Goal: Book appointment/travel/reservation

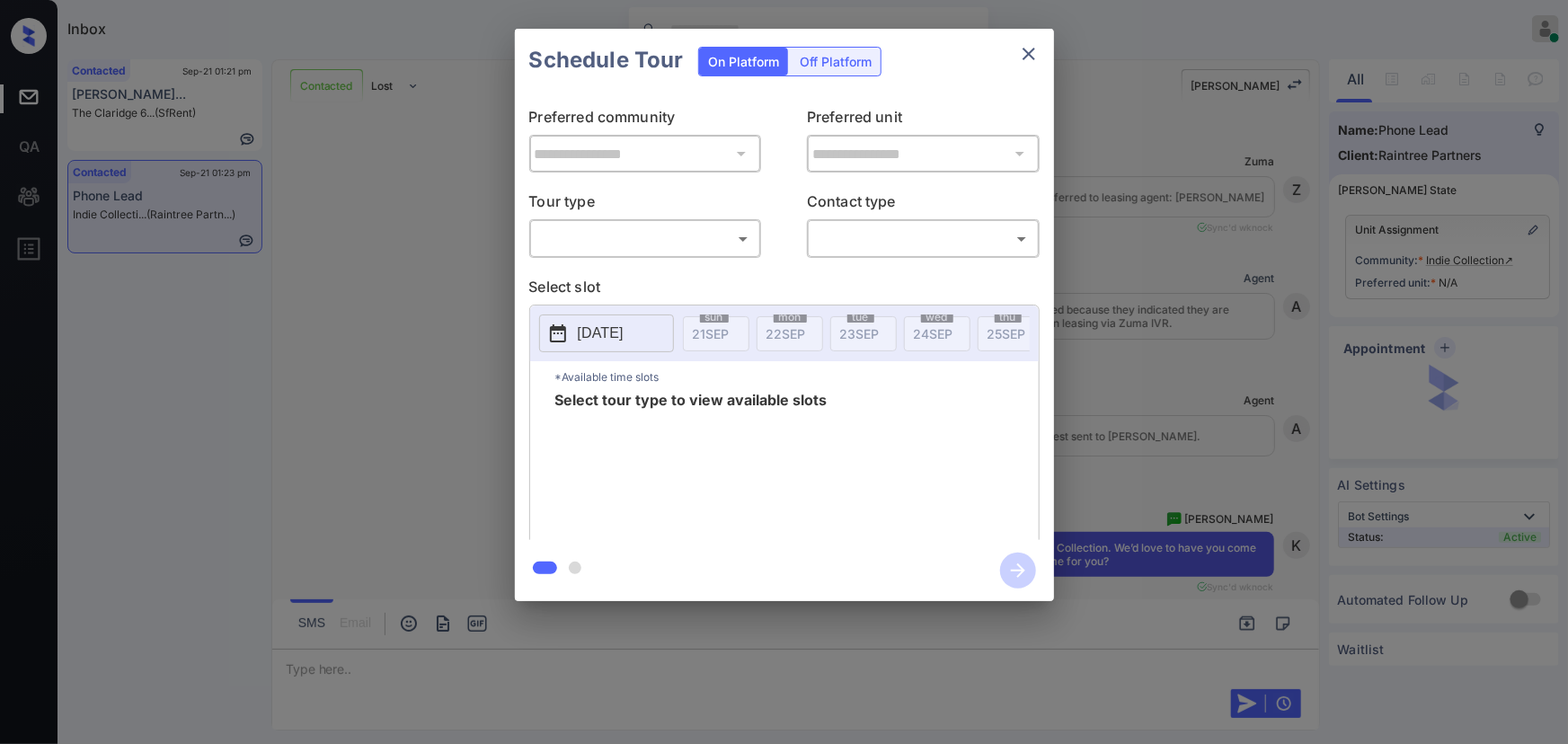
scroll to position [5321, 0]
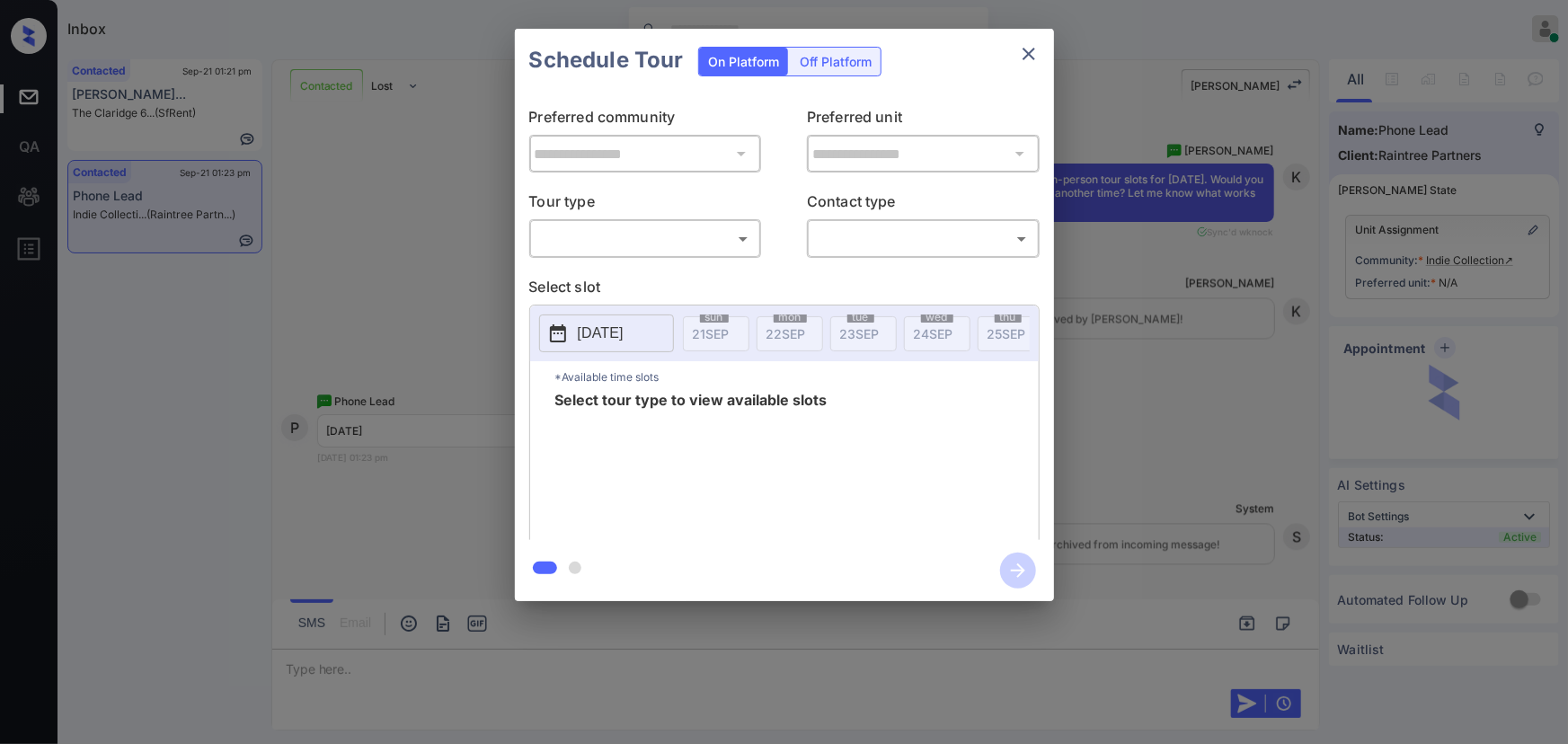
click at [656, 247] on body "Inbox Kenneth Umali Online Set yourself offline Set yourself on break Profile S…" at bounding box center [784, 372] width 1568 height 744
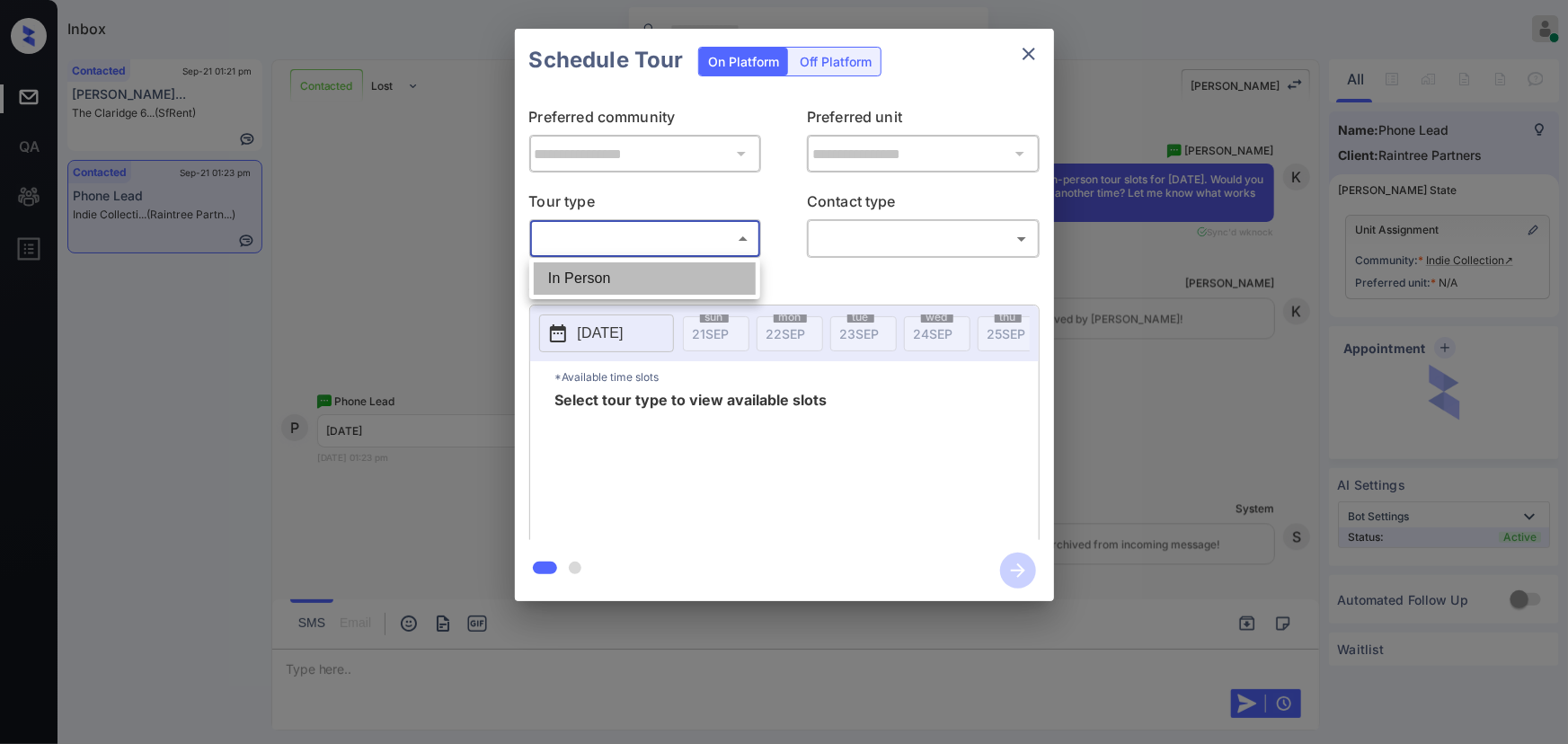
click at [622, 286] on li "In Person" at bounding box center [645, 278] width 222 height 32
type input "********"
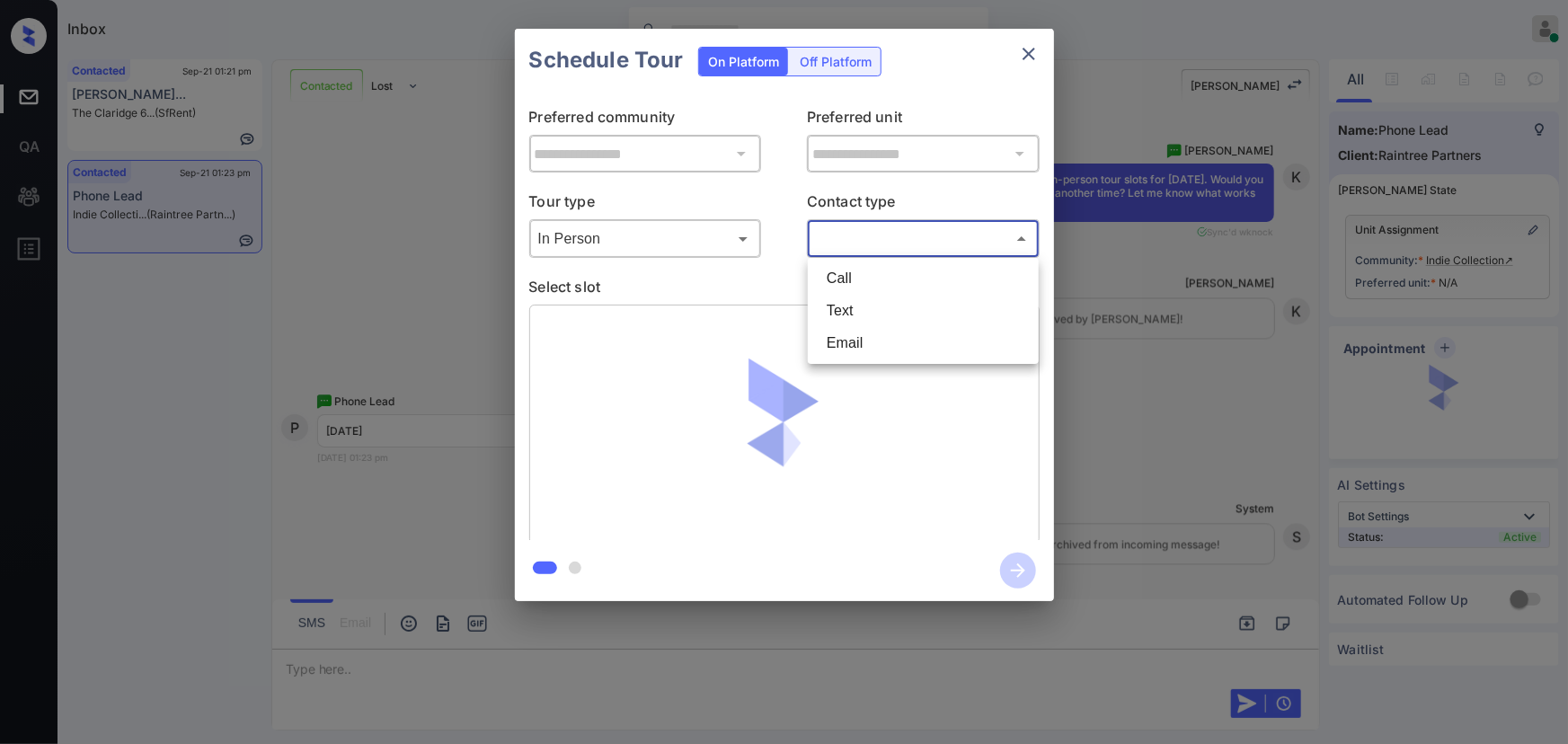
click at [852, 241] on body "Inbox Kenneth Umali Online Set yourself offline Set yourself on break Profile S…" at bounding box center [784, 372] width 1568 height 744
click at [837, 314] on li "Text" at bounding box center [923, 311] width 222 height 32
type input "****"
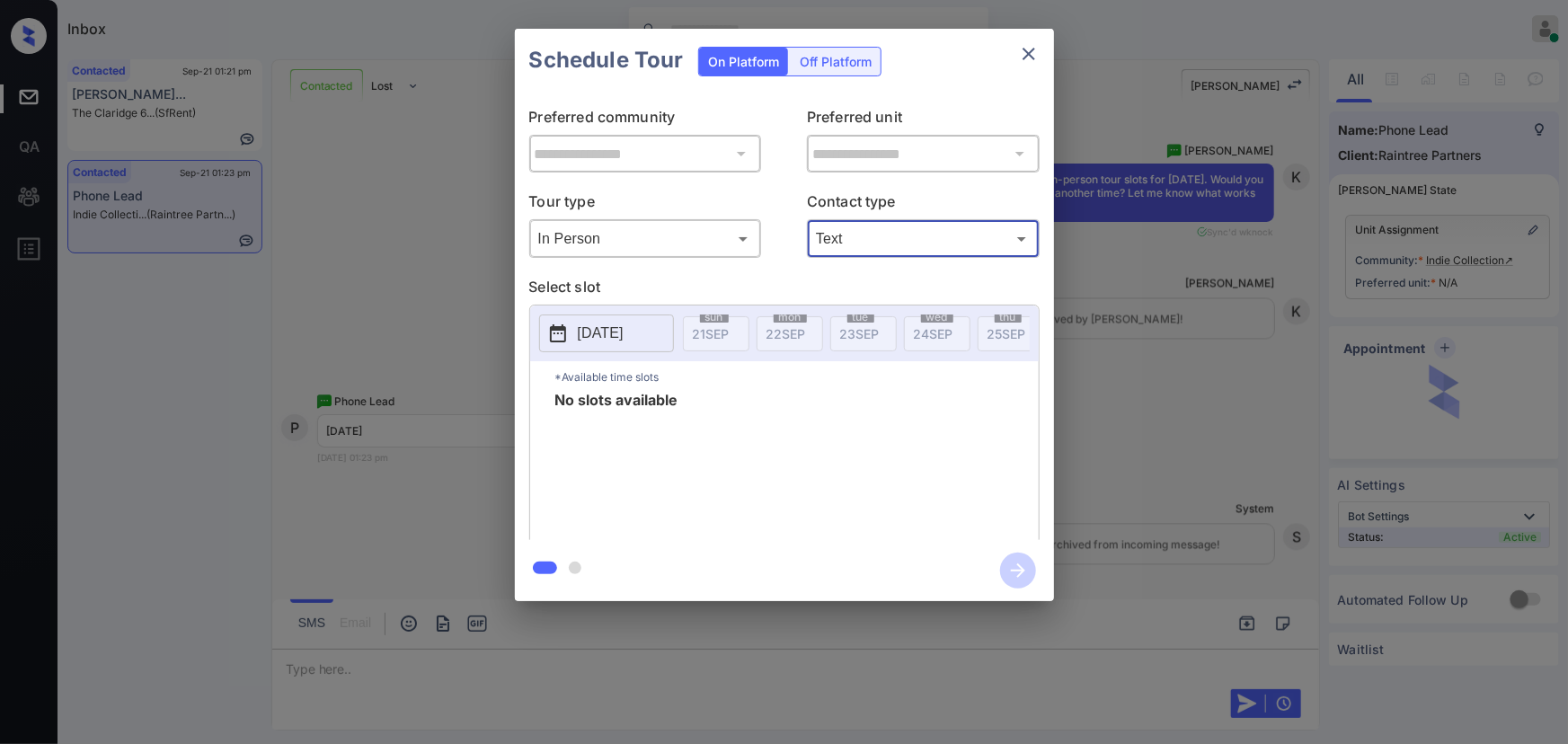
click at [620, 332] on p "[DATE]" at bounding box center [600, 333] width 46 height 21
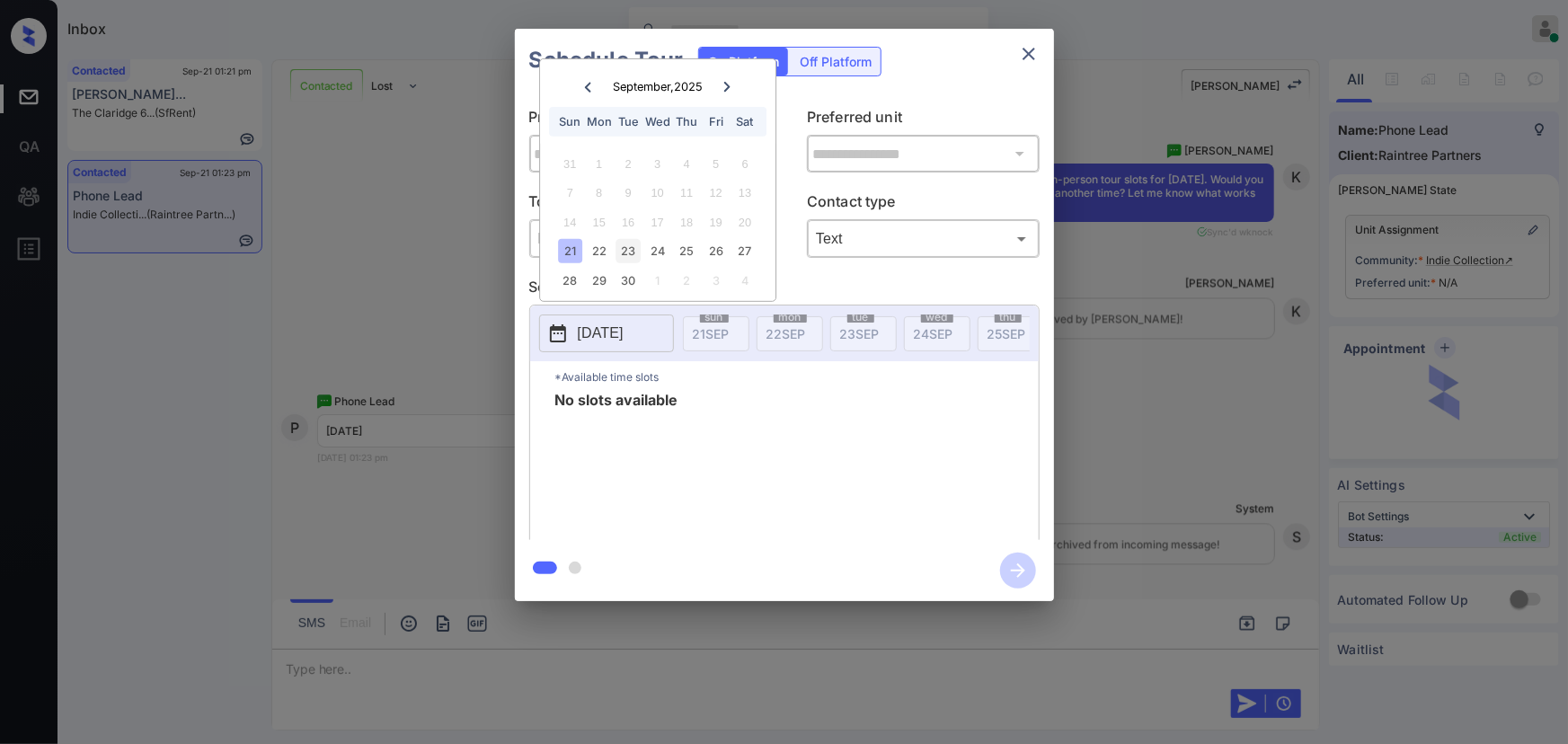
click at [632, 247] on div "23" at bounding box center [628, 251] width 24 height 24
click at [661, 247] on div "24" at bounding box center [656, 251] width 24 height 24
drag, startPoint x: 690, startPoint y: 247, endPoint x: 712, endPoint y: 247, distance: 22.0
click at [692, 247] on div "25" at bounding box center [686, 251] width 24 height 24
drag, startPoint x: 722, startPoint y: 247, endPoint x: 737, endPoint y: 248, distance: 15.0
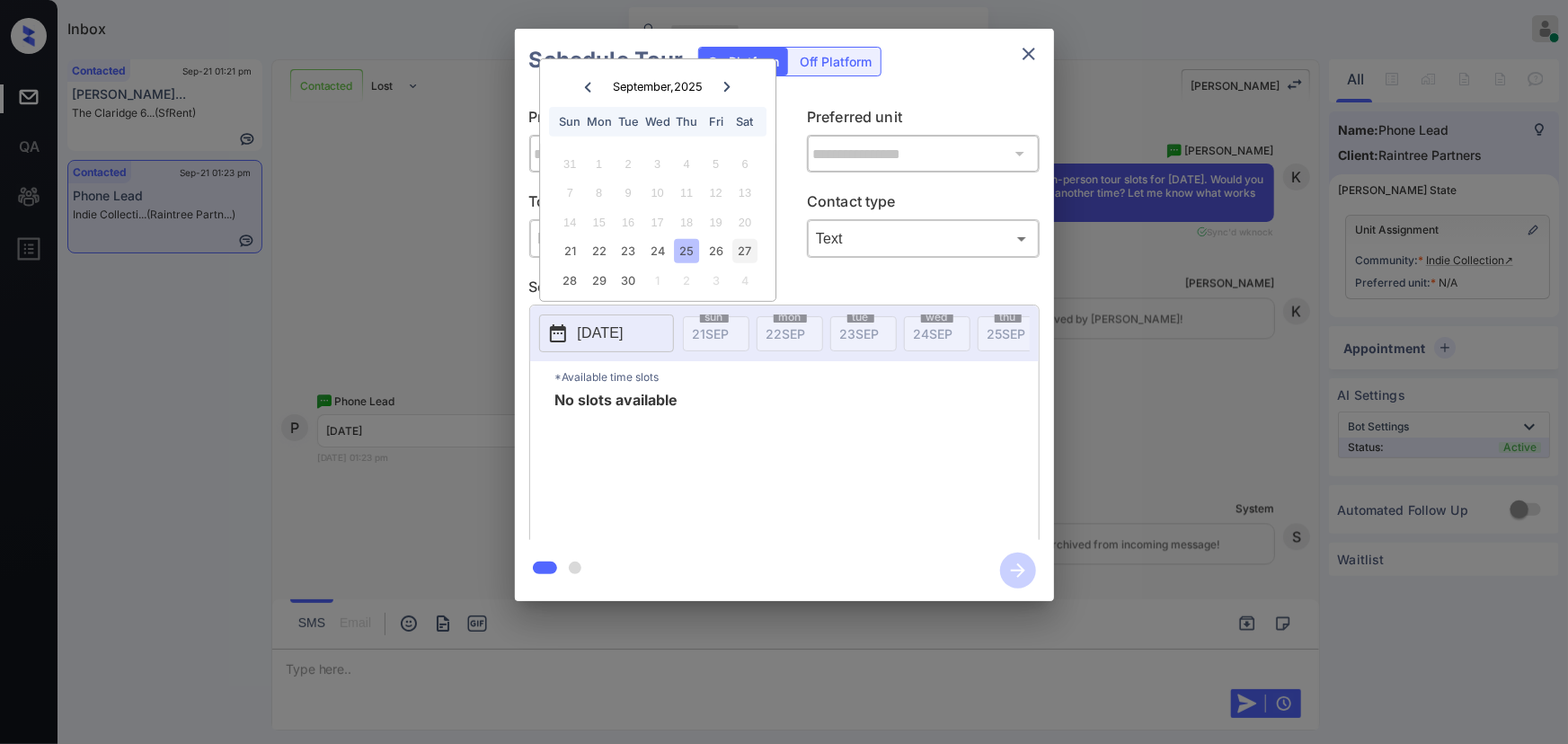
click at [725, 247] on div "26" at bounding box center [716, 251] width 24 height 24
click at [1102, 440] on div "**********" at bounding box center [784, 315] width 1568 height 630
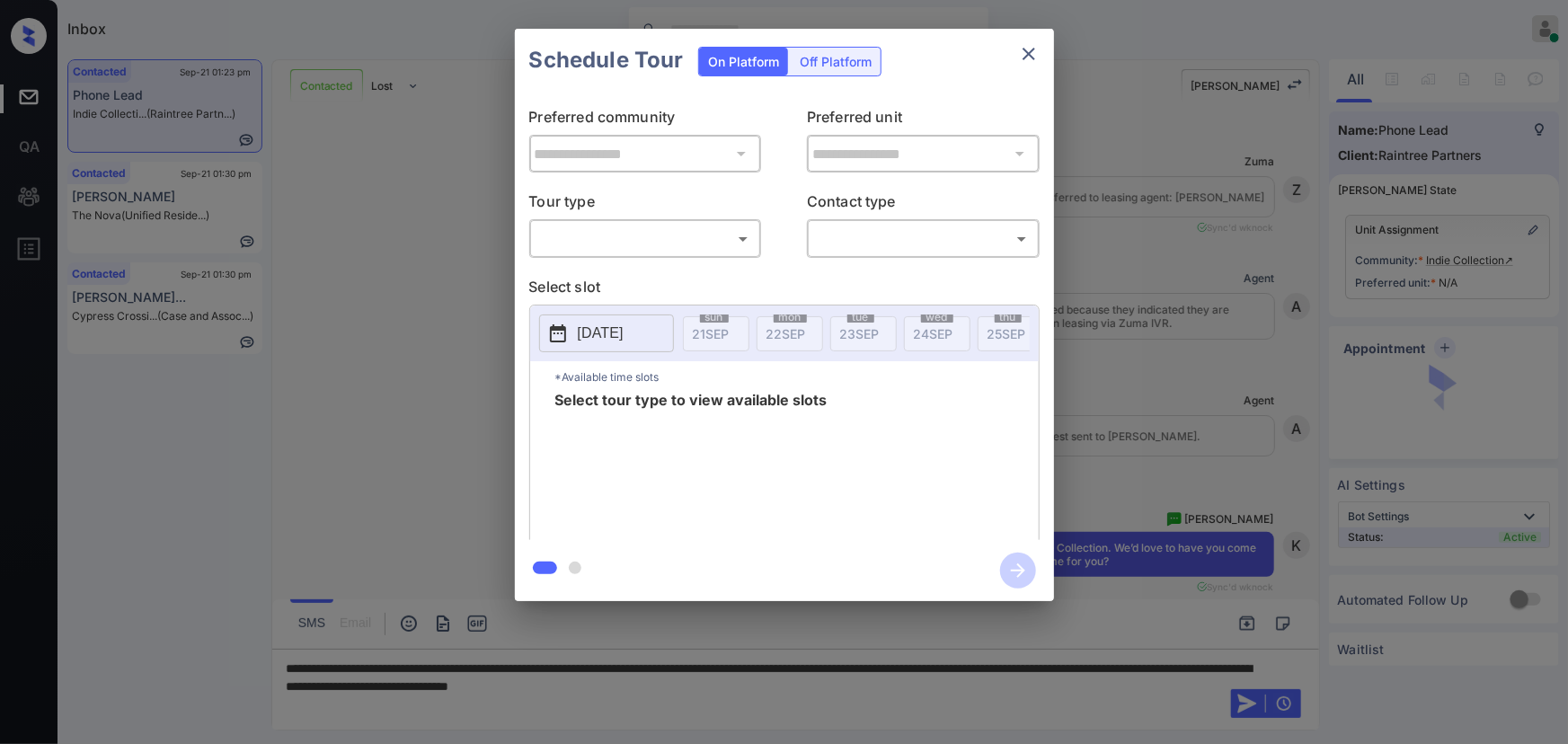
scroll to position [5592, 0]
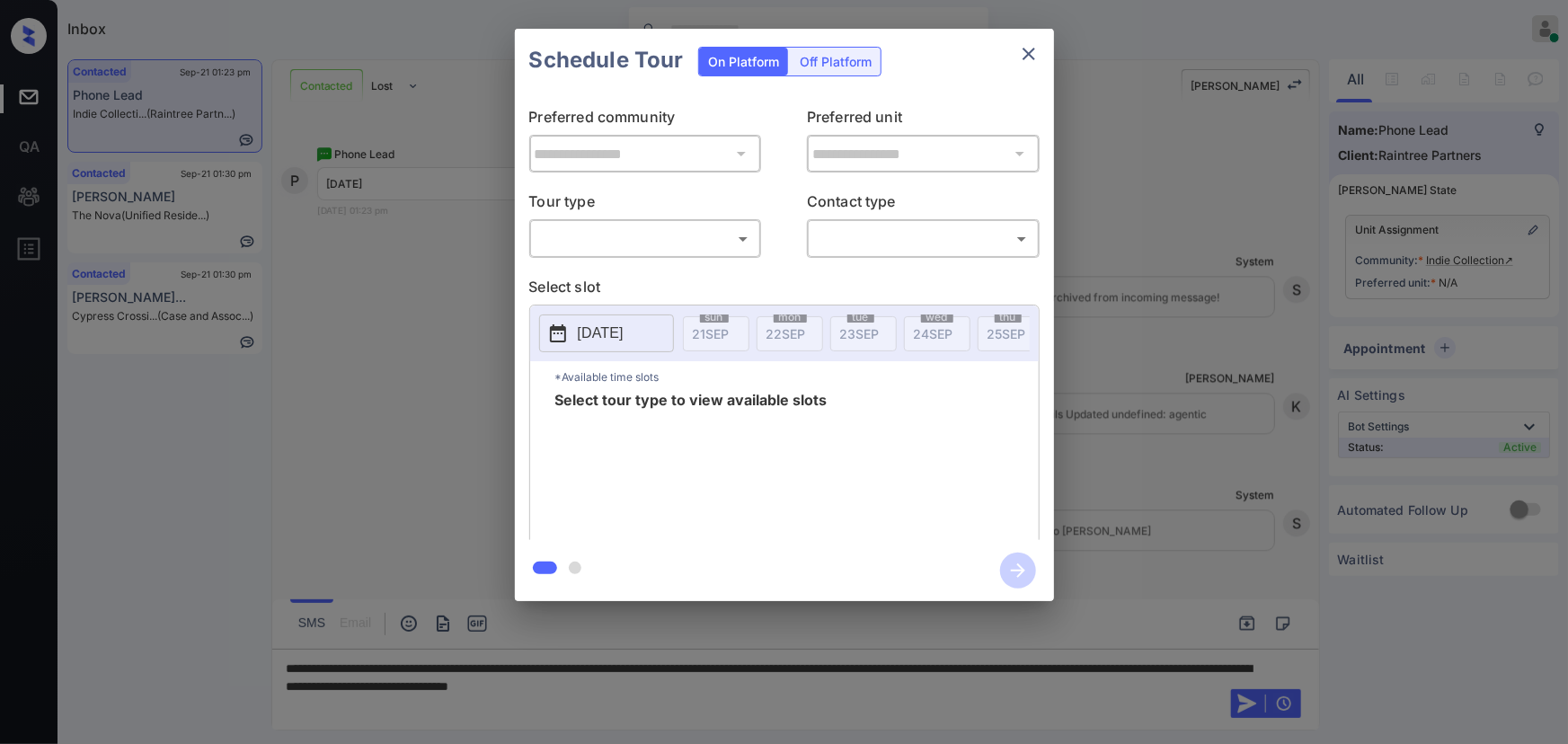
click at [593, 239] on body "Inbox [PERSON_NAME] Online Set yourself offline Set yourself on break Profile S…" at bounding box center [784, 372] width 1568 height 744
drag, startPoint x: 612, startPoint y: 274, endPoint x: 861, endPoint y: 292, distance: 249.6
click at [615, 274] on li "In Person" at bounding box center [645, 278] width 222 height 32
type input "********"
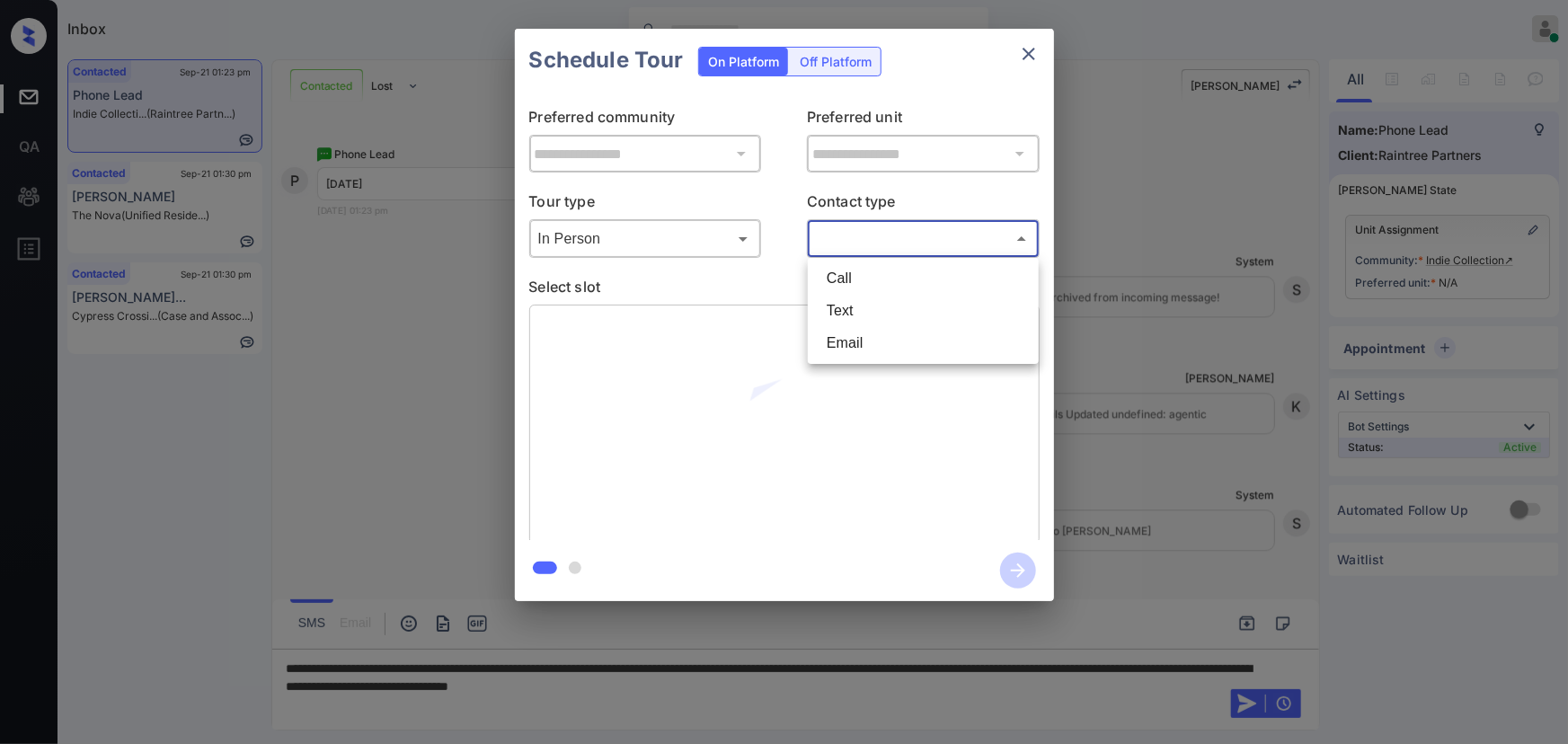
click at [970, 243] on body "Inbox Kenneth Umali Online Set yourself offline Set yourself on break Profile S…" at bounding box center [784, 372] width 1568 height 744
click at [871, 309] on li "Text" at bounding box center [923, 311] width 222 height 32
type input "****"
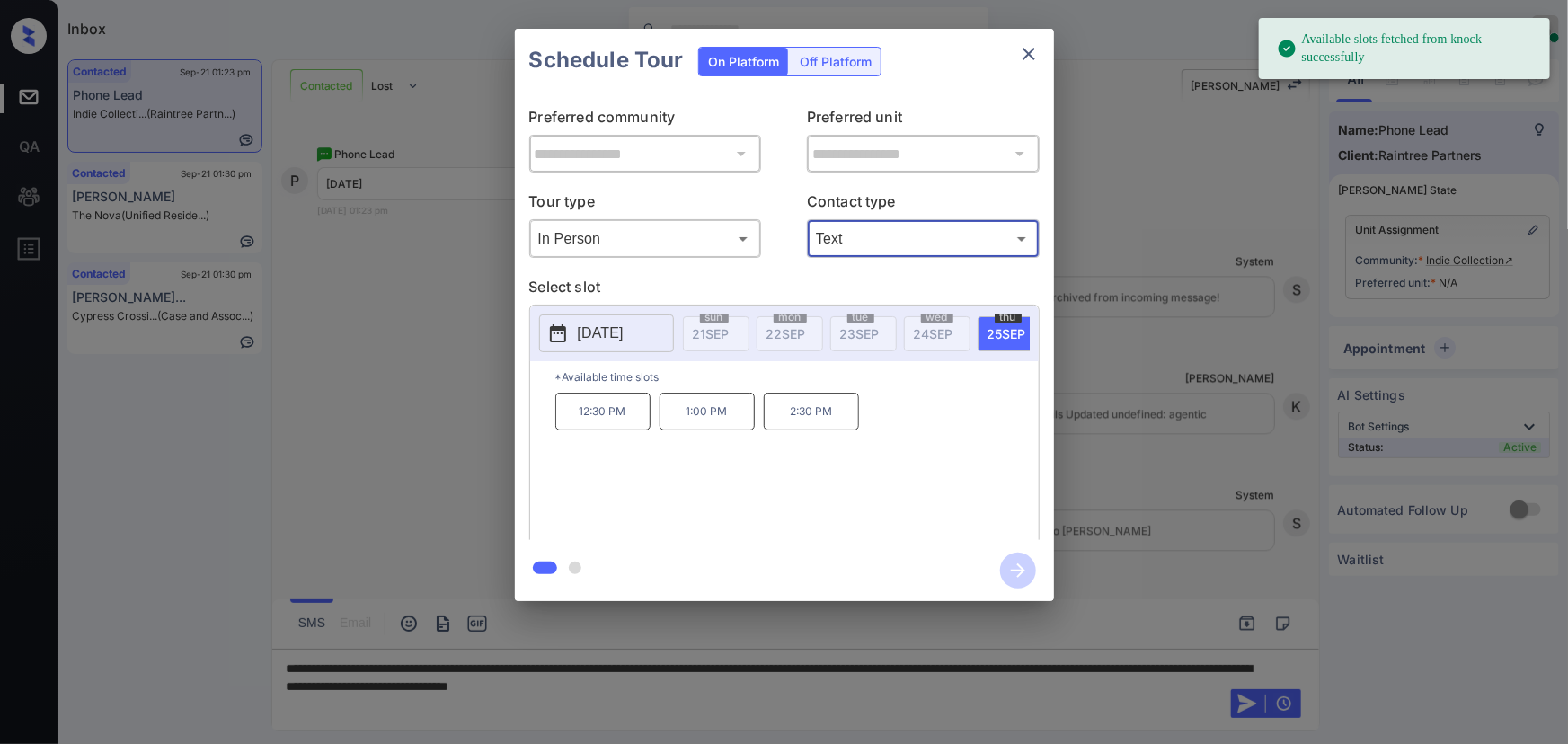
click at [1114, 413] on div "**********" at bounding box center [784, 315] width 1568 height 630
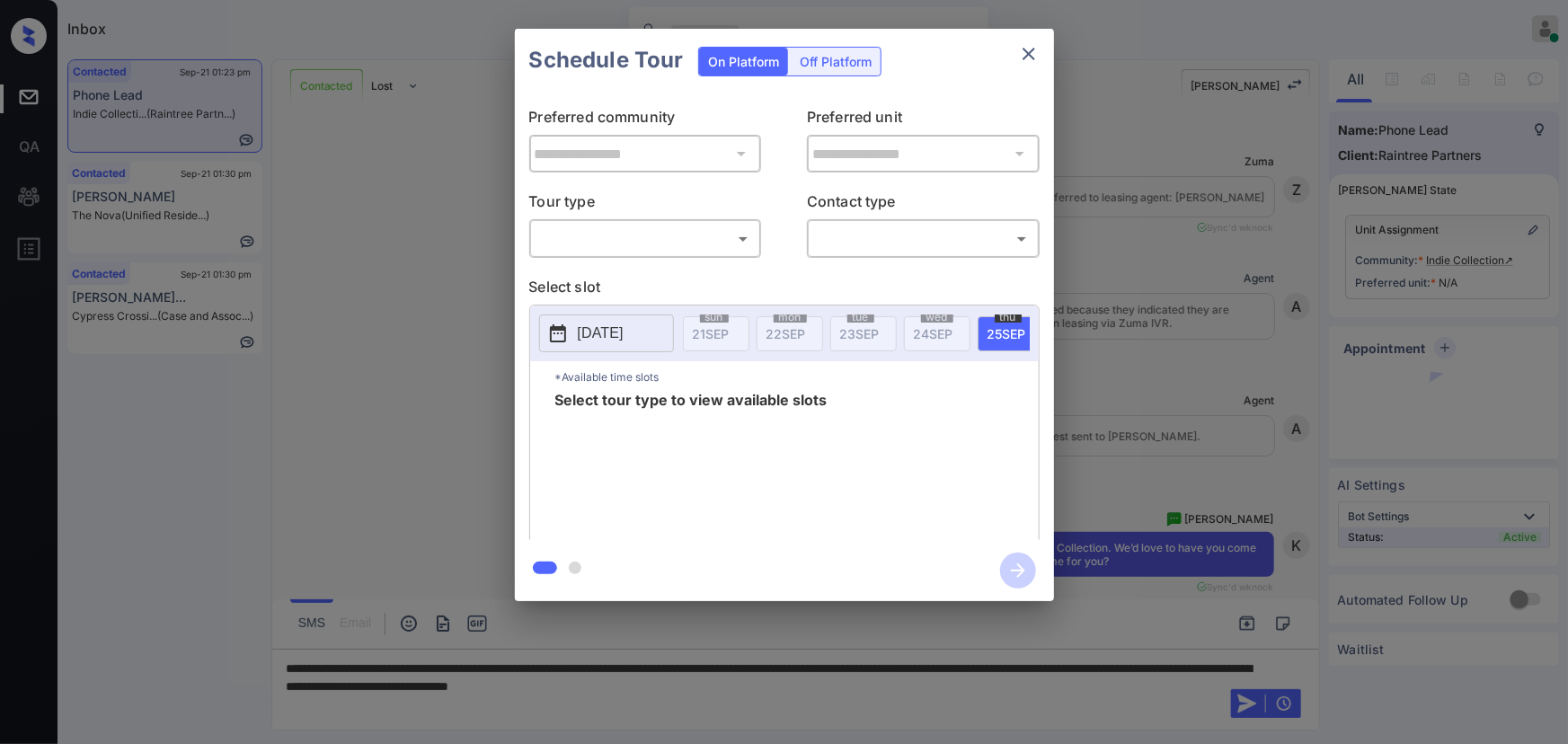
scroll to position [3644, 0]
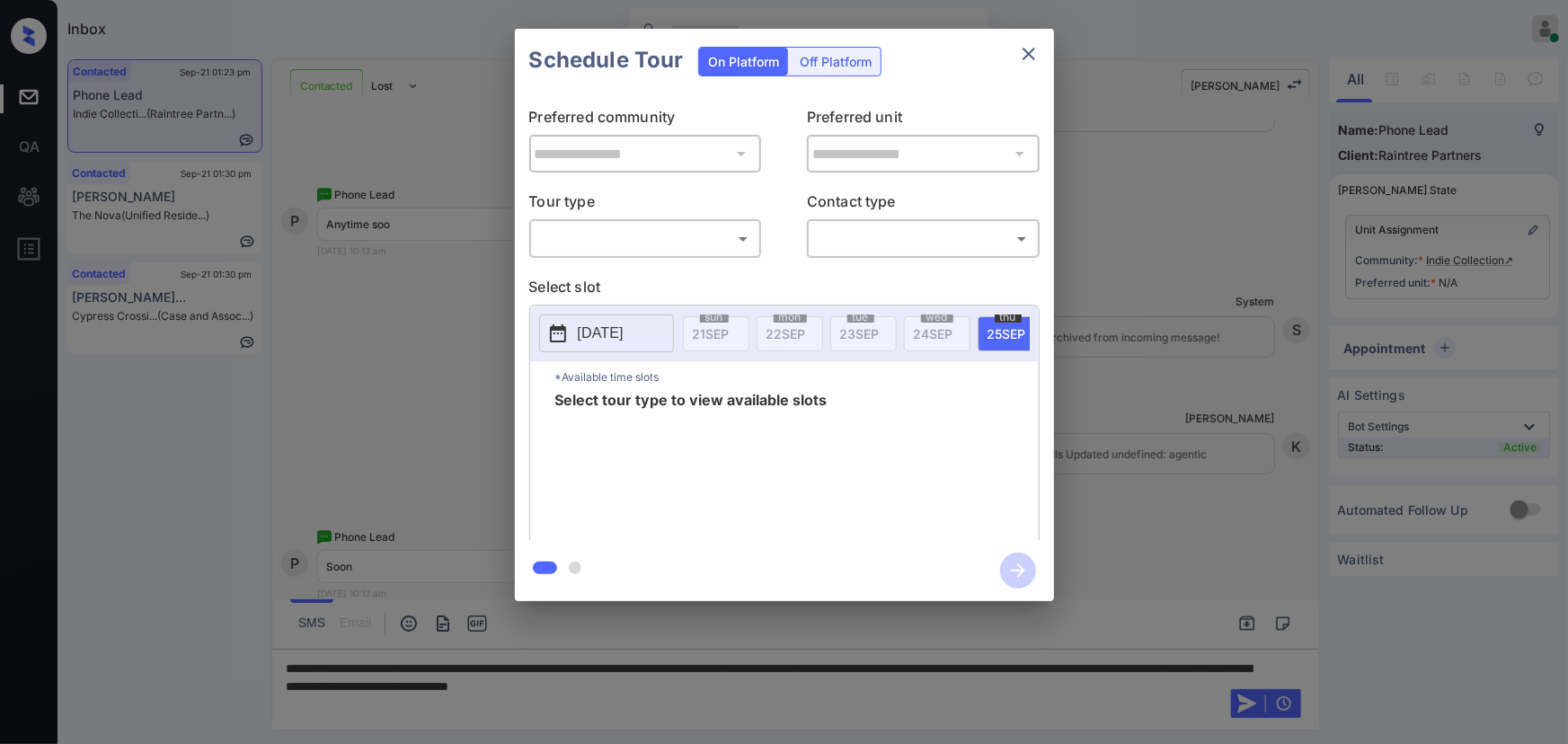
click at [670, 248] on body "Inbox Kenneth Umali Online Set yourself offline Set yourself on break Profile S…" at bounding box center [784, 372] width 1568 height 744
click at [625, 275] on li "In Person" at bounding box center [645, 278] width 222 height 32
type input "********"
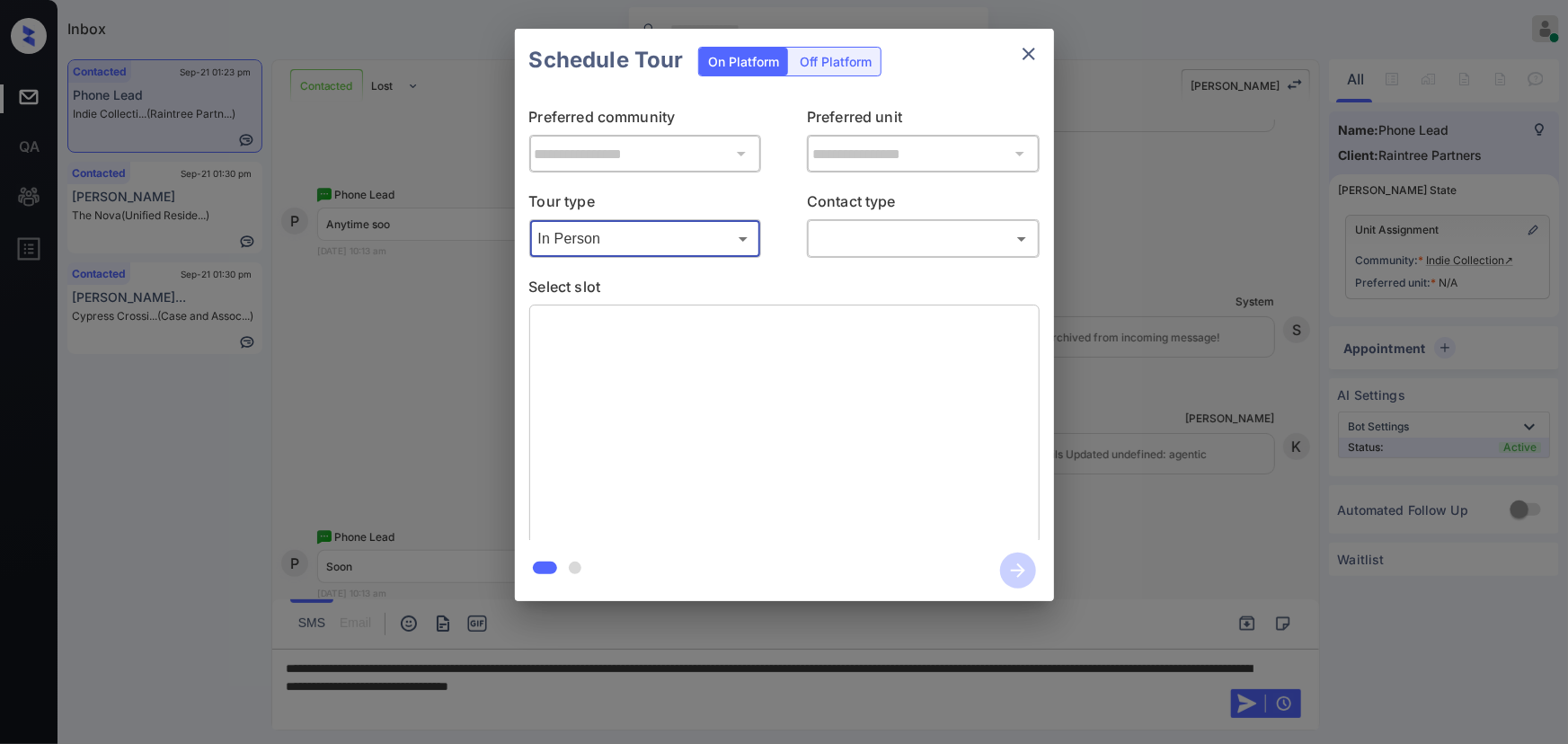
click at [832, 235] on body "Inbox Kenneth Umali Online Set yourself offline Set yourself on break Profile S…" at bounding box center [784, 372] width 1568 height 744
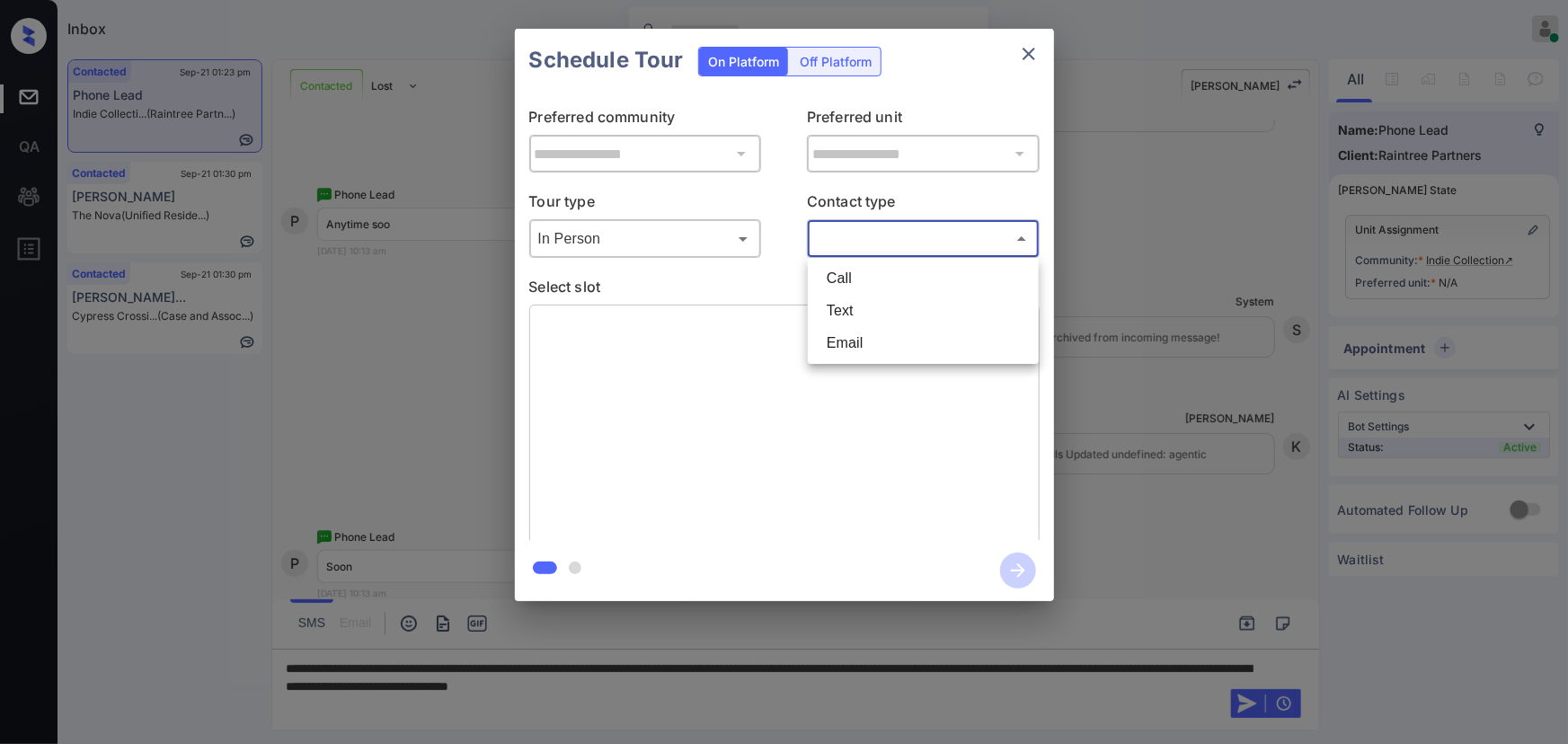
click at [835, 315] on li "Text" at bounding box center [923, 311] width 222 height 32
type input "****"
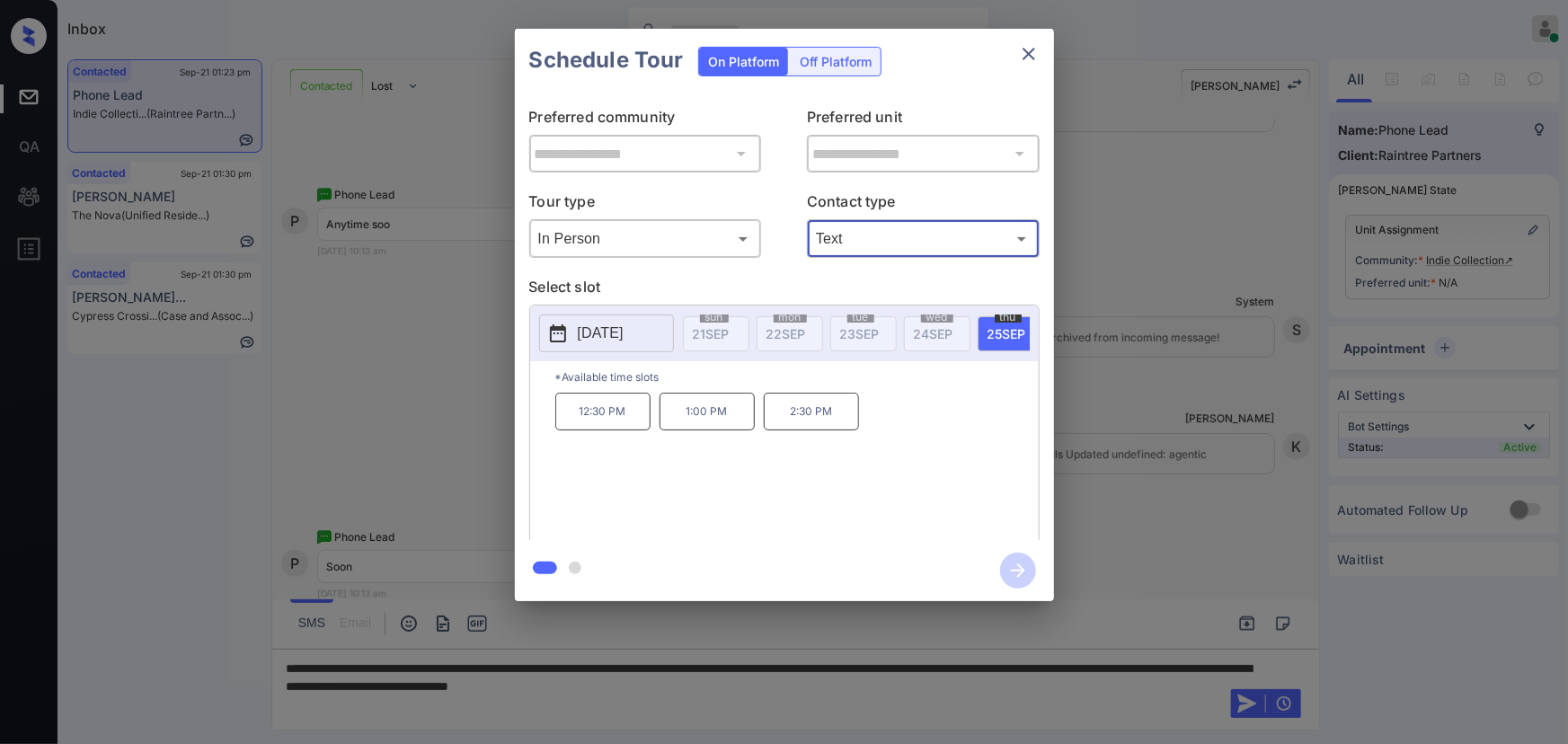
click at [586, 337] on p "[DATE]" at bounding box center [600, 333] width 46 height 21
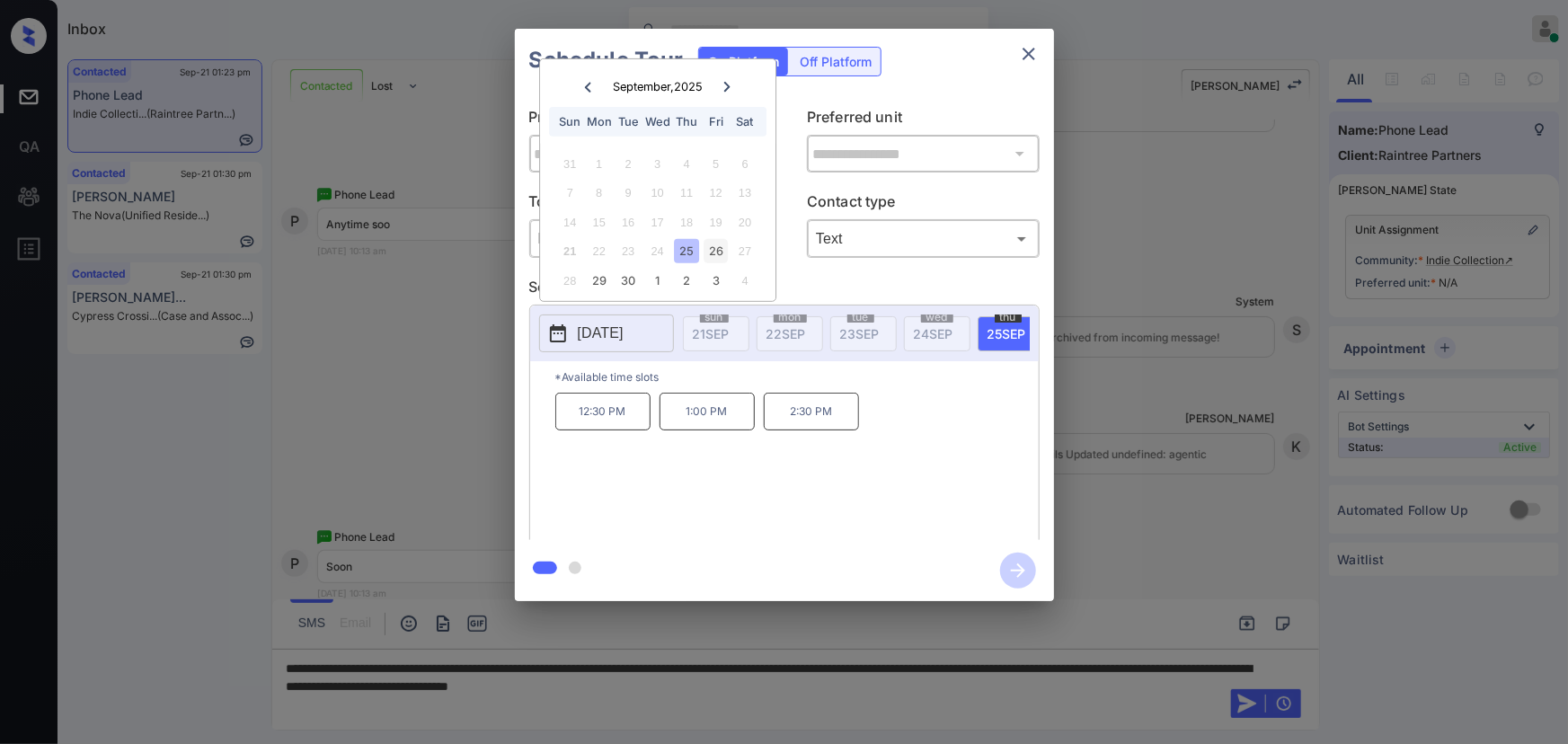
click at [717, 251] on div "26" at bounding box center [716, 251] width 24 height 24
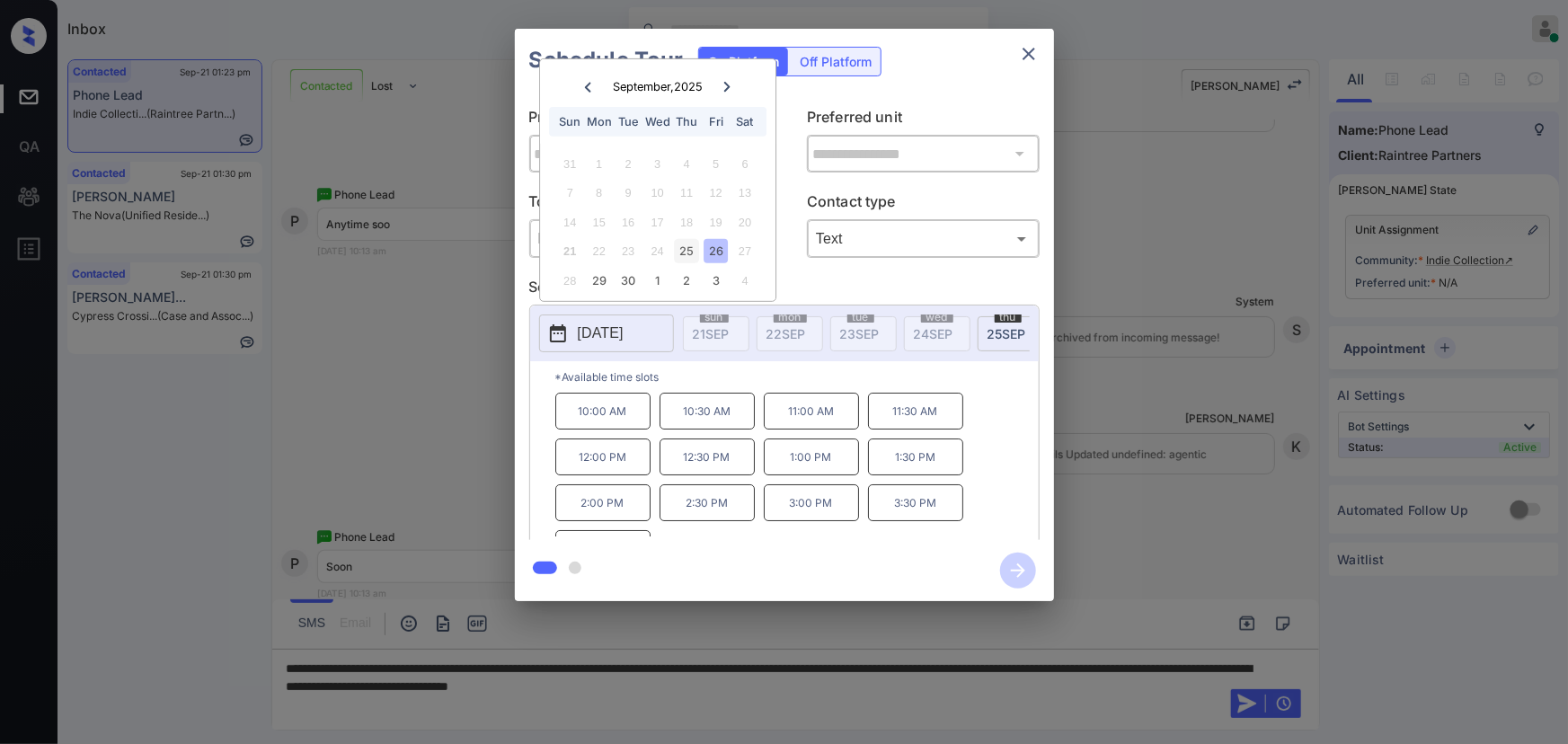
click at [690, 249] on div "25" at bounding box center [686, 251] width 24 height 24
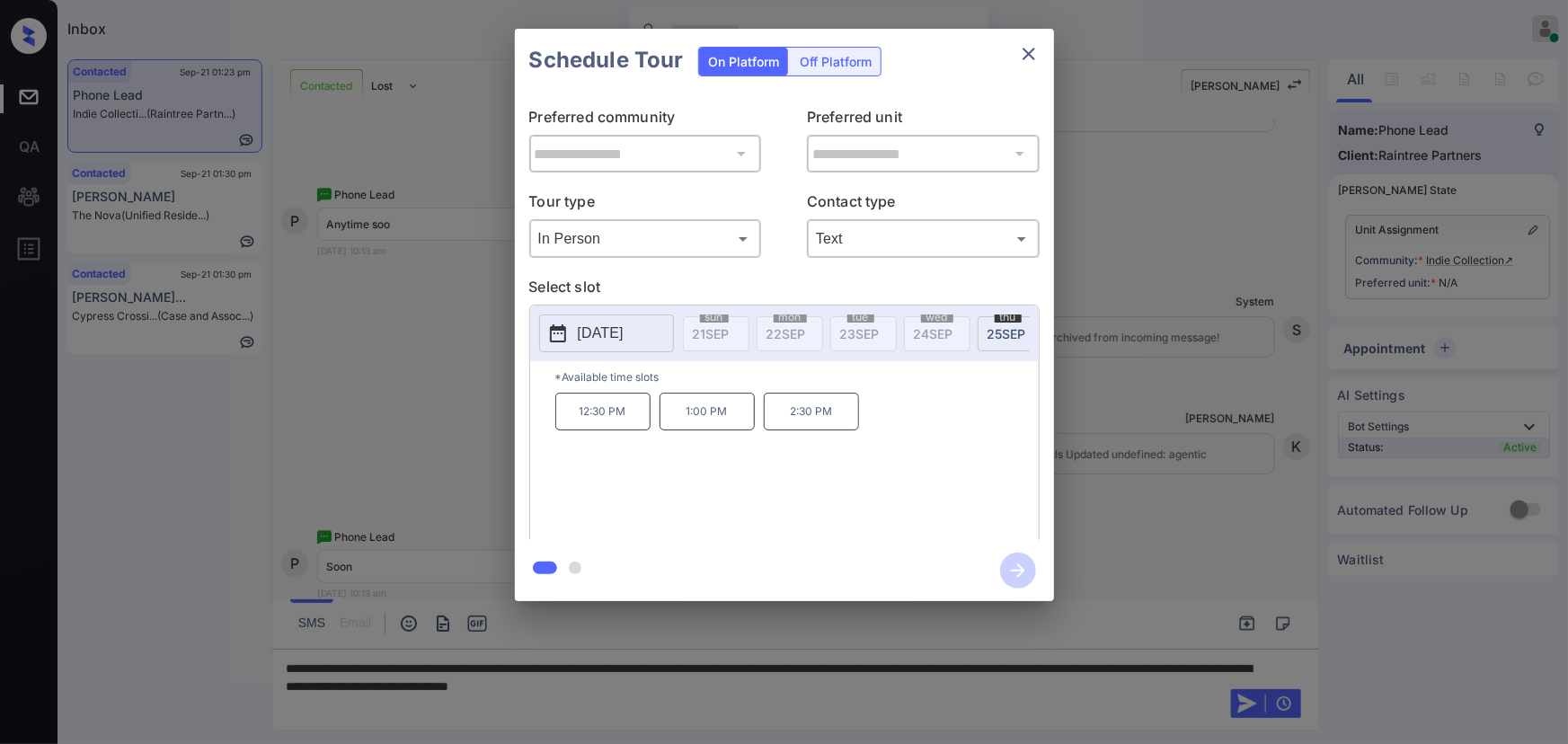
click at [998, 331] on span "25 SEP" at bounding box center [1007, 334] width 39 height 16
click at [618, 331] on p "[DATE]" at bounding box center [600, 333] width 46 height 21
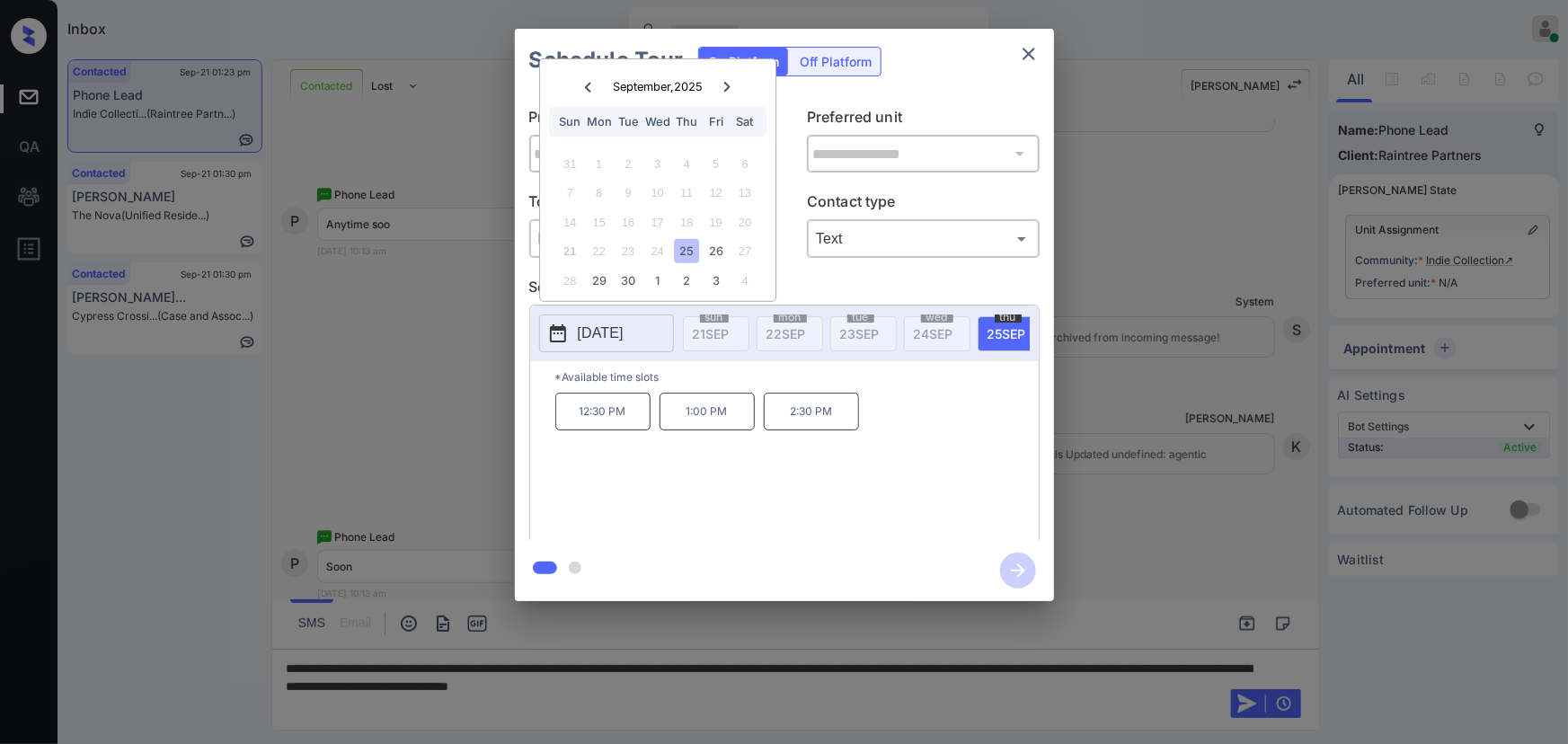
click at [687, 249] on div "25" at bounding box center [686, 251] width 24 height 24
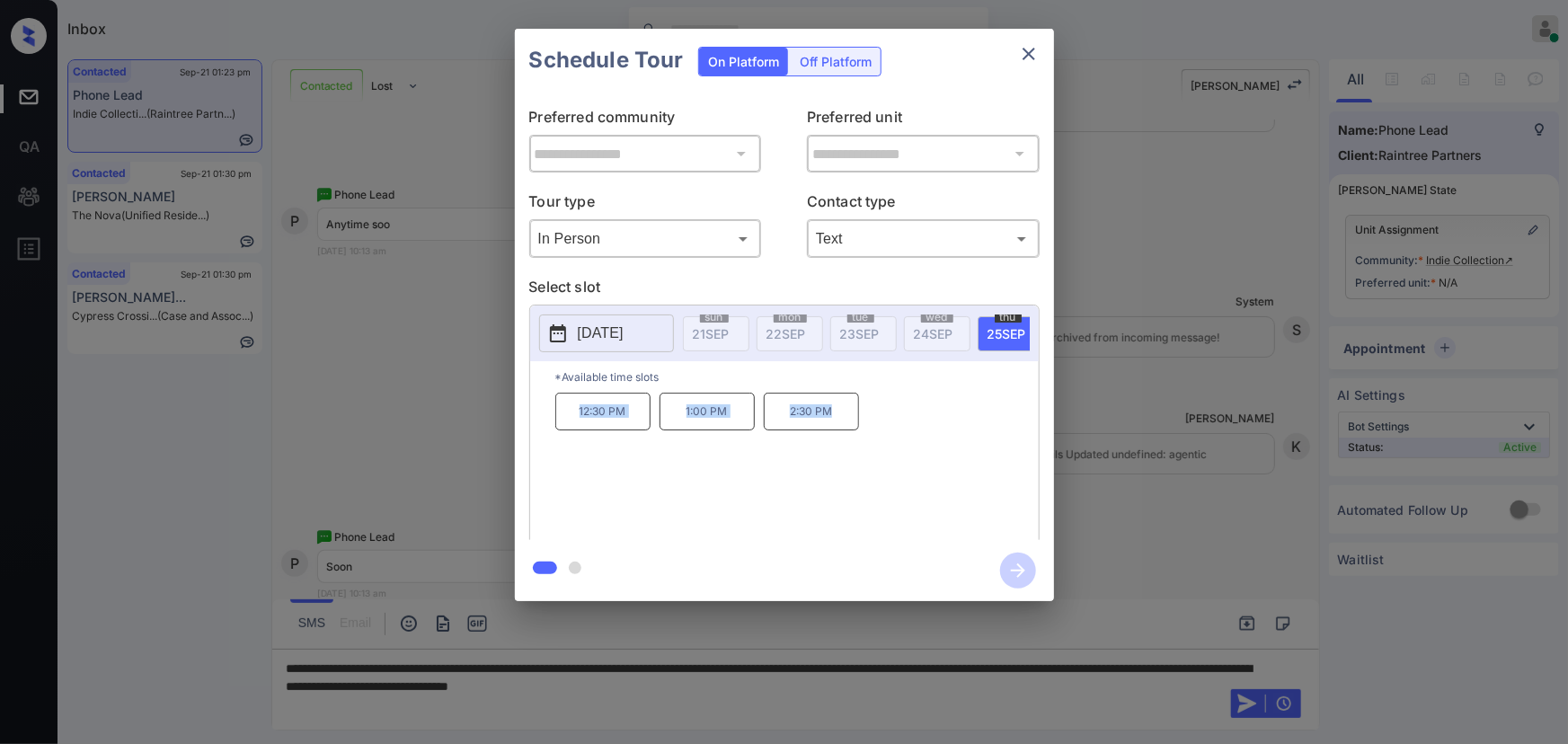
copy div "12:30 PM 1:00 PM 2:30 PM"
drag, startPoint x: 838, startPoint y: 415, endPoint x: 562, endPoint y: 419, distance: 276.0
click at [562, 419] on div "12:30 PM 1:00 PM 2:30 PM" at bounding box center [797, 464] width 484 height 144
click at [767, 699] on div at bounding box center [784, 372] width 1568 height 744
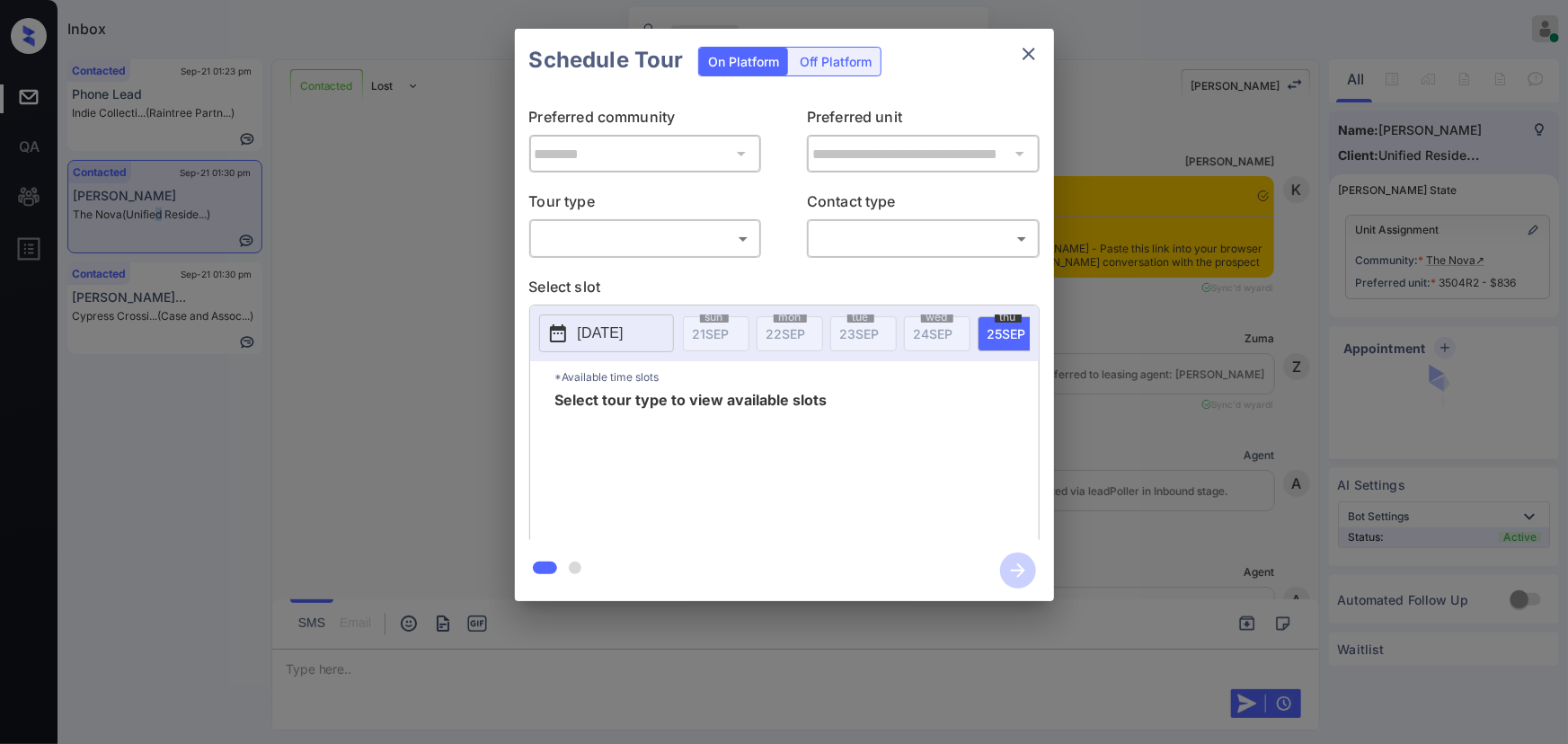
scroll to position [2245, 0]
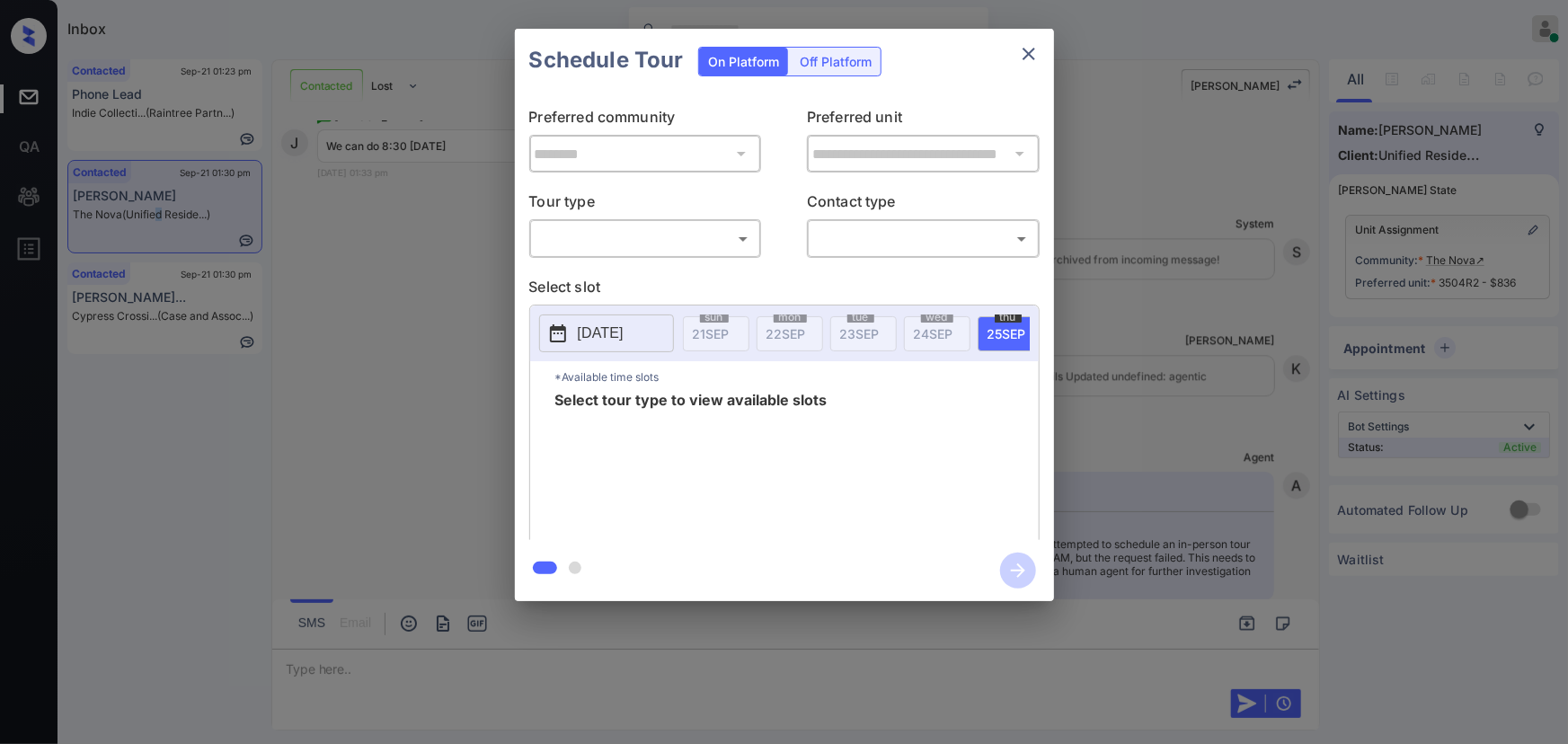
click at [674, 247] on body "Inbox Kenneth Umali Online Set yourself offline Set yourself on break Profile S…" at bounding box center [784, 372] width 1568 height 744
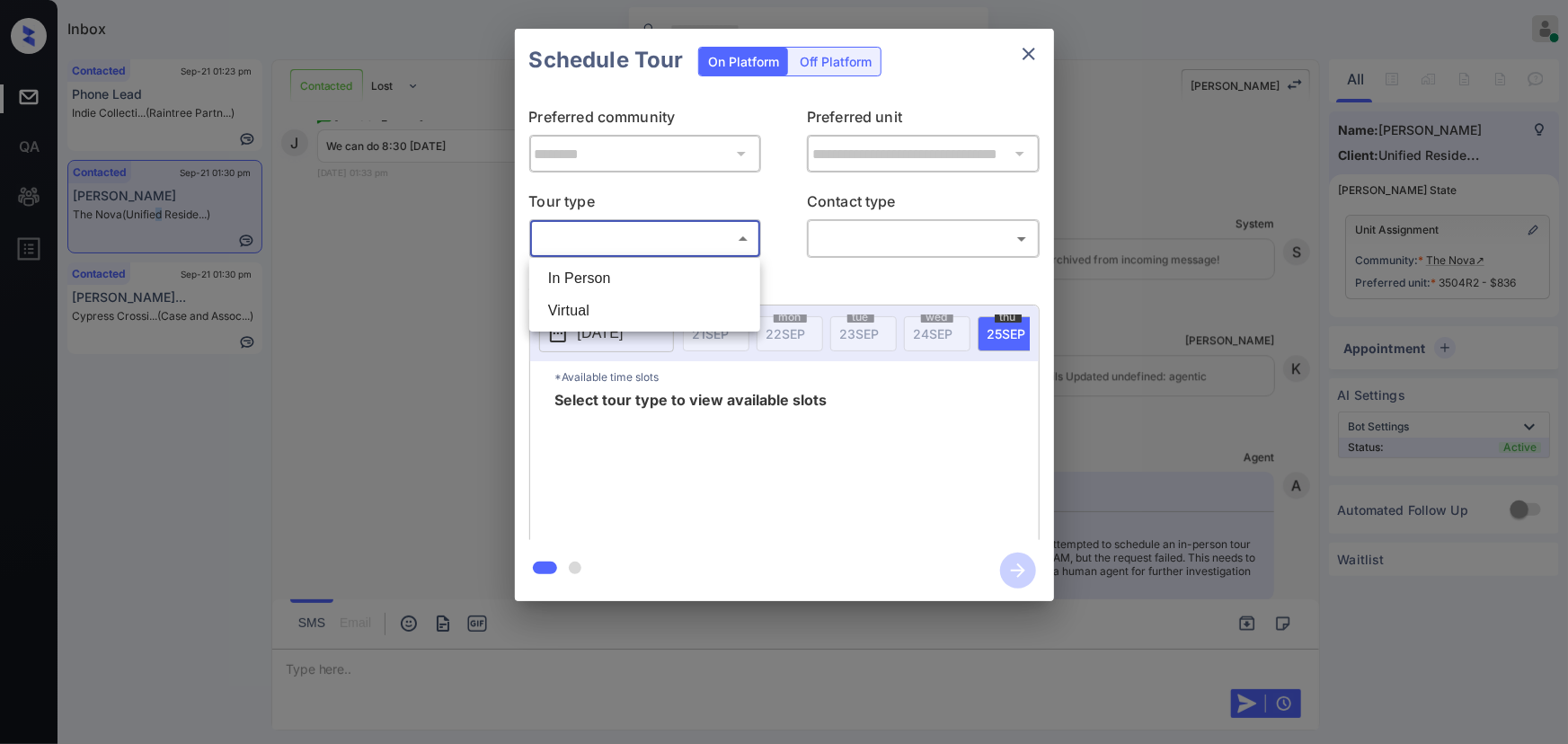
click at [636, 271] on li "In Person" at bounding box center [645, 278] width 222 height 32
type input "********"
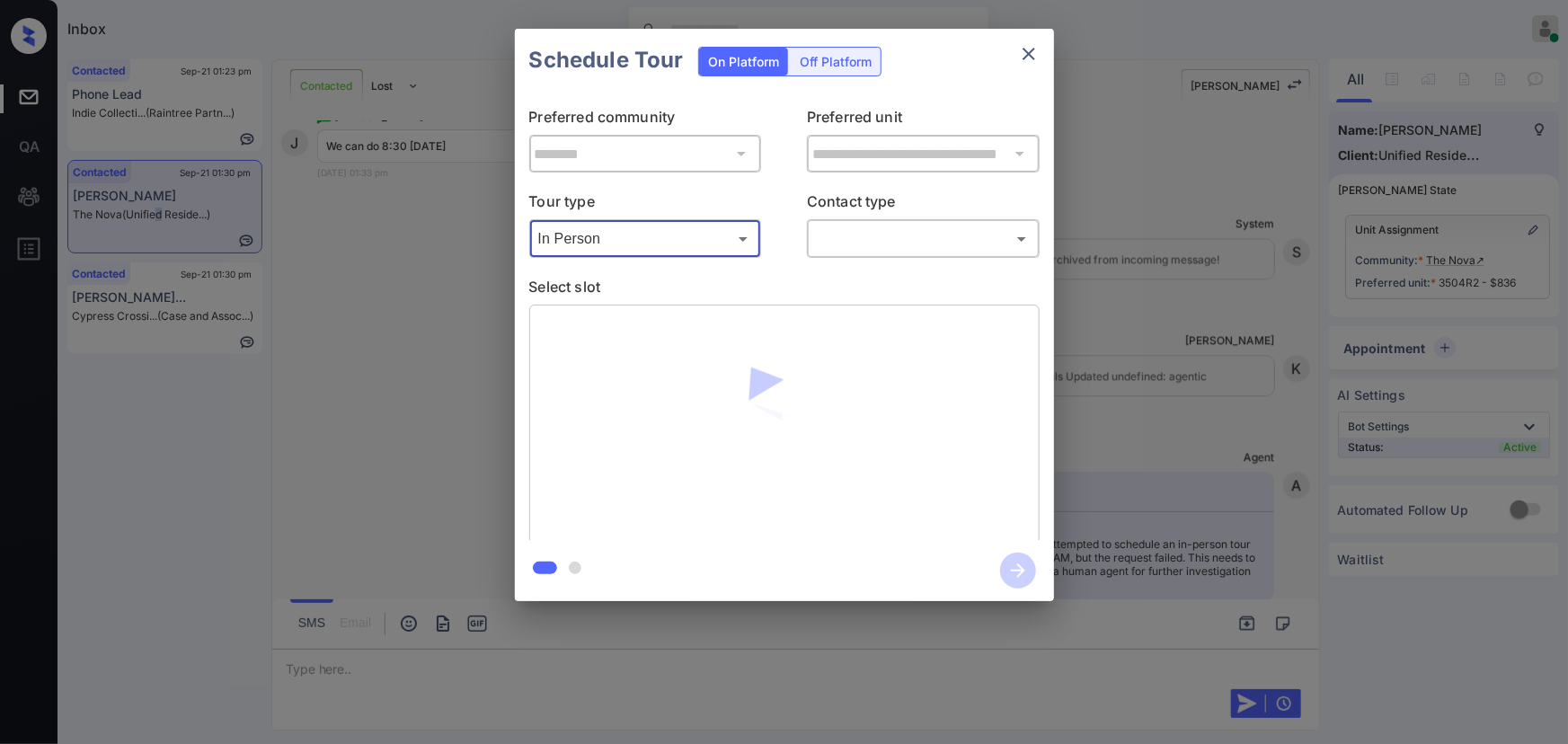
click at [840, 246] on body "Inbox Kenneth Umali Online Set yourself offline Set yourself on break Profile S…" at bounding box center [784, 372] width 1568 height 744
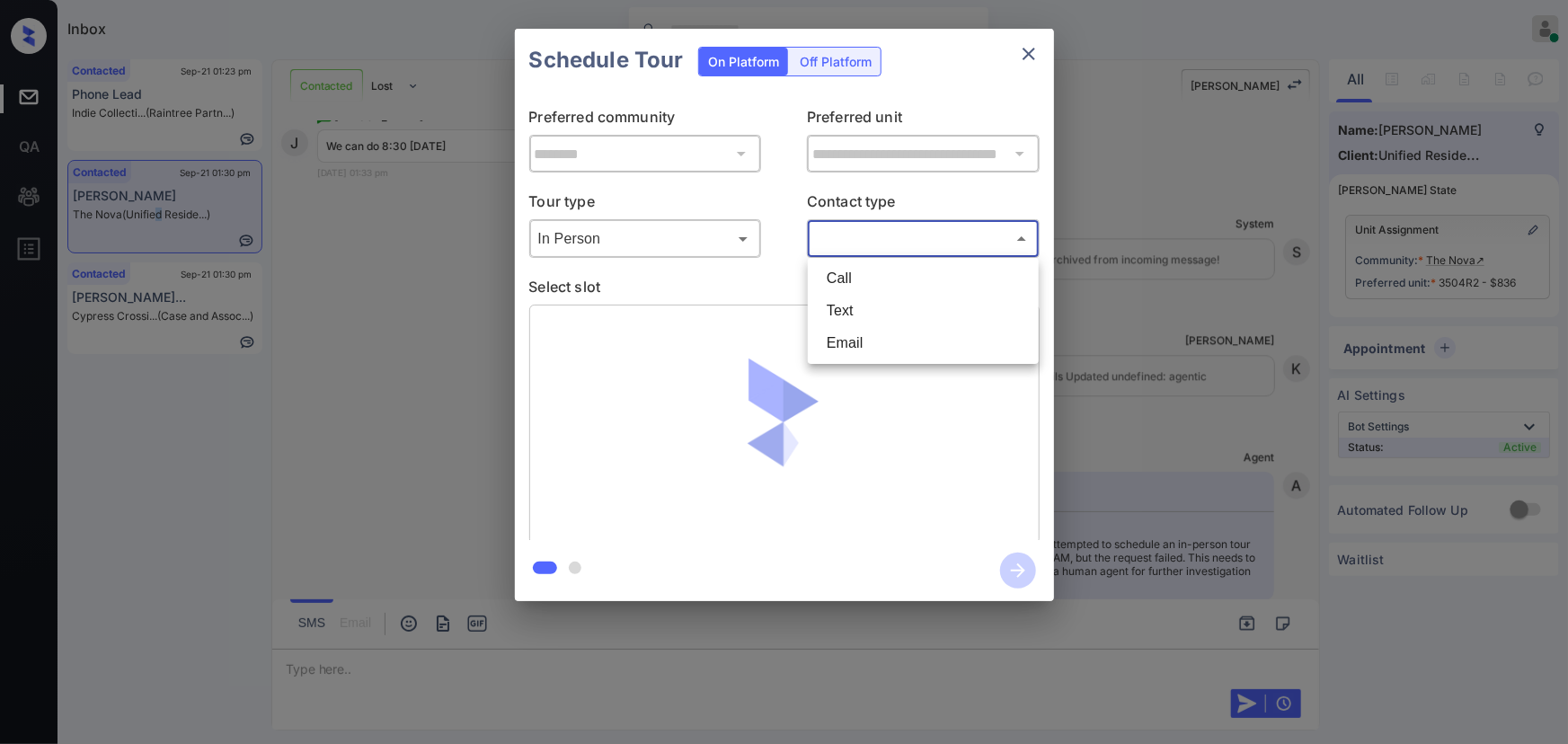
drag, startPoint x: 825, startPoint y: 310, endPoint x: 837, endPoint y: 307, distance: 12.4
click at [825, 310] on li "Text" at bounding box center [923, 311] width 222 height 32
type input "****"
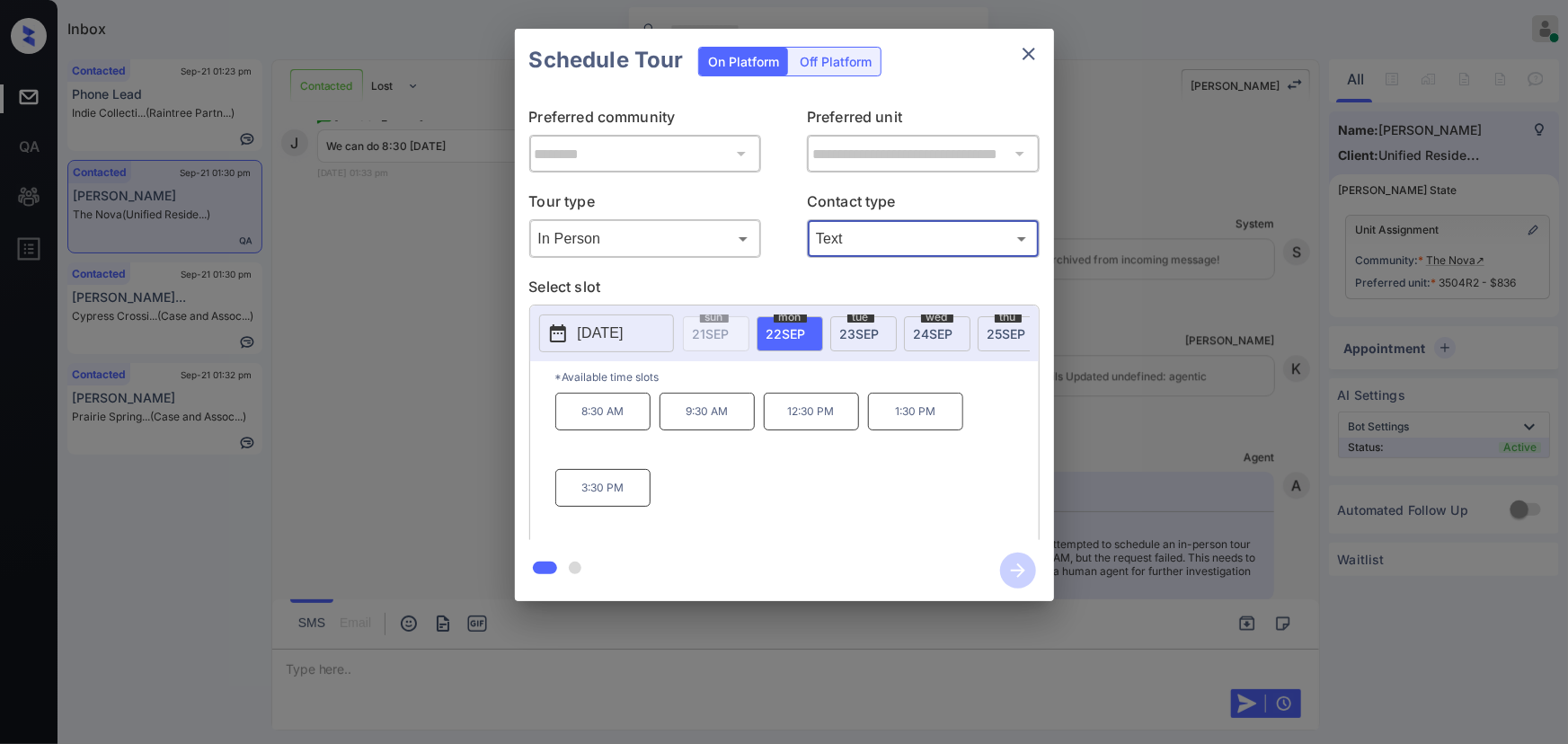
click at [617, 422] on p "8:30 AM" at bounding box center [603, 411] width 95 height 38
click at [1133, 392] on div "**********" at bounding box center [784, 315] width 1568 height 630
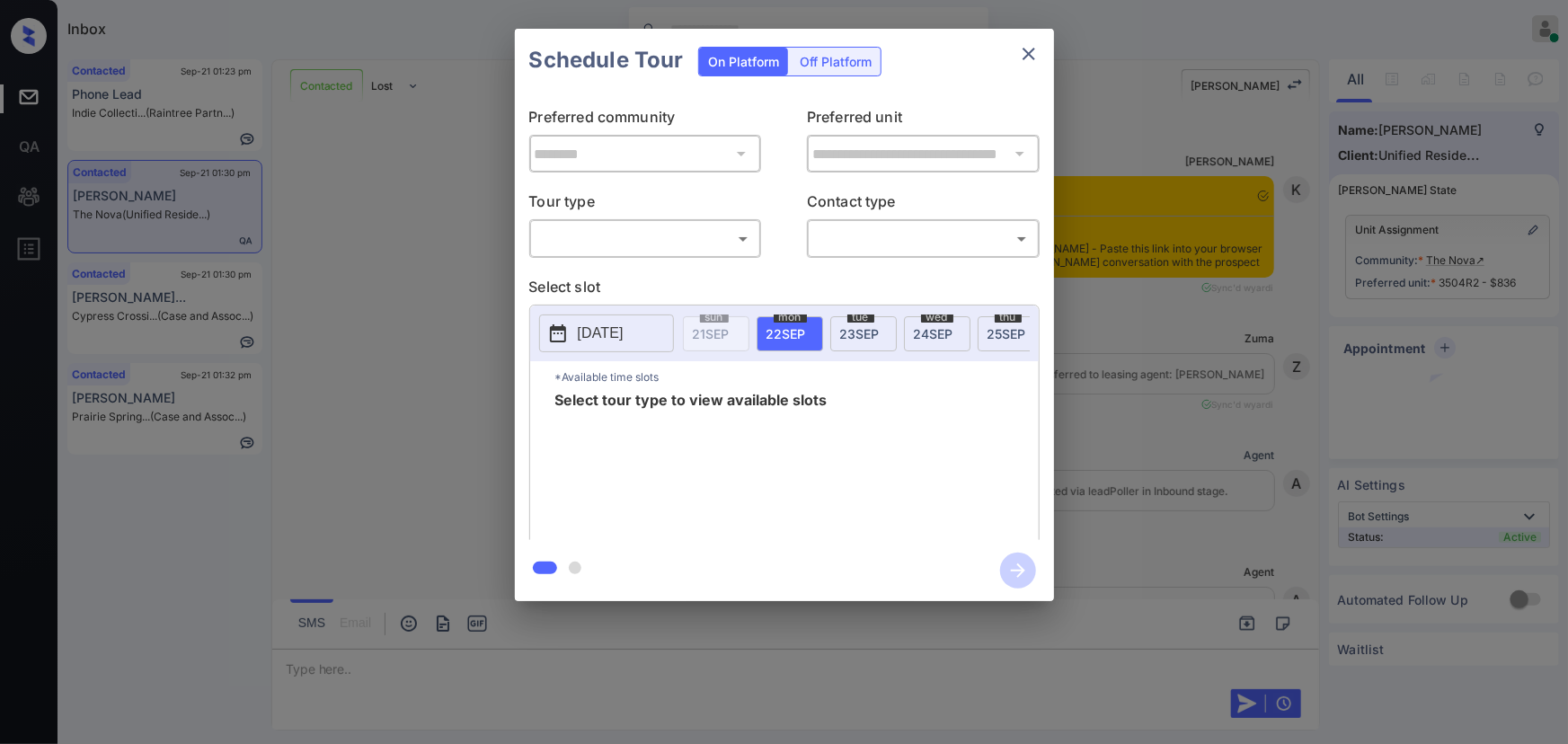
scroll to position [2580, 0]
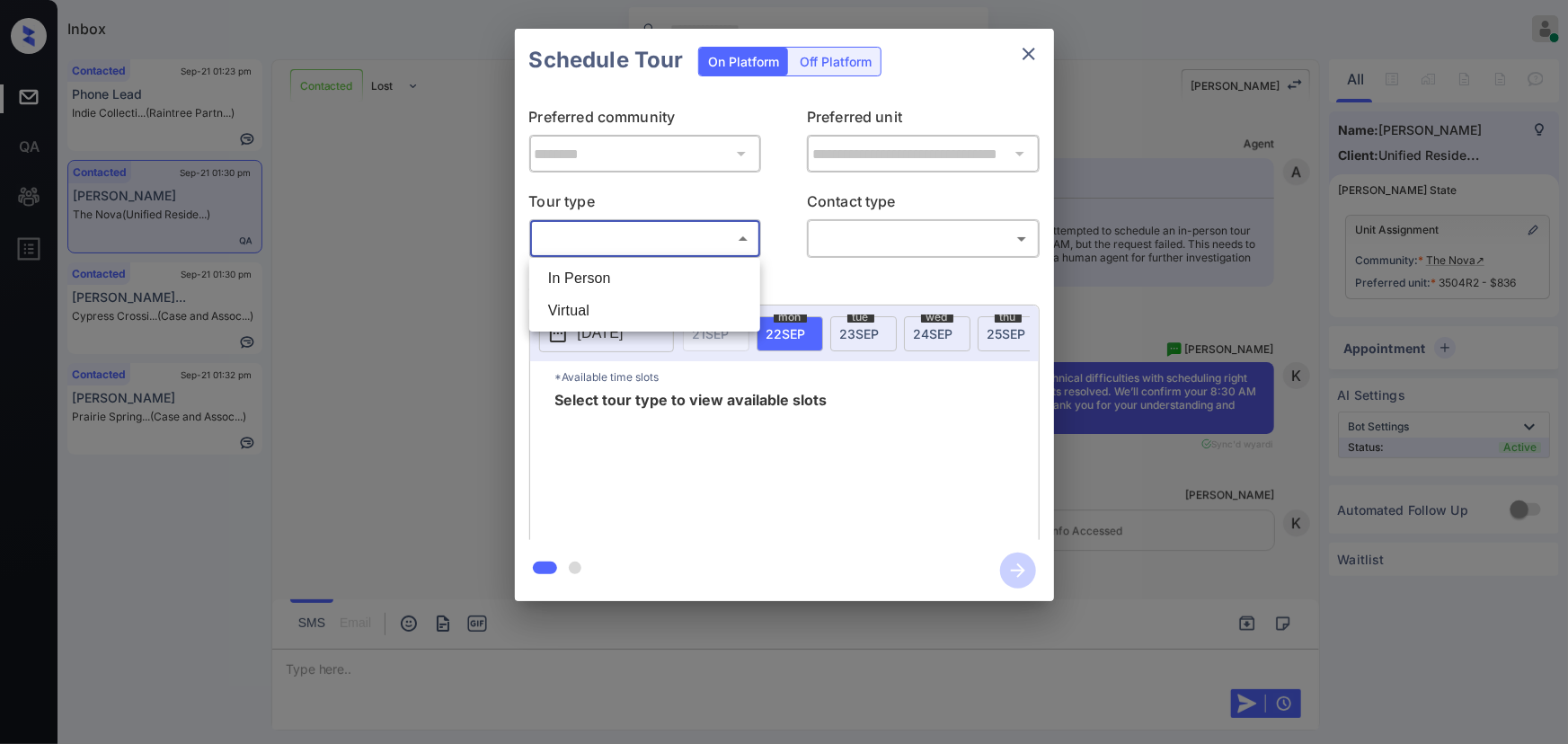
click at [696, 225] on body "Inbox [PERSON_NAME] Online Set yourself offline Set yourself on break Profile S…" at bounding box center [784, 372] width 1568 height 744
drag, startPoint x: 644, startPoint y: 279, endPoint x: 676, endPoint y: 277, distance: 32.1
click at [646, 277] on li "In Person" at bounding box center [645, 278] width 222 height 32
type input "********"
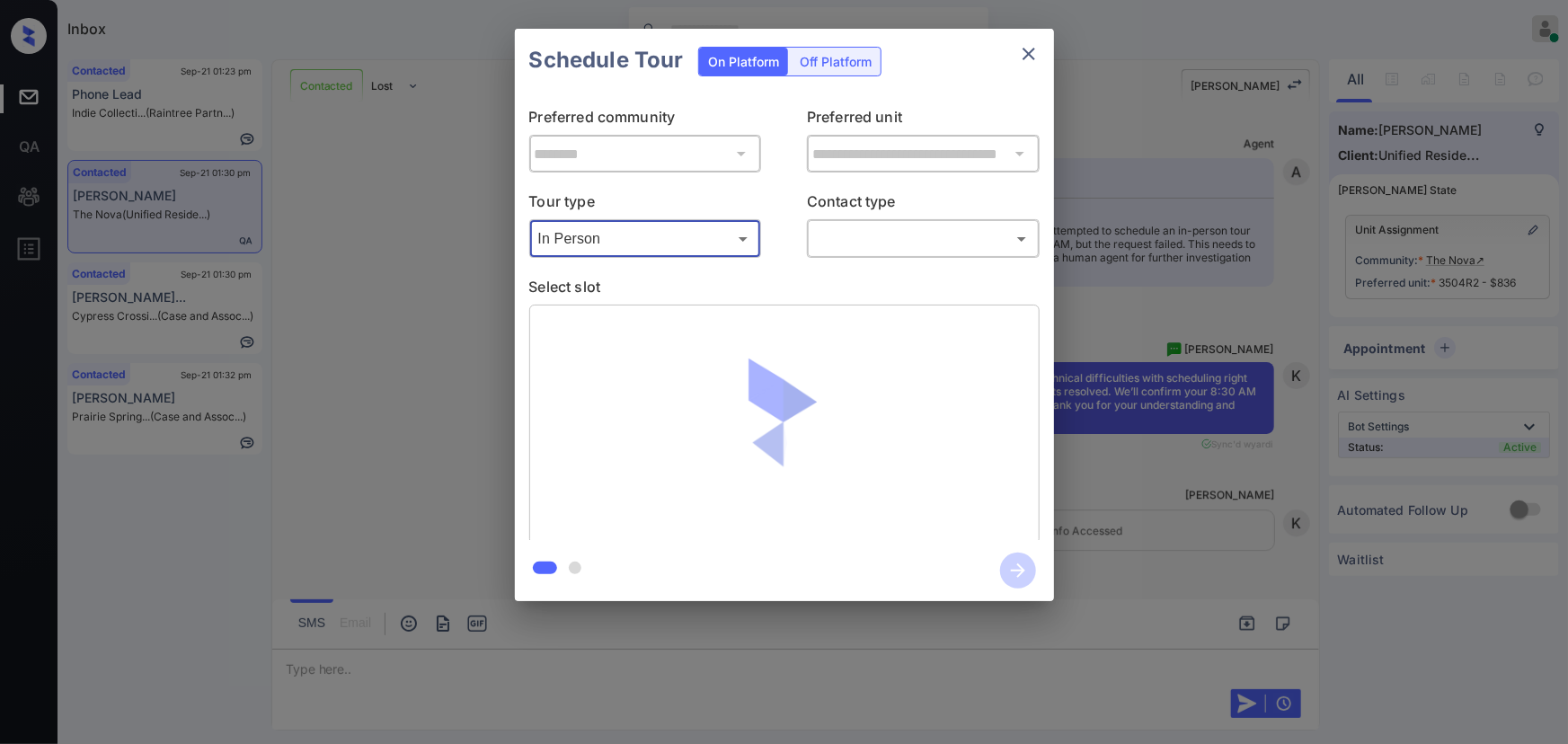
click at [852, 243] on body "Inbox Kenneth Umali Online Set yourself offline Set yourself on break Profile S…" at bounding box center [784, 372] width 1568 height 744
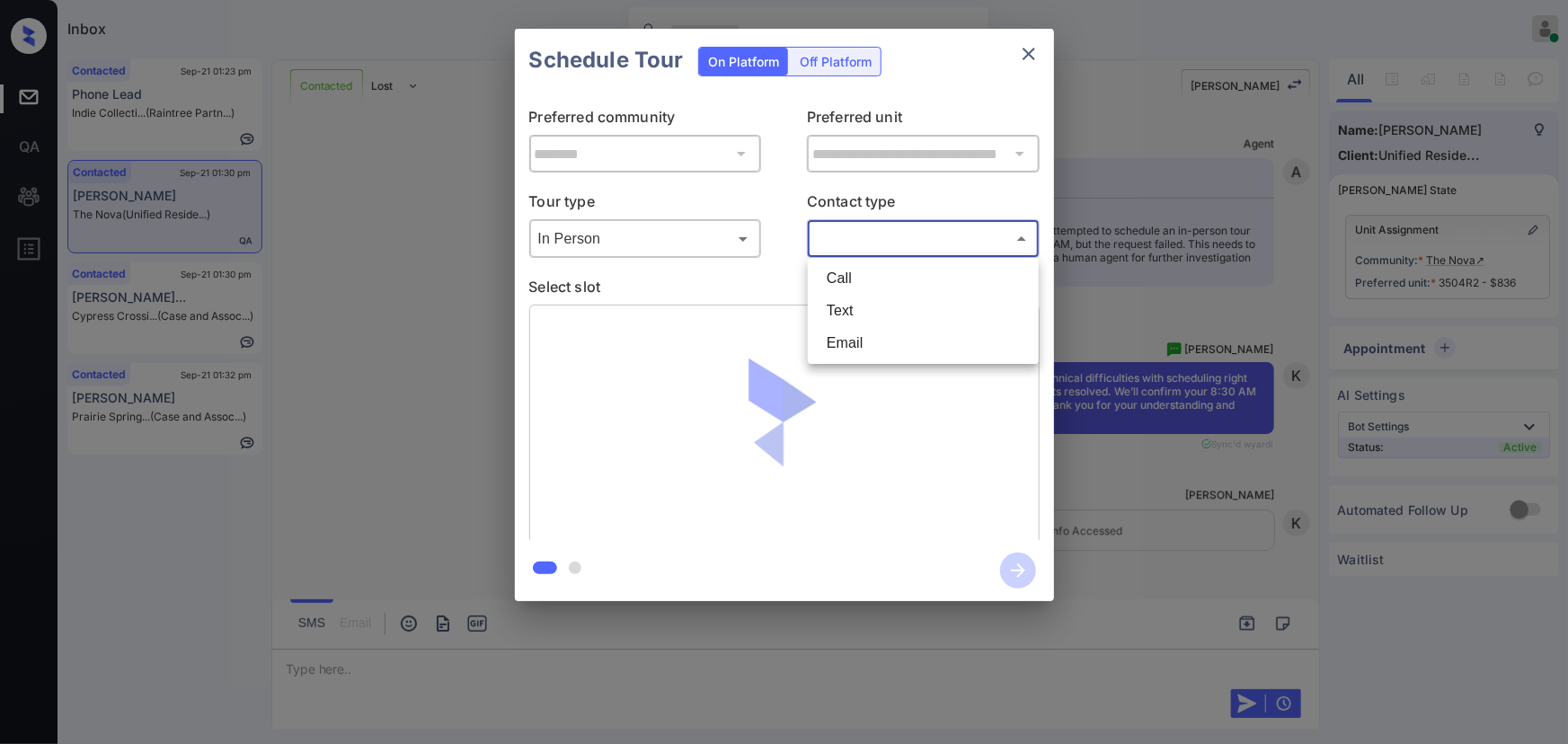
click at [839, 314] on li "Text" at bounding box center [923, 311] width 222 height 32
type input "****"
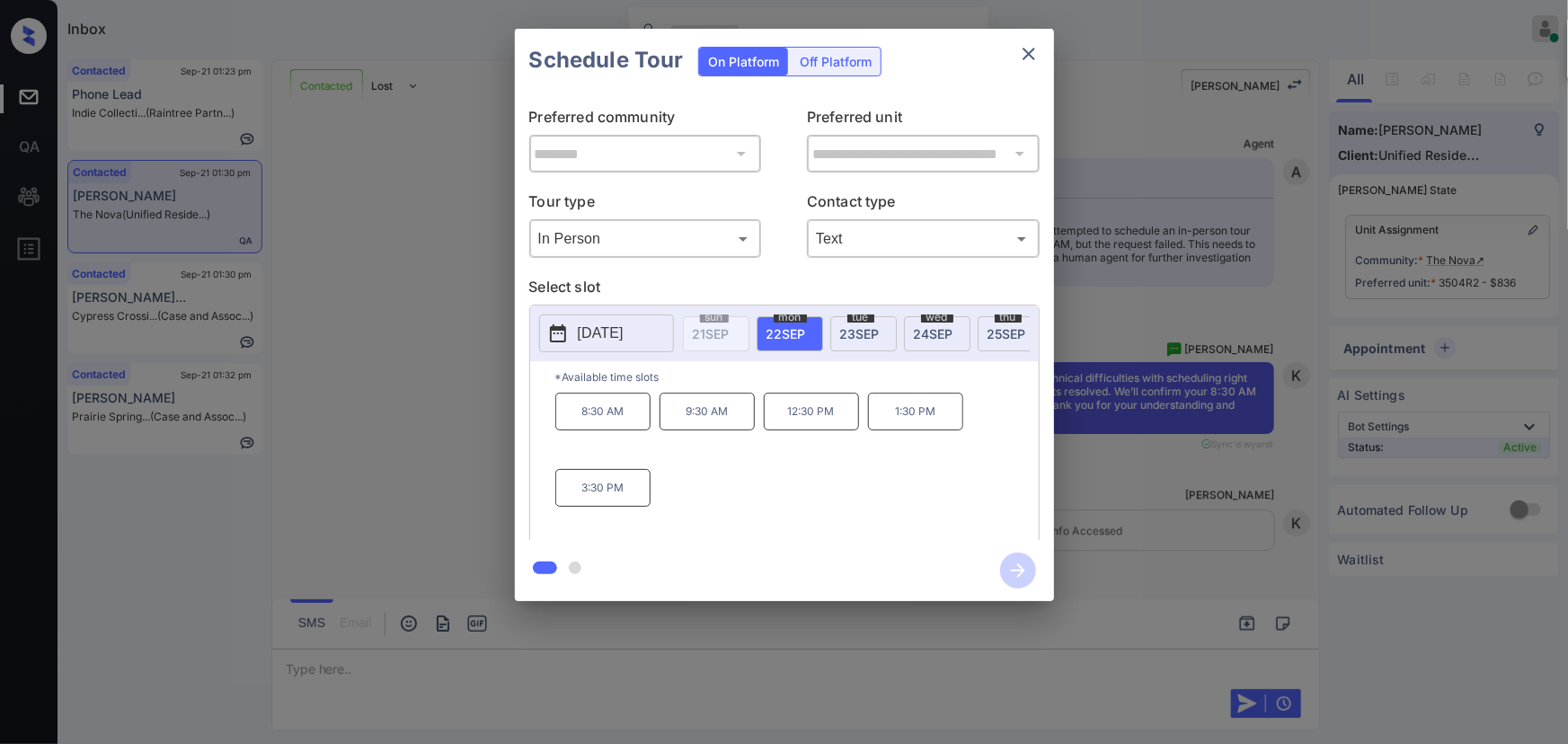
click at [784, 331] on span "22 SEP" at bounding box center [785, 334] width 40 height 16
click at [603, 423] on p "8:30 AM" at bounding box center [603, 411] width 95 height 38
click at [1023, 572] on icon "button" at bounding box center [1018, 570] width 15 height 15
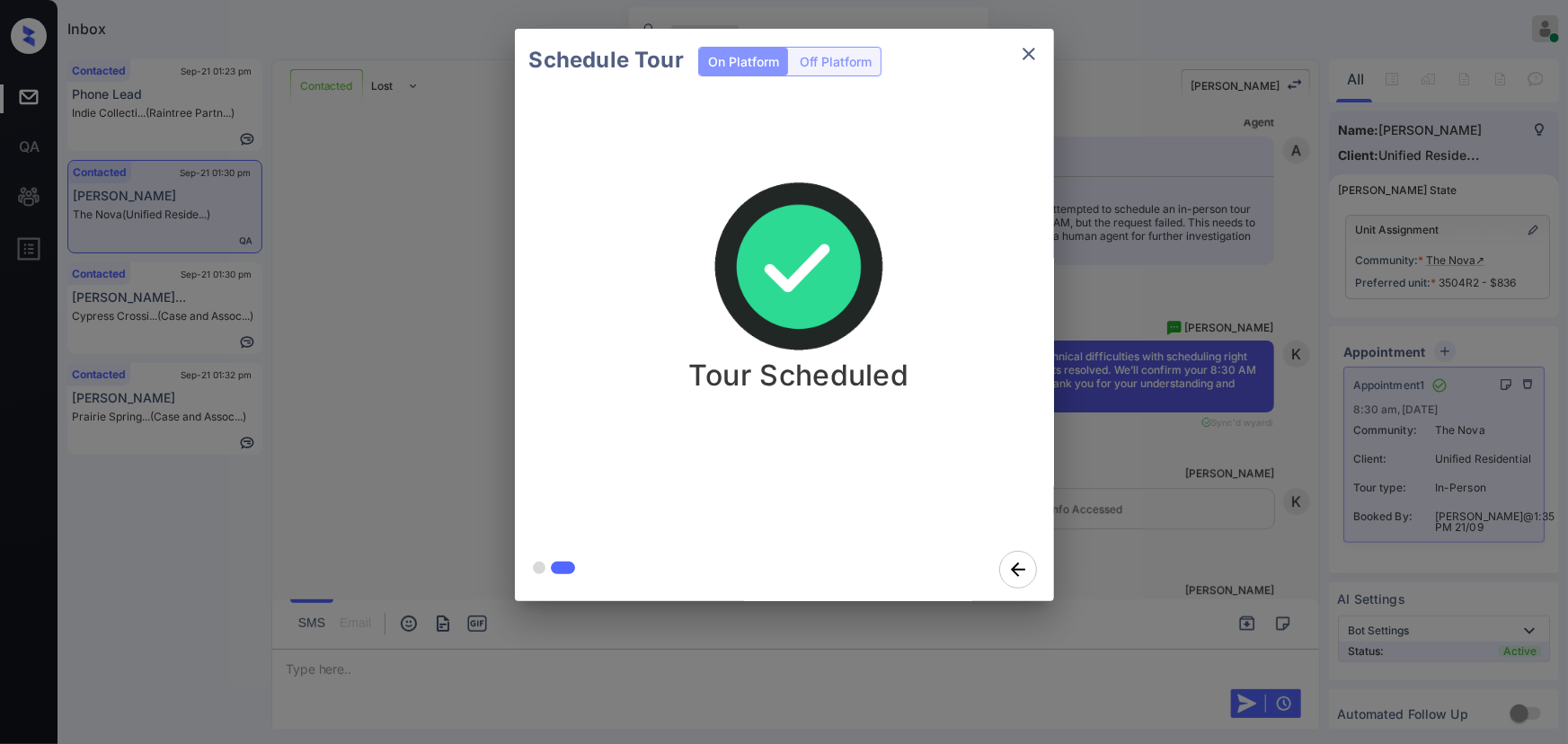
click at [1028, 58] on icon "close" at bounding box center [1028, 53] width 21 height 21
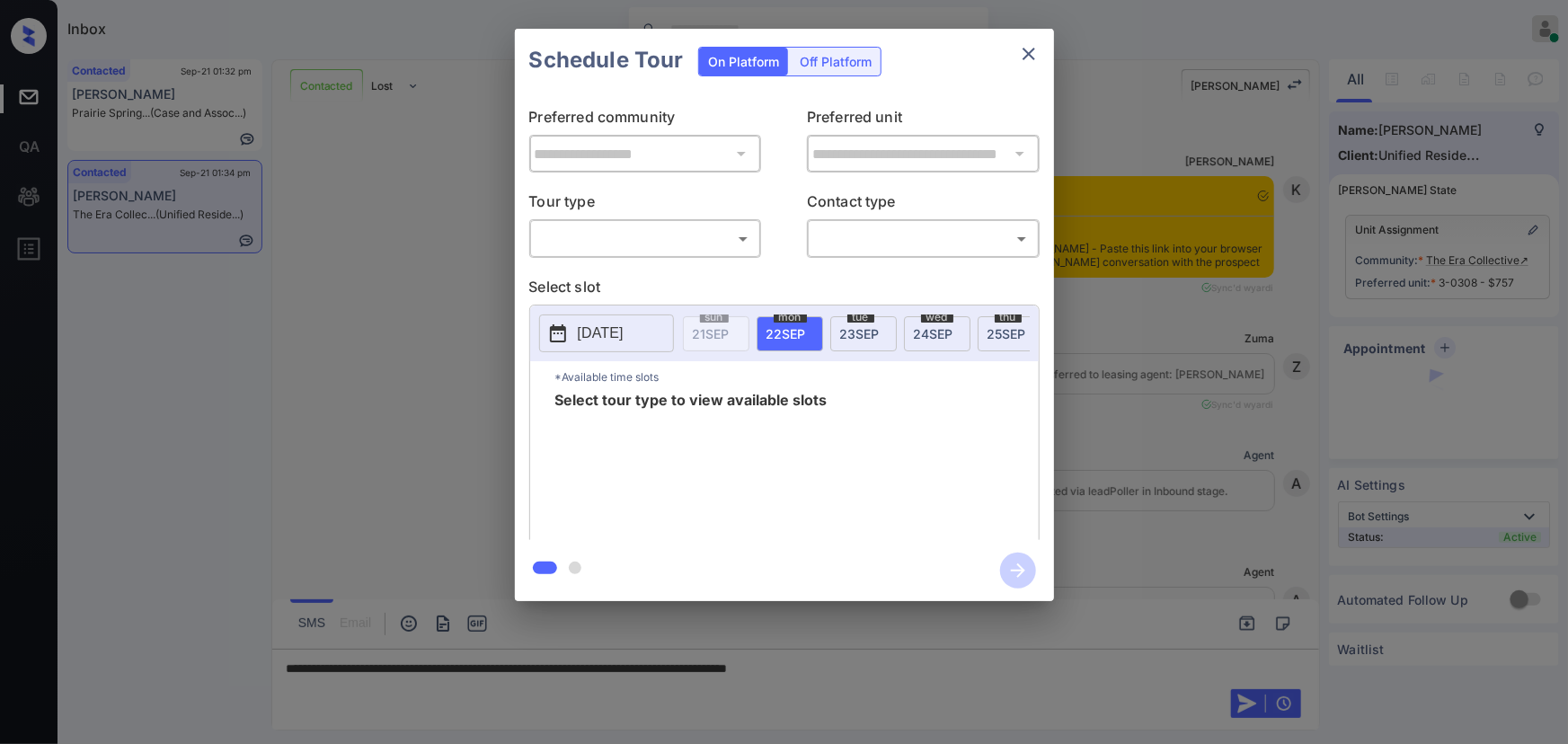
scroll to position [4419, 0]
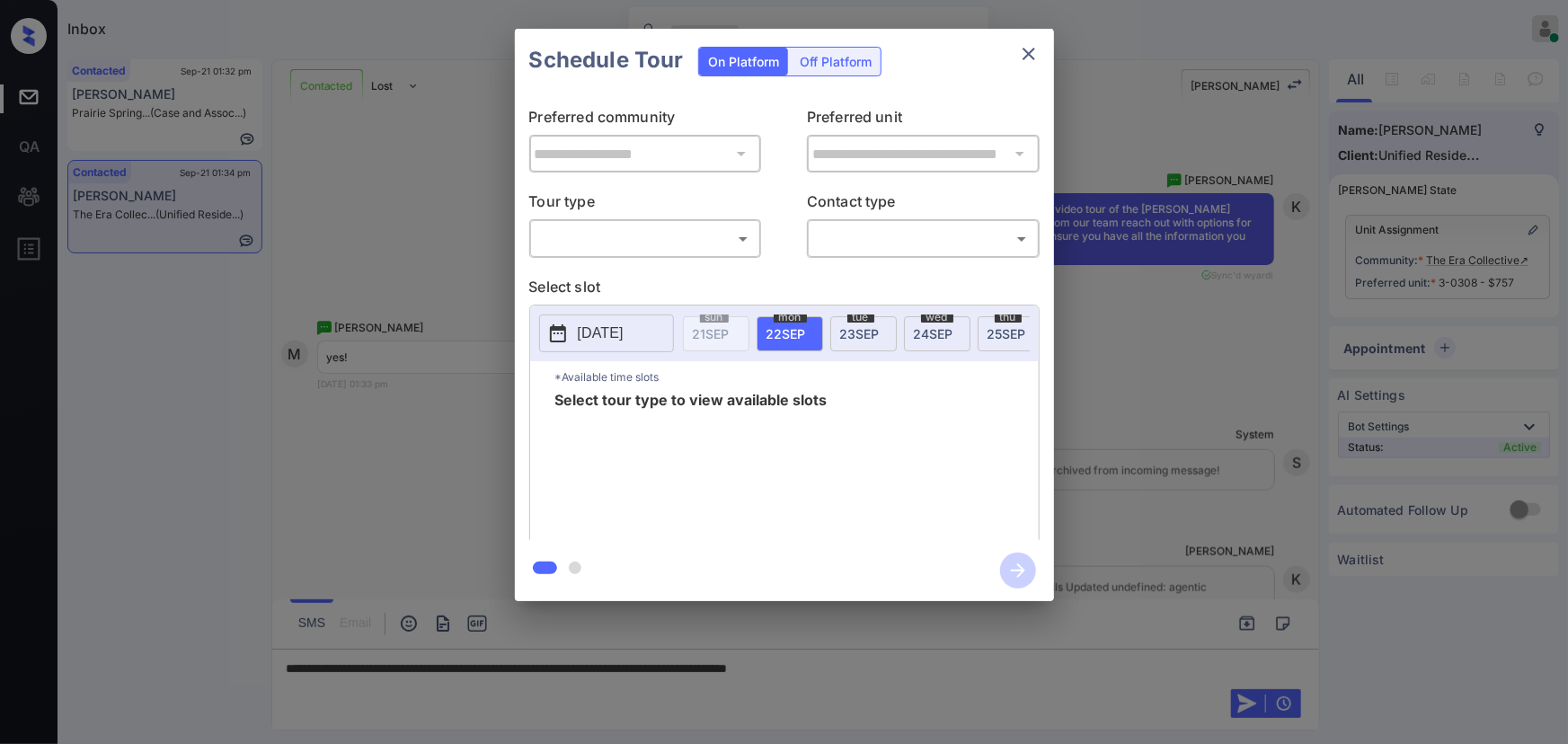
click at [628, 231] on body "Inbox [PERSON_NAME] Online Set yourself offline Set yourself on break Profile S…" at bounding box center [784, 372] width 1568 height 744
click at [698, 281] on li "In Person" at bounding box center [645, 278] width 222 height 32
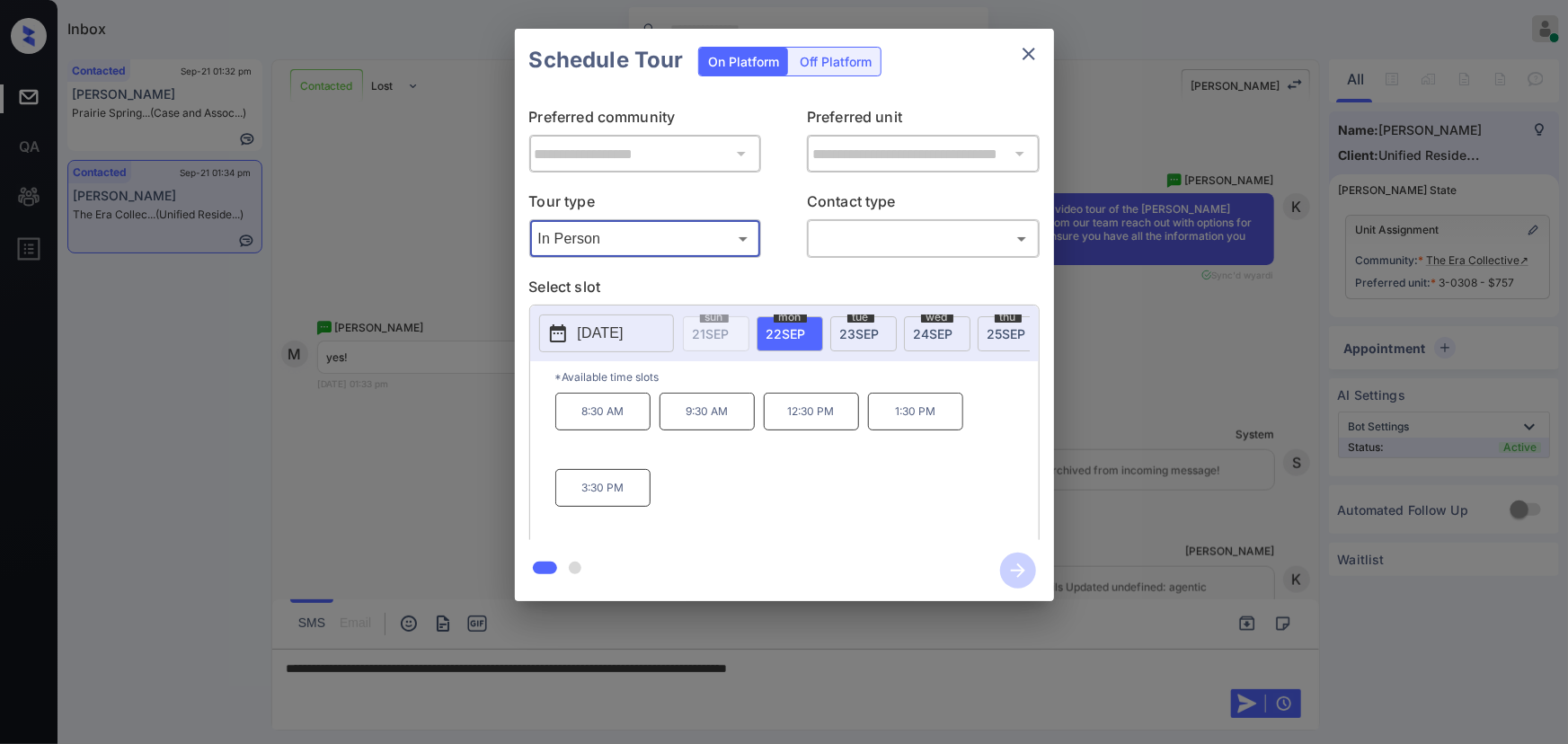
type input "********"
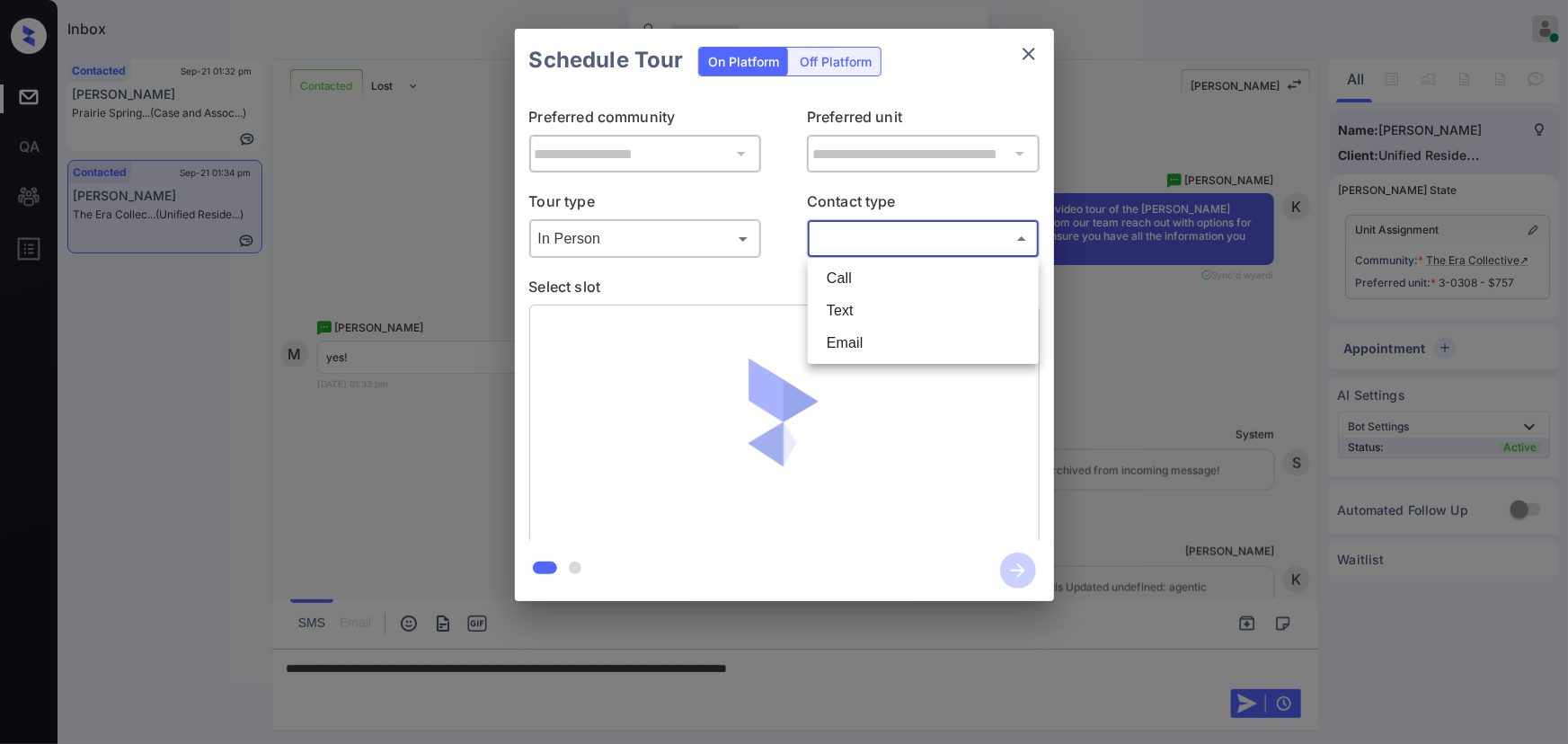
click at [926, 247] on body "Inbox [PERSON_NAME] Online Set yourself offline Set yourself on break Profile S…" at bounding box center [784, 372] width 1568 height 744
click at [884, 300] on li "Text" at bounding box center [923, 311] width 222 height 32
type input "****"
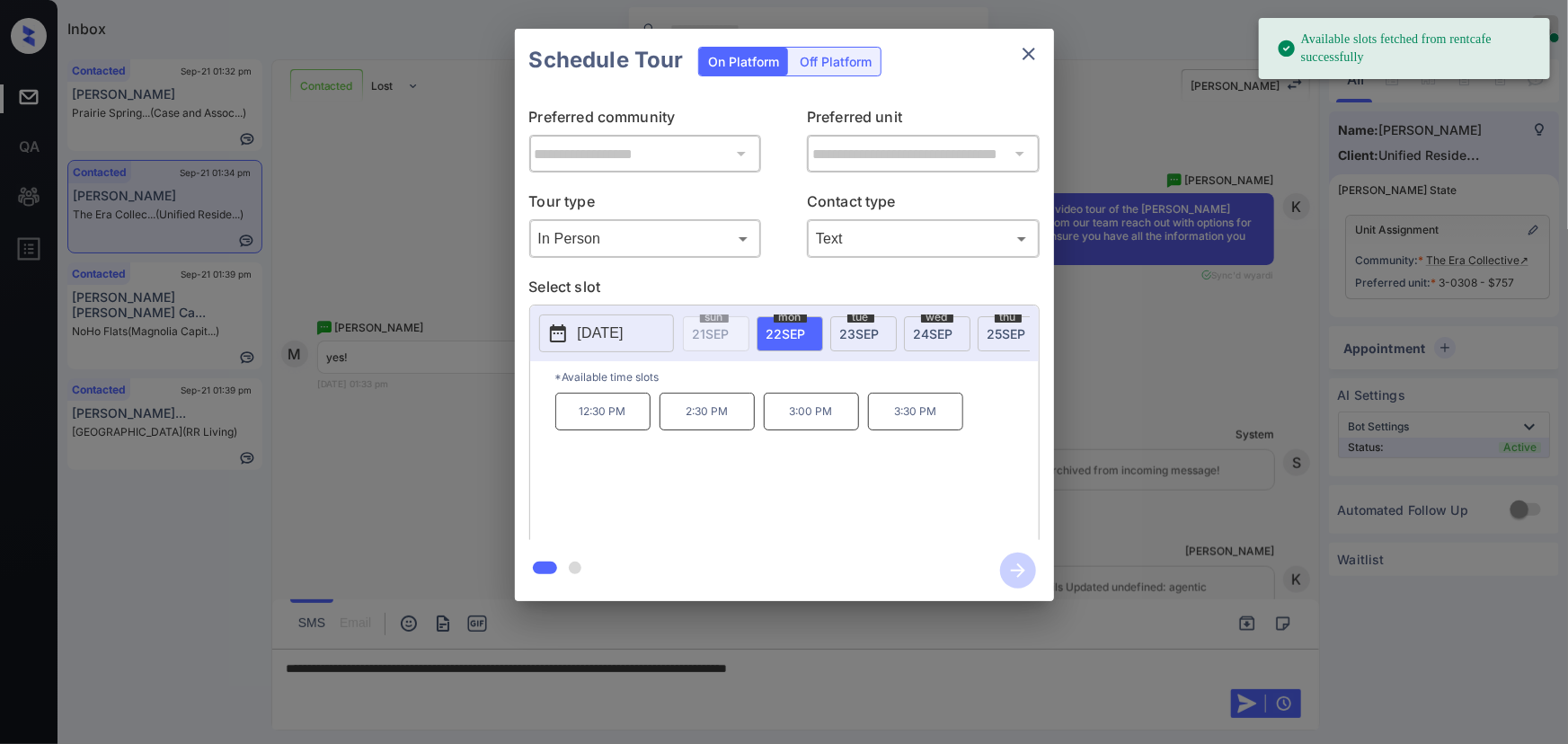
click at [1193, 551] on div "**********" at bounding box center [784, 315] width 1568 height 630
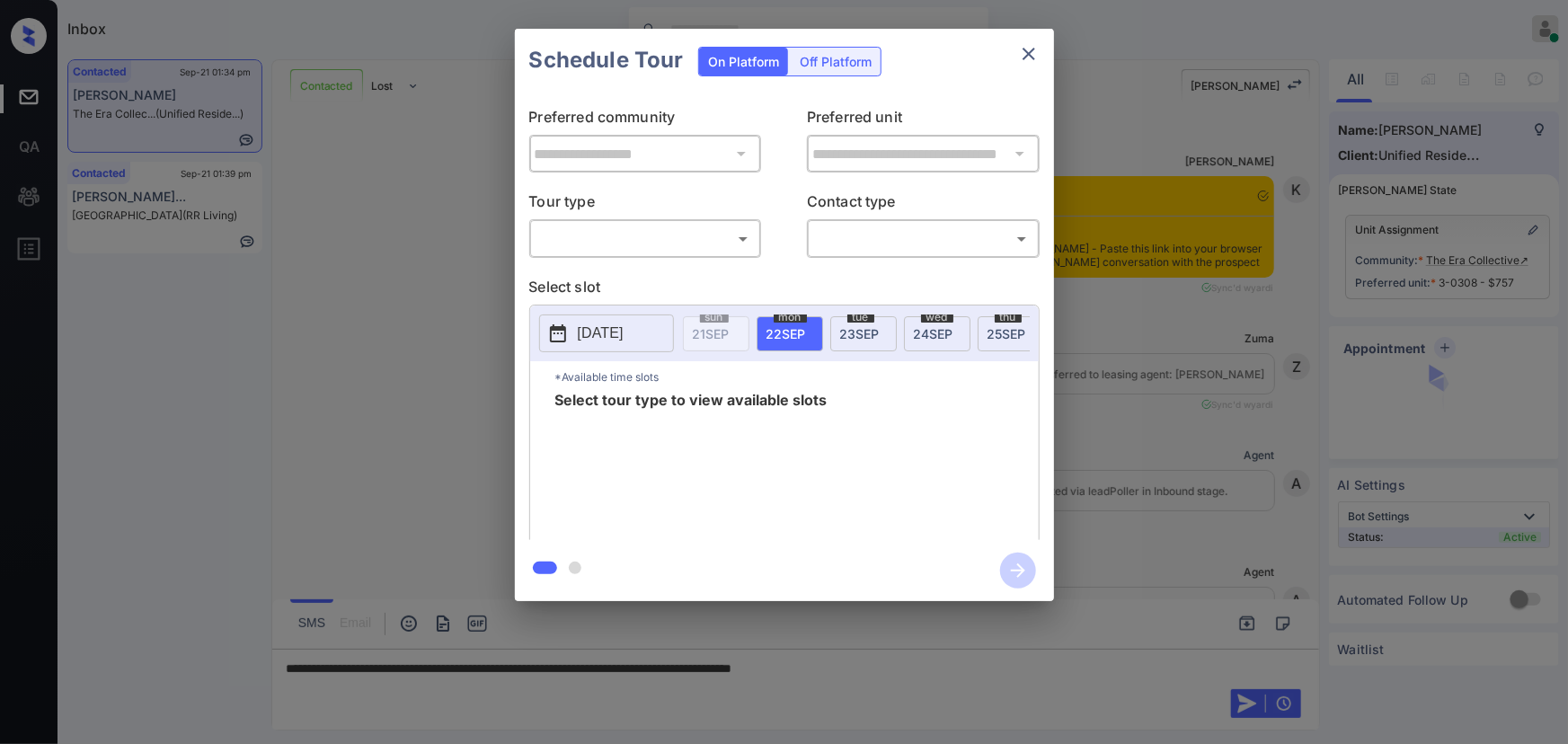
scroll to position [4256, 0]
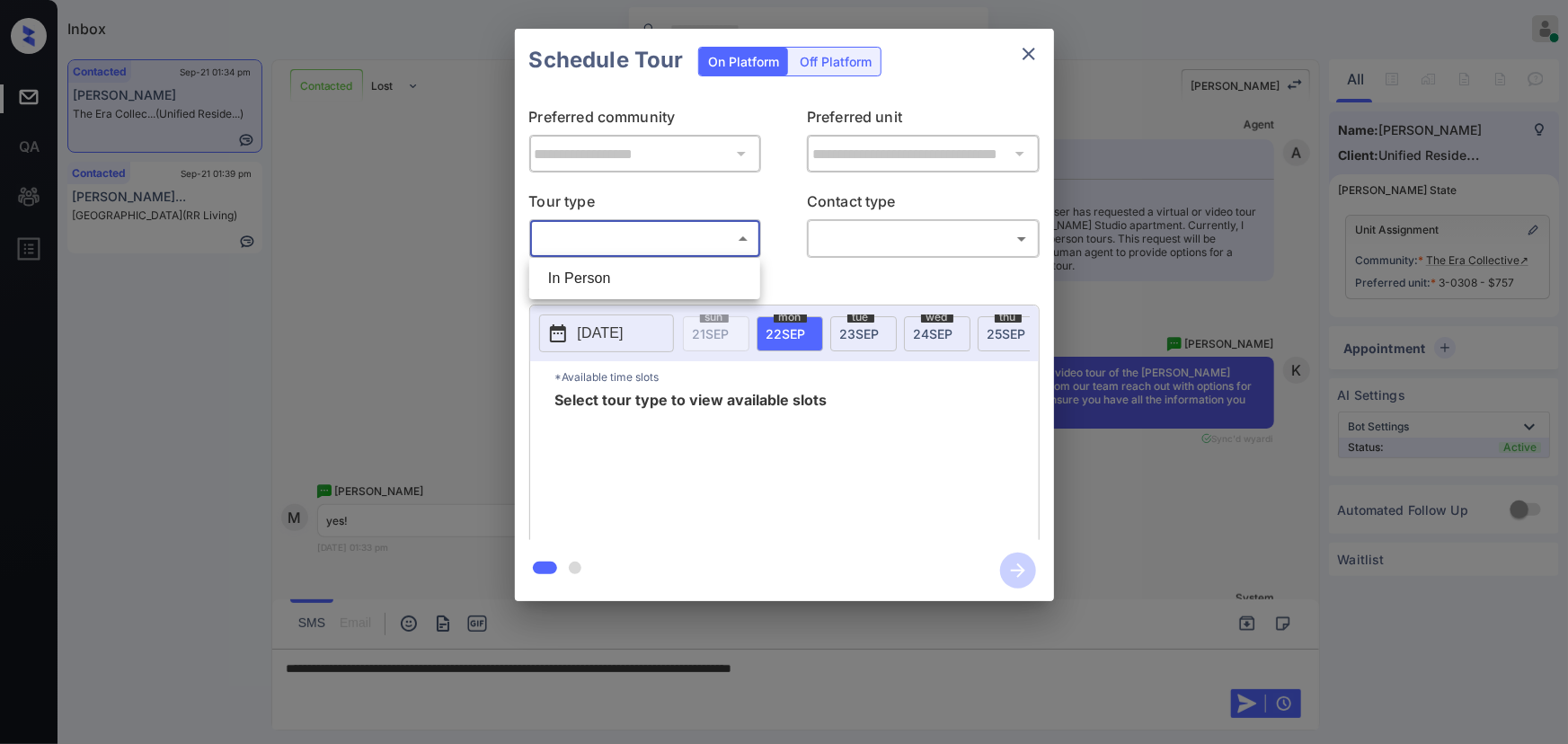
drag, startPoint x: 662, startPoint y: 247, endPoint x: 681, endPoint y: 296, distance: 52.6
click at [662, 246] on body "Inbox Kenneth Umali Online Set yourself offline Set yourself on break Profile S…" at bounding box center [784, 372] width 1568 height 744
click at [981, 709] on div at bounding box center [784, 372] width 1568 height 744
click at [1184, 113] on div "**********" at bounding box center [784, 315] width 1568 height 630
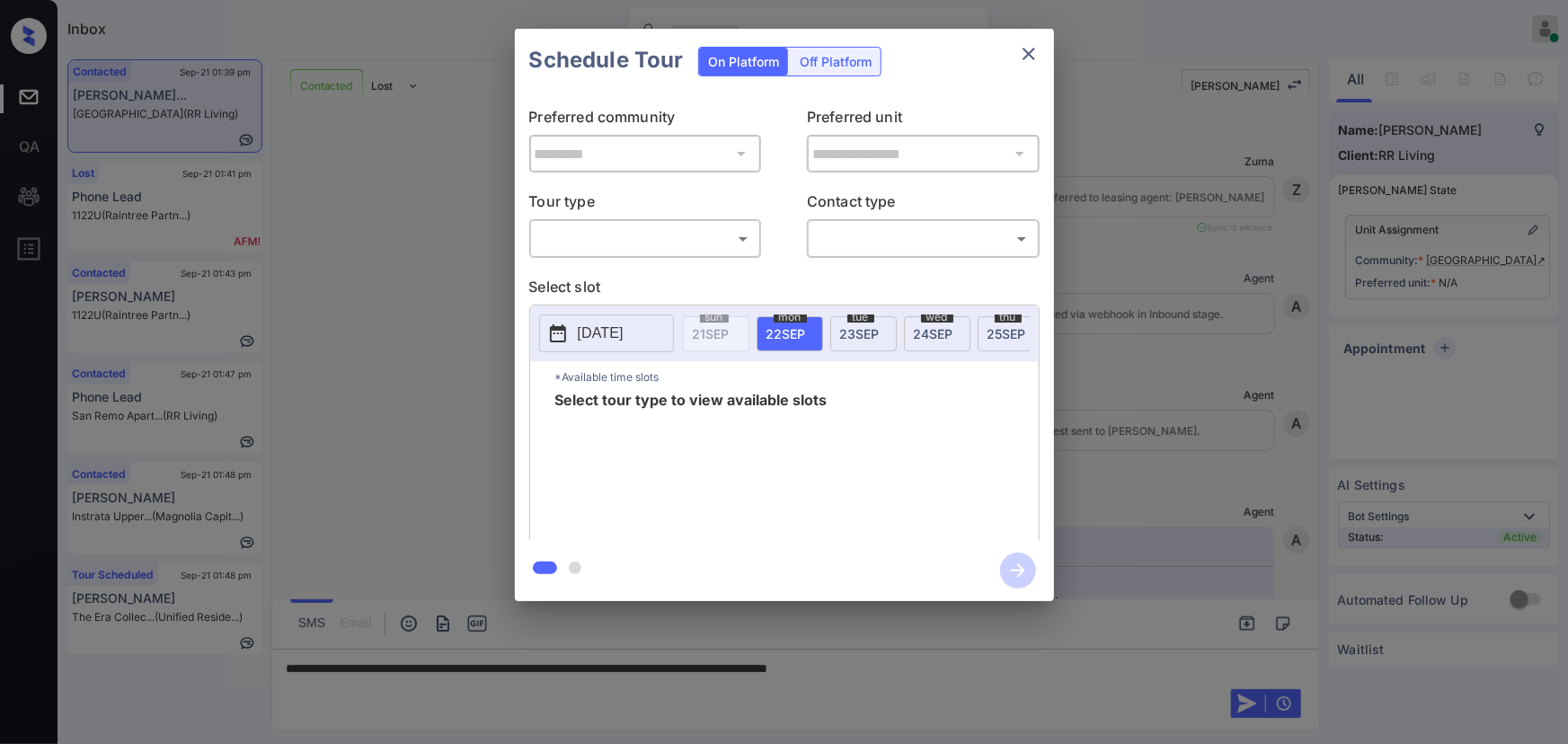
scroll to position [614, 0]
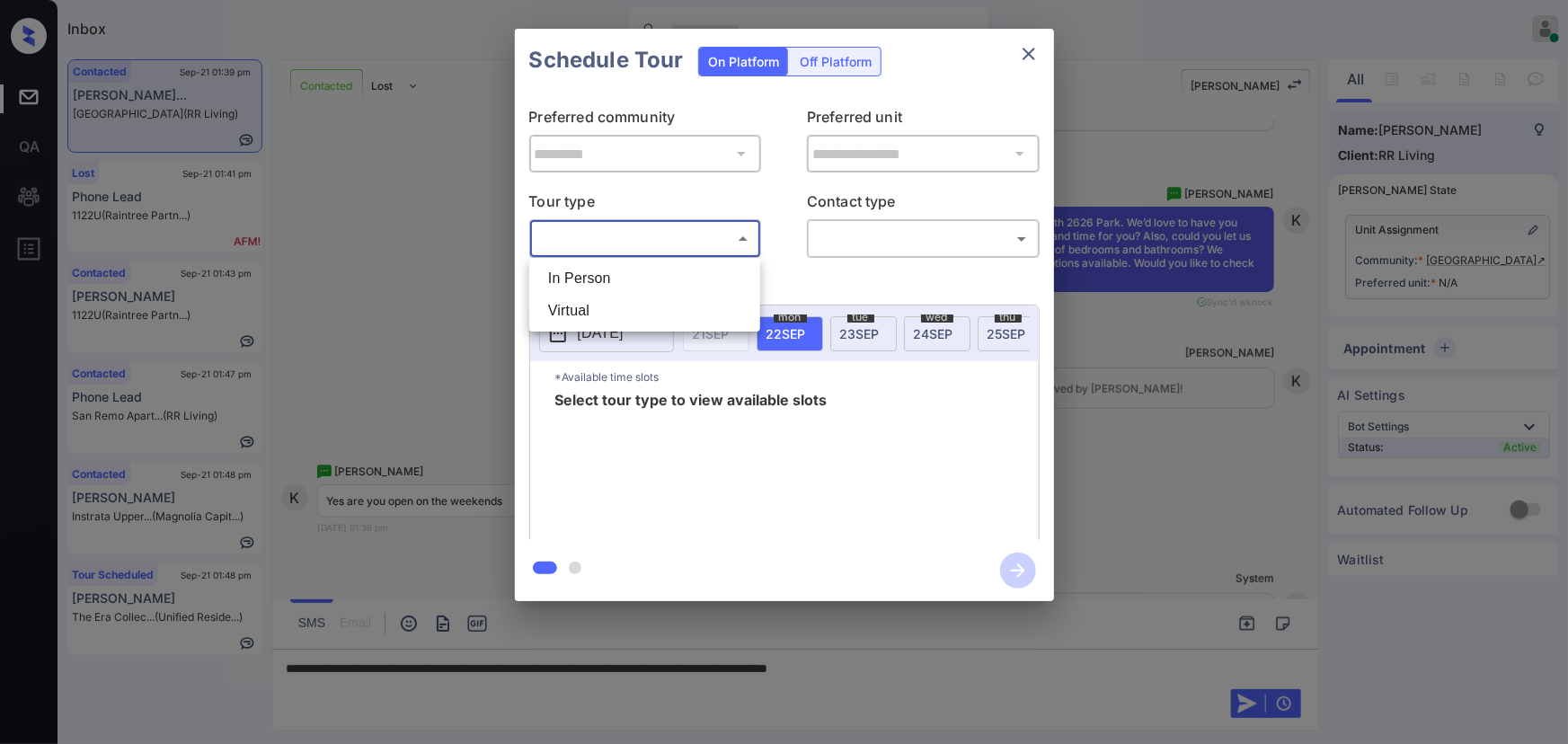
click at [632, 232] on body "Inbox Kenneth Umali Online Set yourself offline Set yourself on break Profile S…" at bounding box center [784, 372] width 1568 height 744
drag, startPoint x: 611, startPoint y: 271, endPoint x: 749, endPoint y: 273, distance: 138.0
click at [612, 272] on li "In Person" at bounding box center [645, 278] width 222 height 32
type input "********"
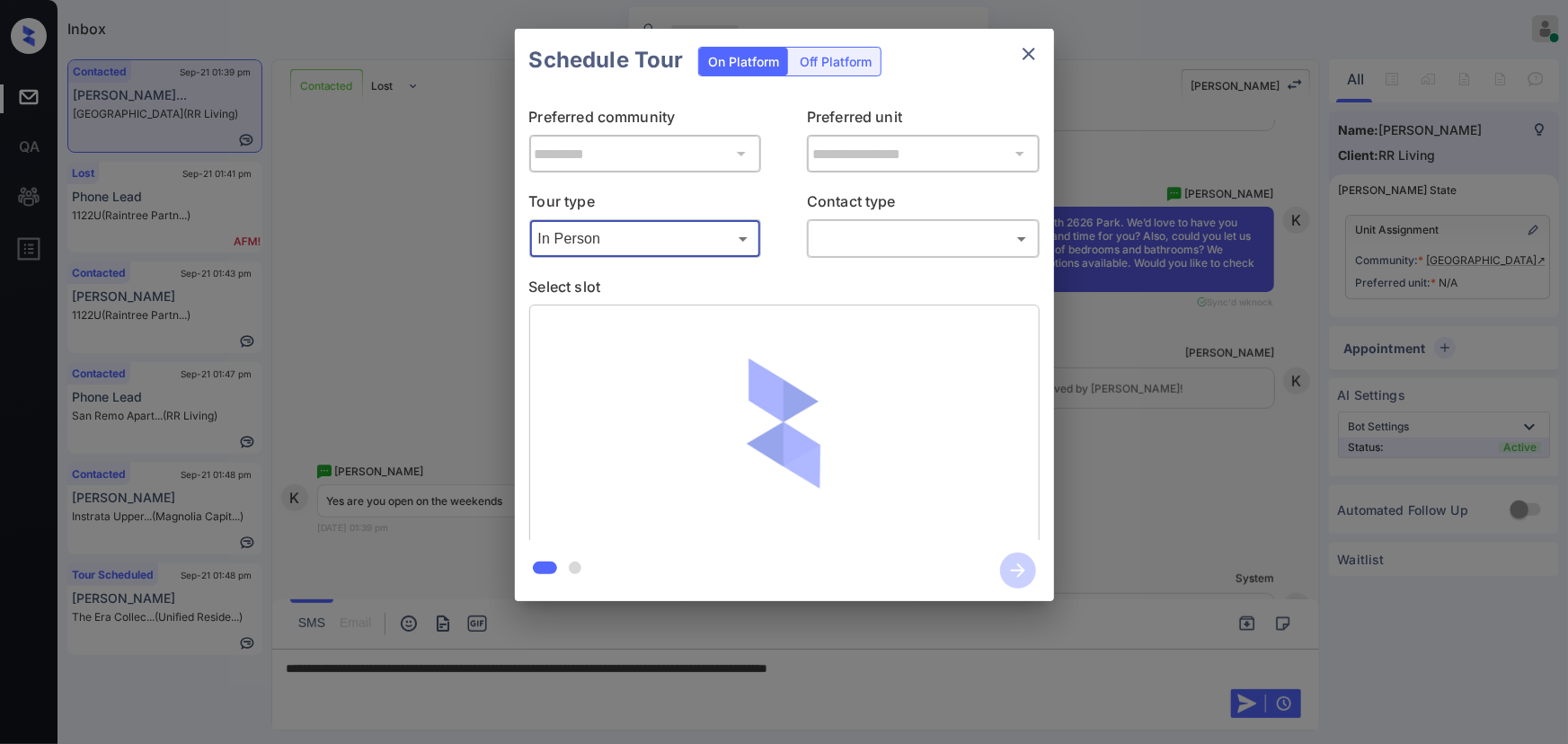
click at [869, 246] on body "Inbox Kenneth Umali Online Set yourself offline Set yourself on break Profile S…" at bounding box center [784, 372] width 1568 height 744
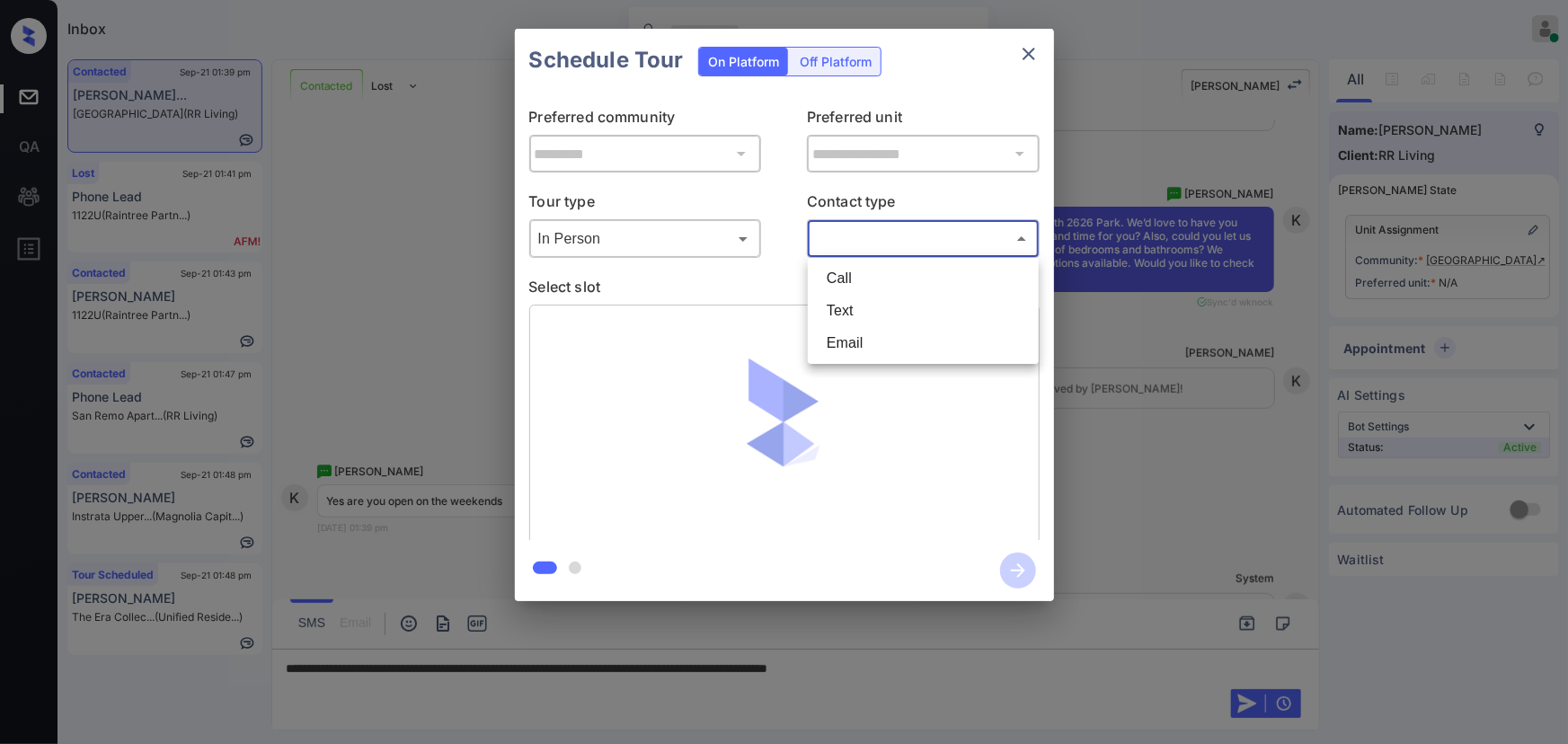
click at [850, 307] on li "Text" at bounding box center [923, 311] width 222 height 32
type input "****"
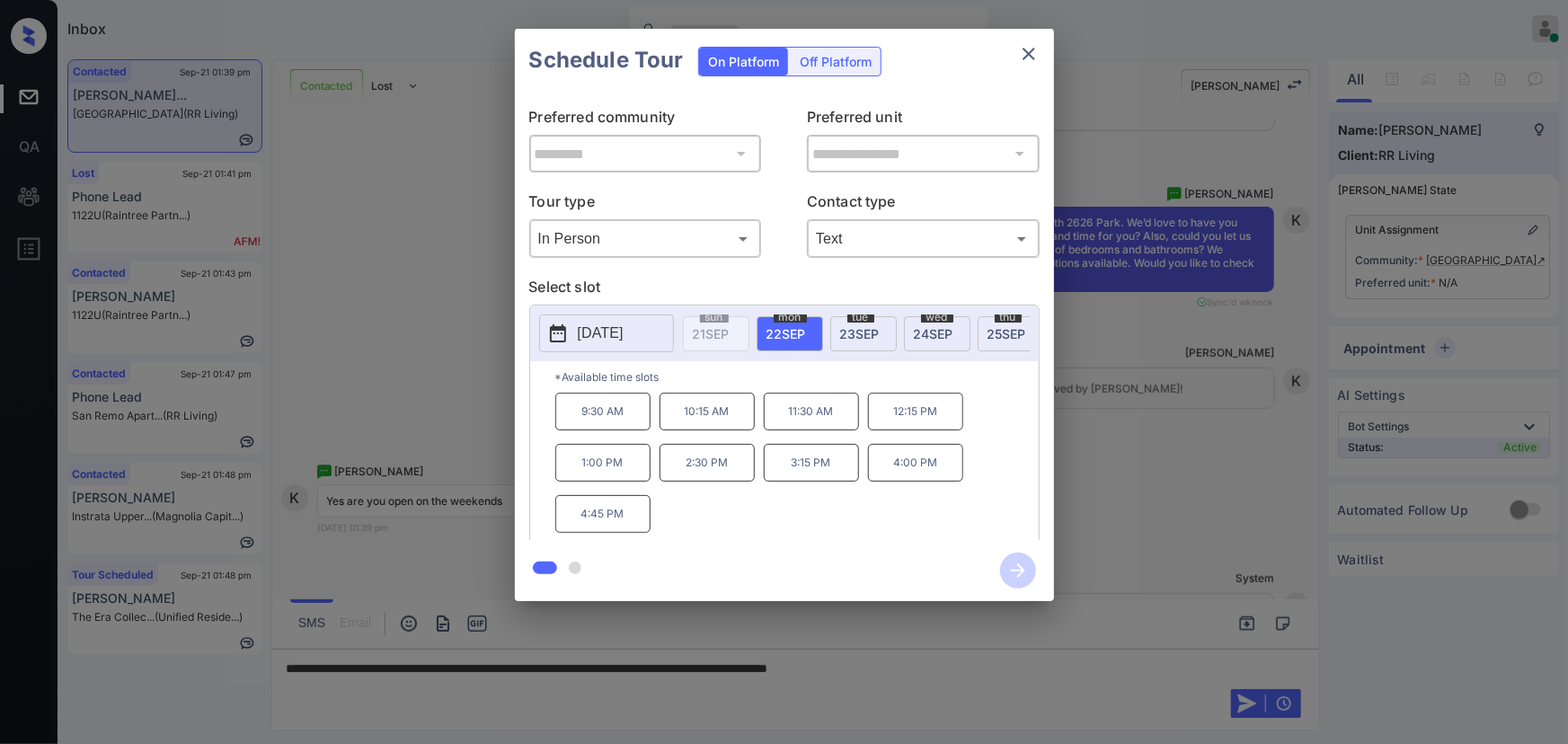
click at [589, 332] on p "[DATE]" at bounding box center [600, 333] width 46 height 21
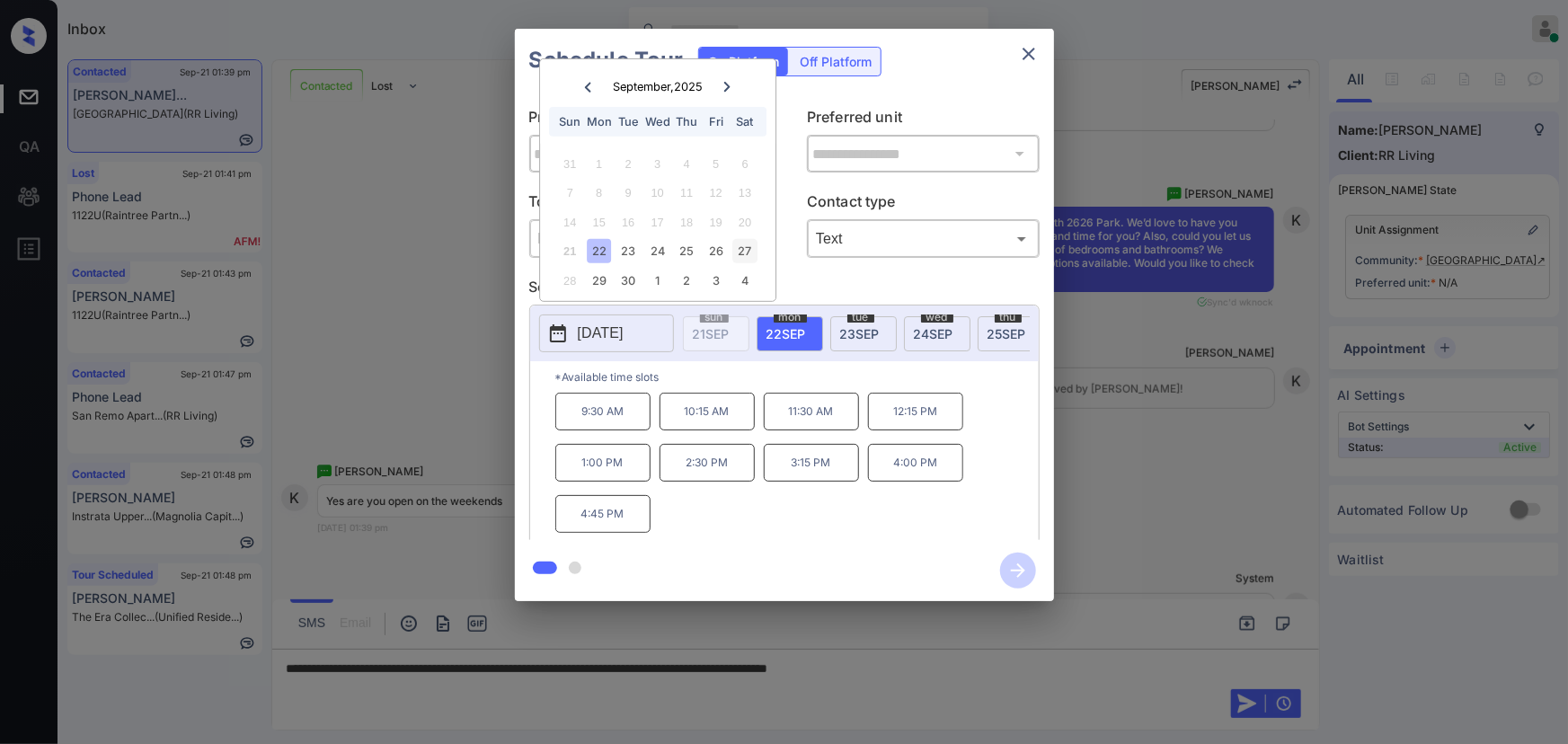
click at [747, 252] on div "27" at bounding box center [745, 251] width 24 height 24
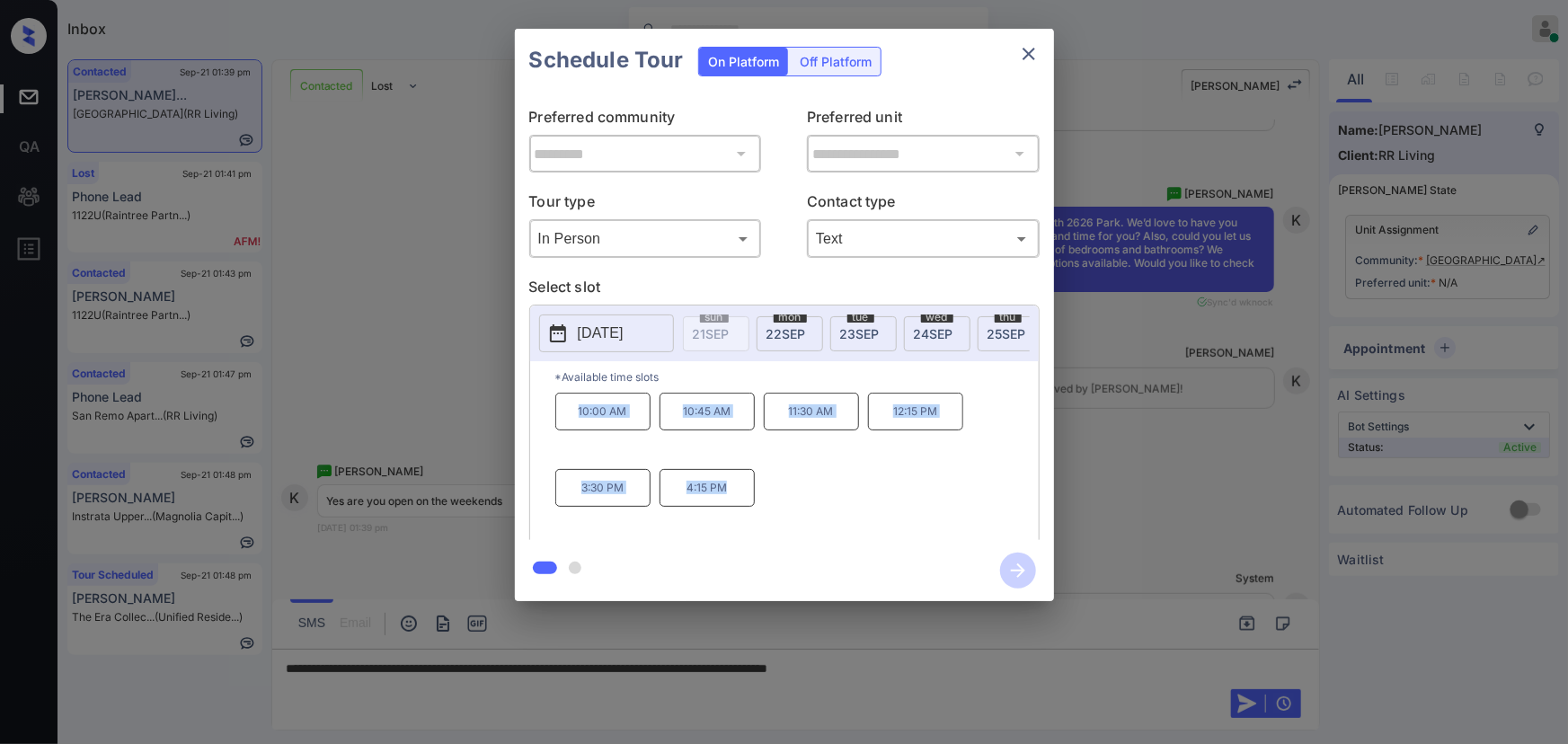
copy div "10:00 AM 10:45 AM 11:30 AM 12:15 PM 3:30 PM 4:15 PM"
drag, startPoint x: 733, startPoint y: 494, endPoint x: 707, endPoint y: 573, distance: 83.2
click at [566, 415] on div "10:00 AM 10:45 AM 11:30 AM 12:15 PM 3:30 PM 4:15 PM" at bounding box center [797, 464] width 484 height 144
click at [1044, 663] on div at bounding box center [784, 372] width 1568 height 744
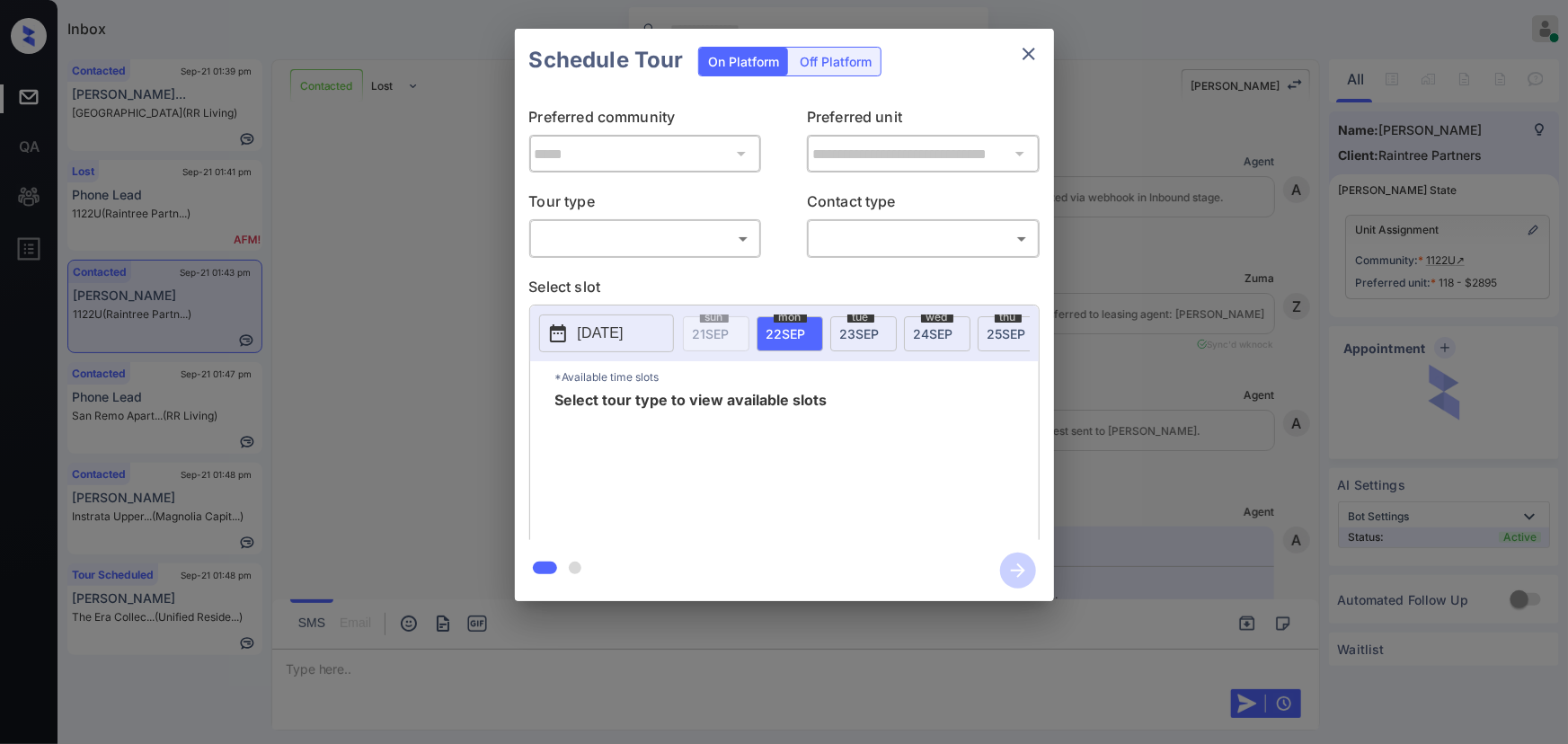
scroll to position [4910, 0]
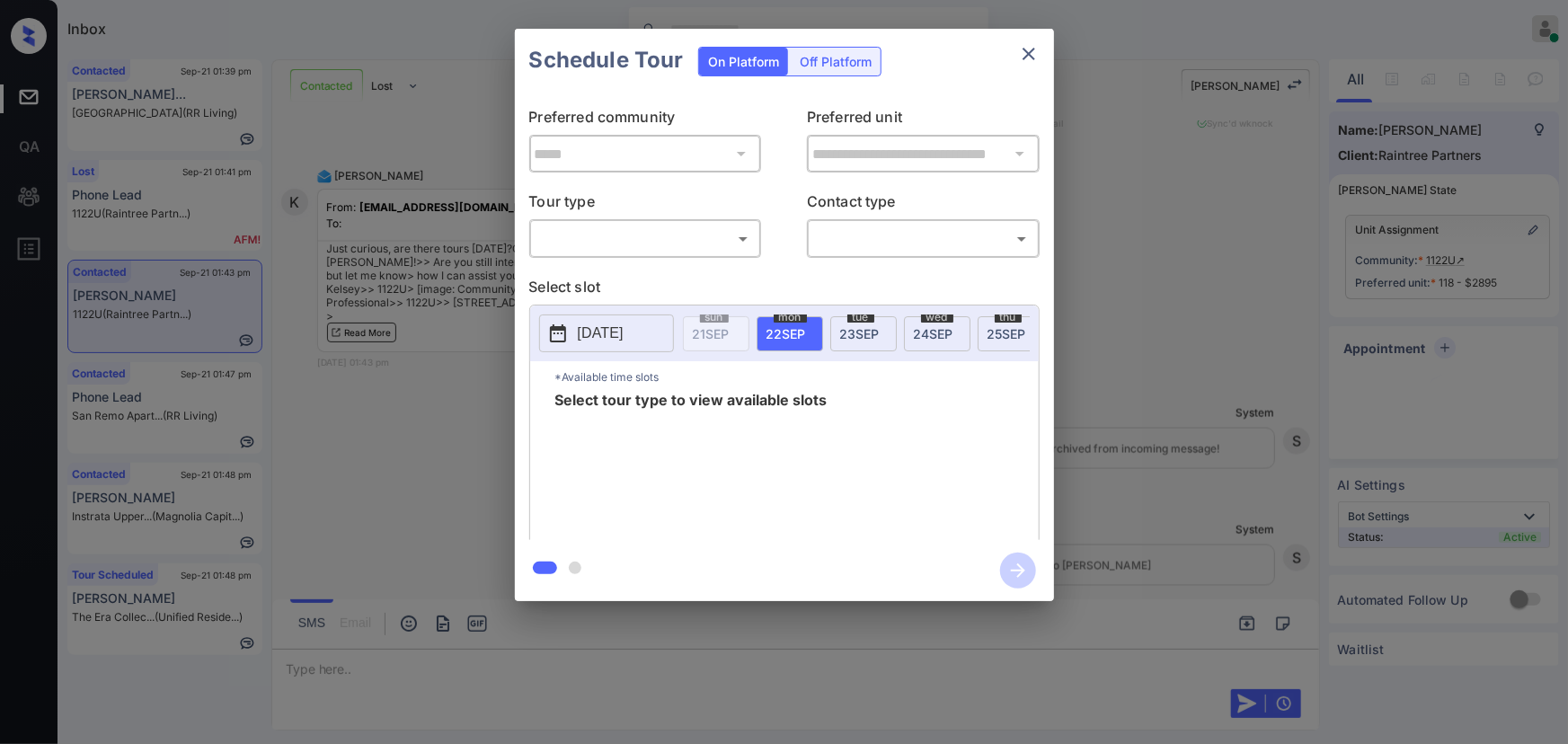
click at [631, 242] on body "Inbox Kenneth Umali Online Set yourself offline Set yourself on break Profile S…" at bounding box center [784, 372] width 1568 height 744
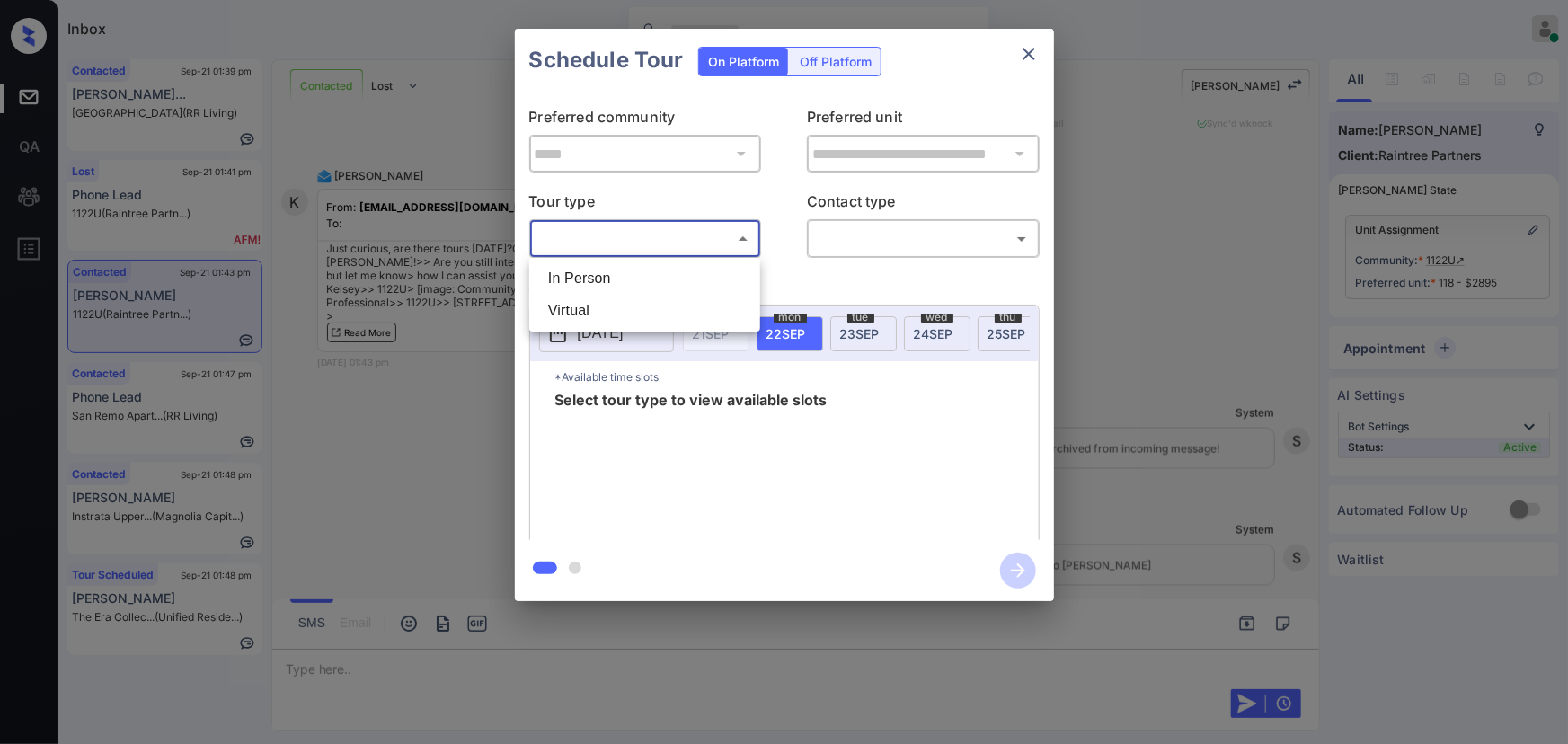
drag, startPoint x: 597, startPoint y: 273, endPoint x: 759, endPoint y: 273, distance: 162.0
click at [599, 275] on li "In Person" at bounding box center [645, 278] width 222 height 32
type input "********"
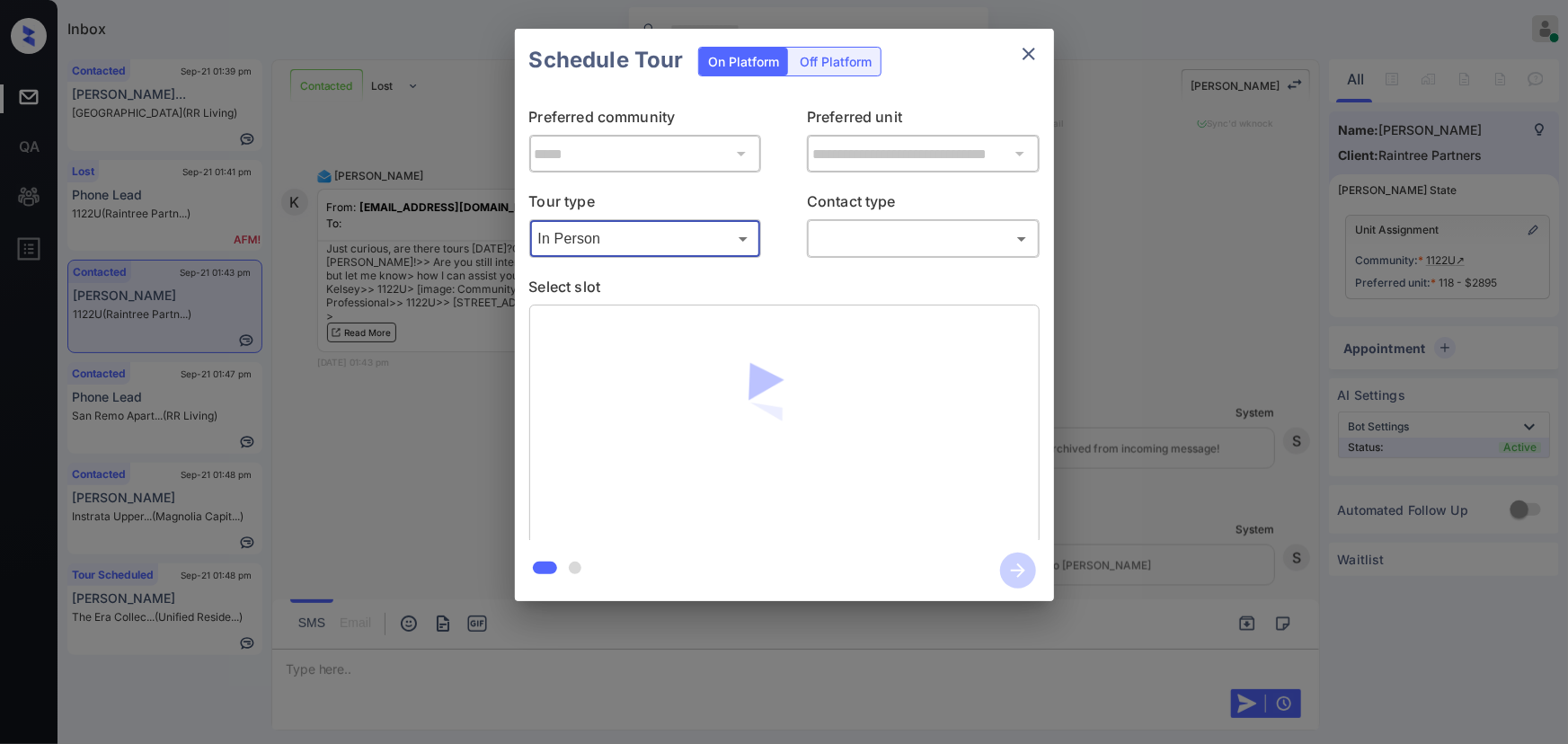
click at [850, 251] on body "Inbox Kenneth Umali Online Set yourself offline Set yourself on break Profile S…" at bounding box center [784, 372] width 1568 height 744
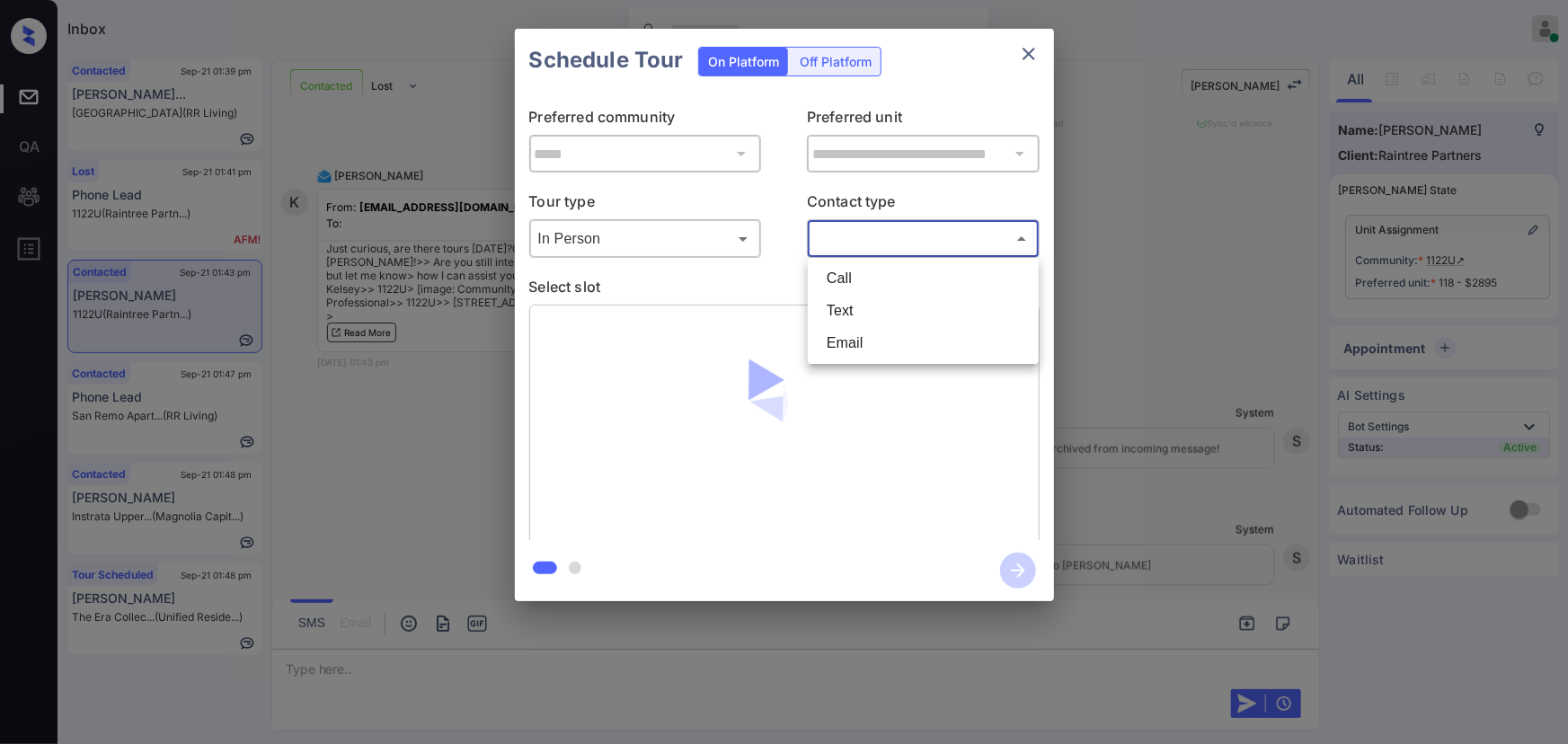
click at [840, 312] on li "Text" at bounding box center [923, 311] width 222 height 32
type input "****"
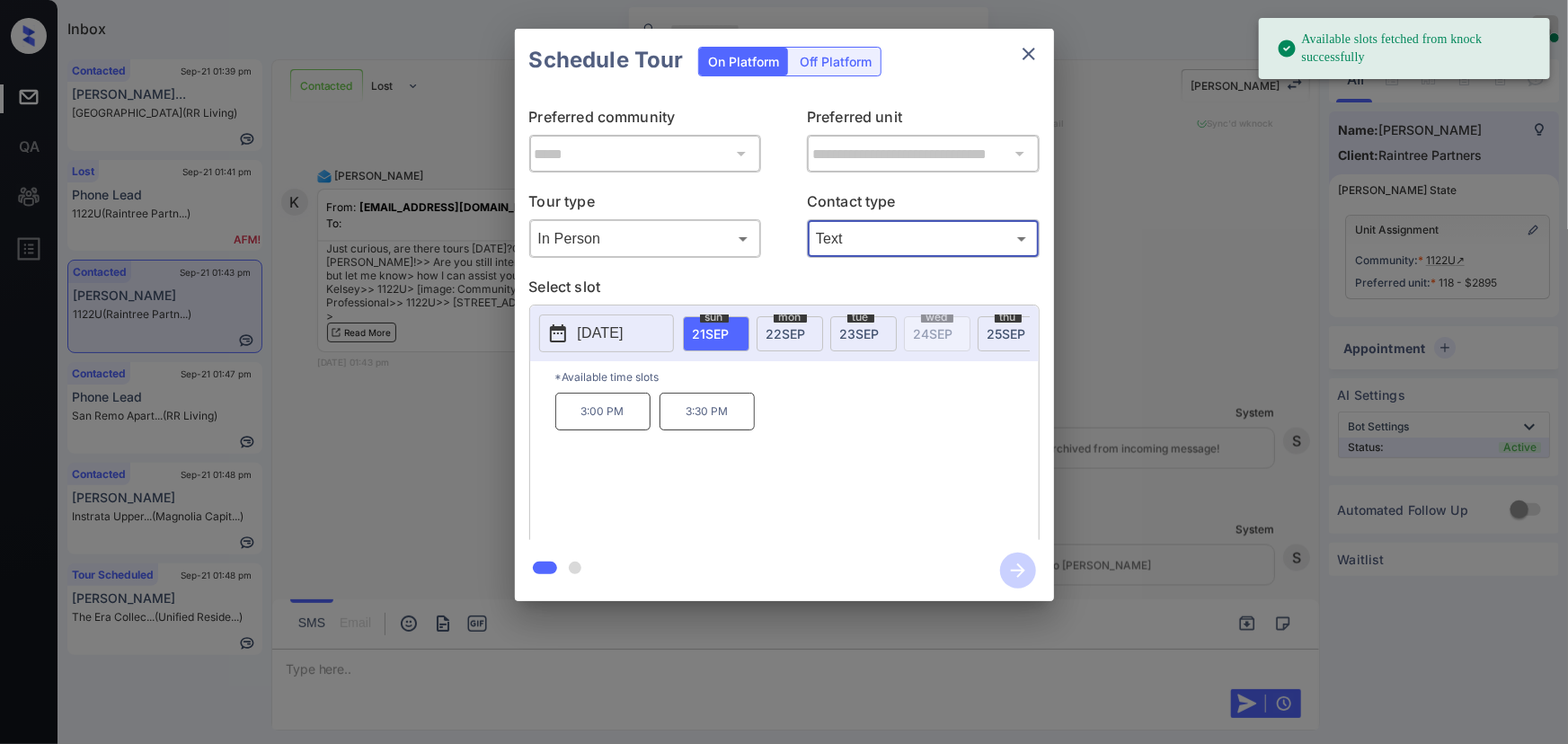
click at [597, 332] on p "[DATE]" at bounding box center [600, 333] width 46 height 21
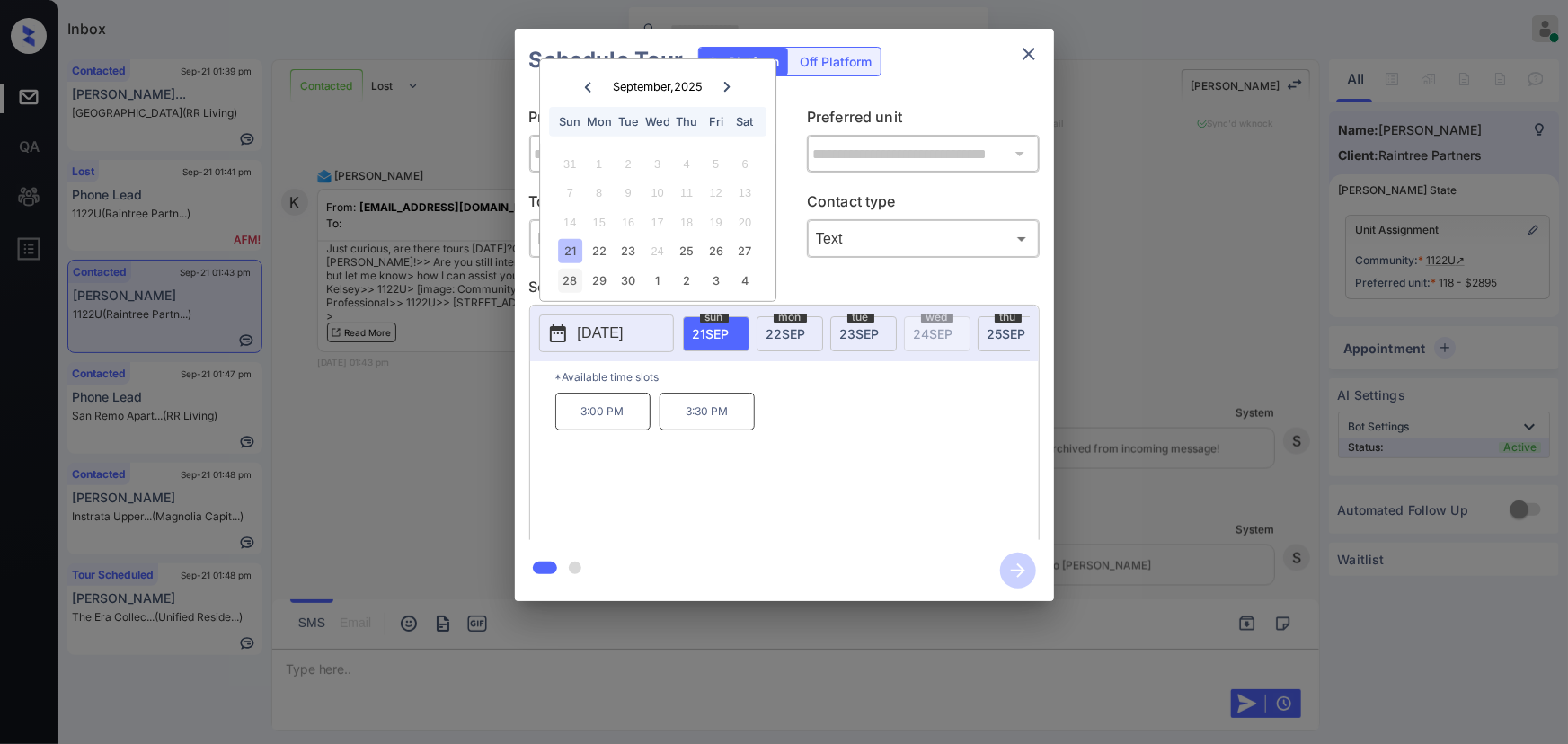
click at [571, 282] on div "28" at bounding box center [570, 281] width 24 height 24
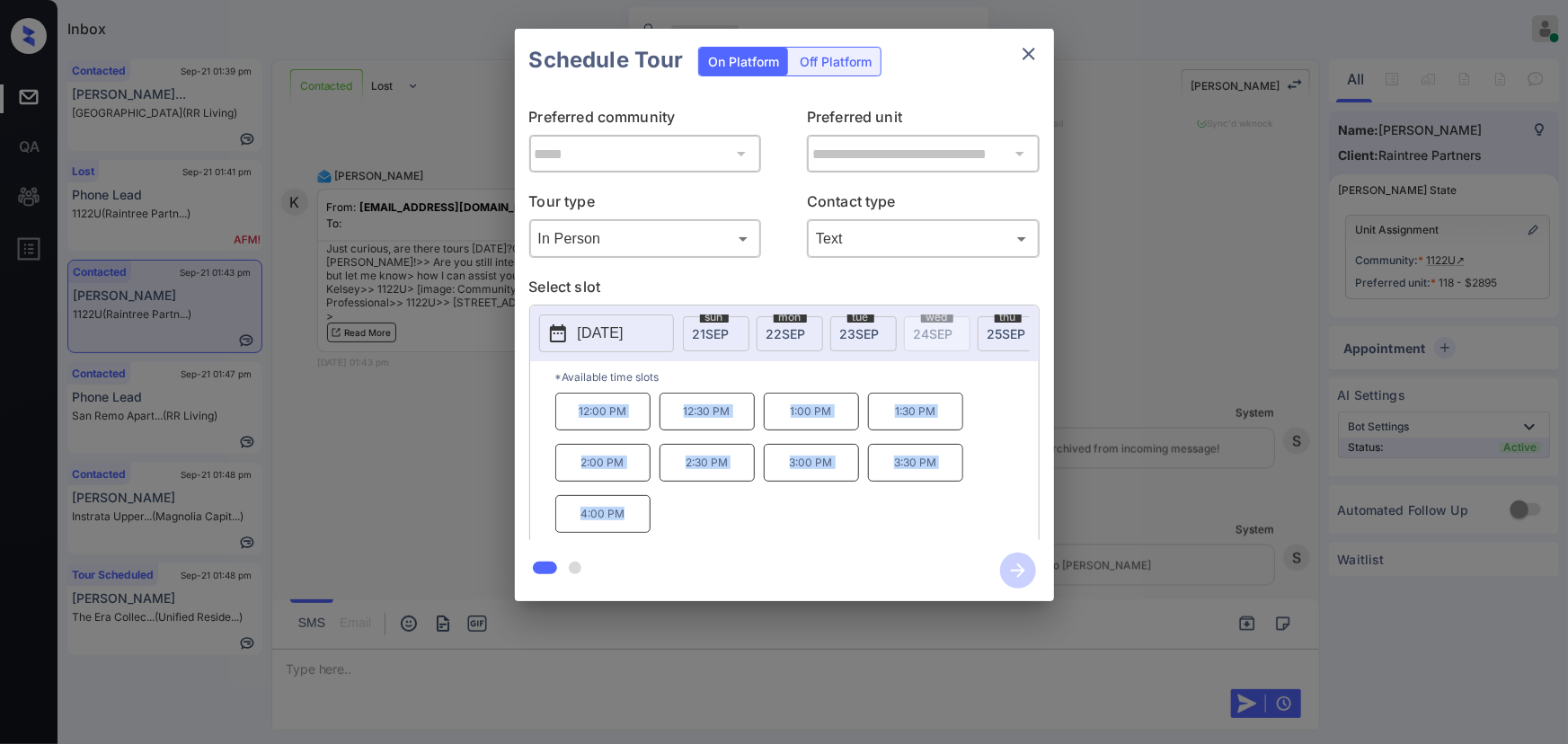
copy div "12:00 PM 12:30 PM 1:00 PM 1:30 PM 2:00 PM 2:30 PM 3:00 PM 3:30 PM 4:00 PM"
drag, startPoint x: 625, startPoint y: 522, endPoint x: 565, endPoint y: 432, distance: 108.2
click at [565, 432] on div "12:00 PM 12:30 PM 1:00 PM 1:30 PM 2:00 PM 2:30 PM 3:00 PM 3:30 PM 4:00 PM" at bounding box center [797, 464] width 484 height 144
click at [765, 647] on div at bounding box center [784, 372] width 1568 height 744
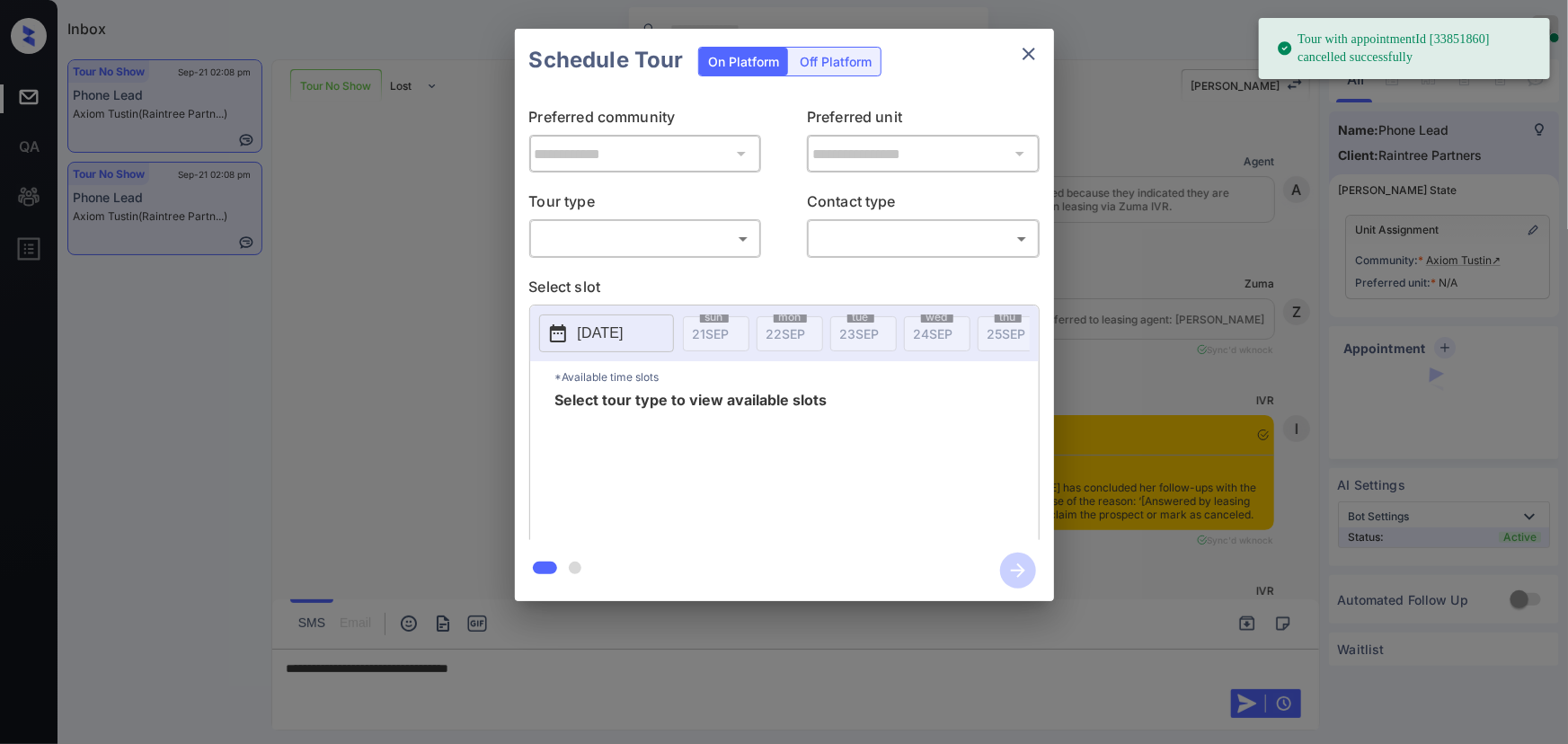
scroll to position [5479, 0]
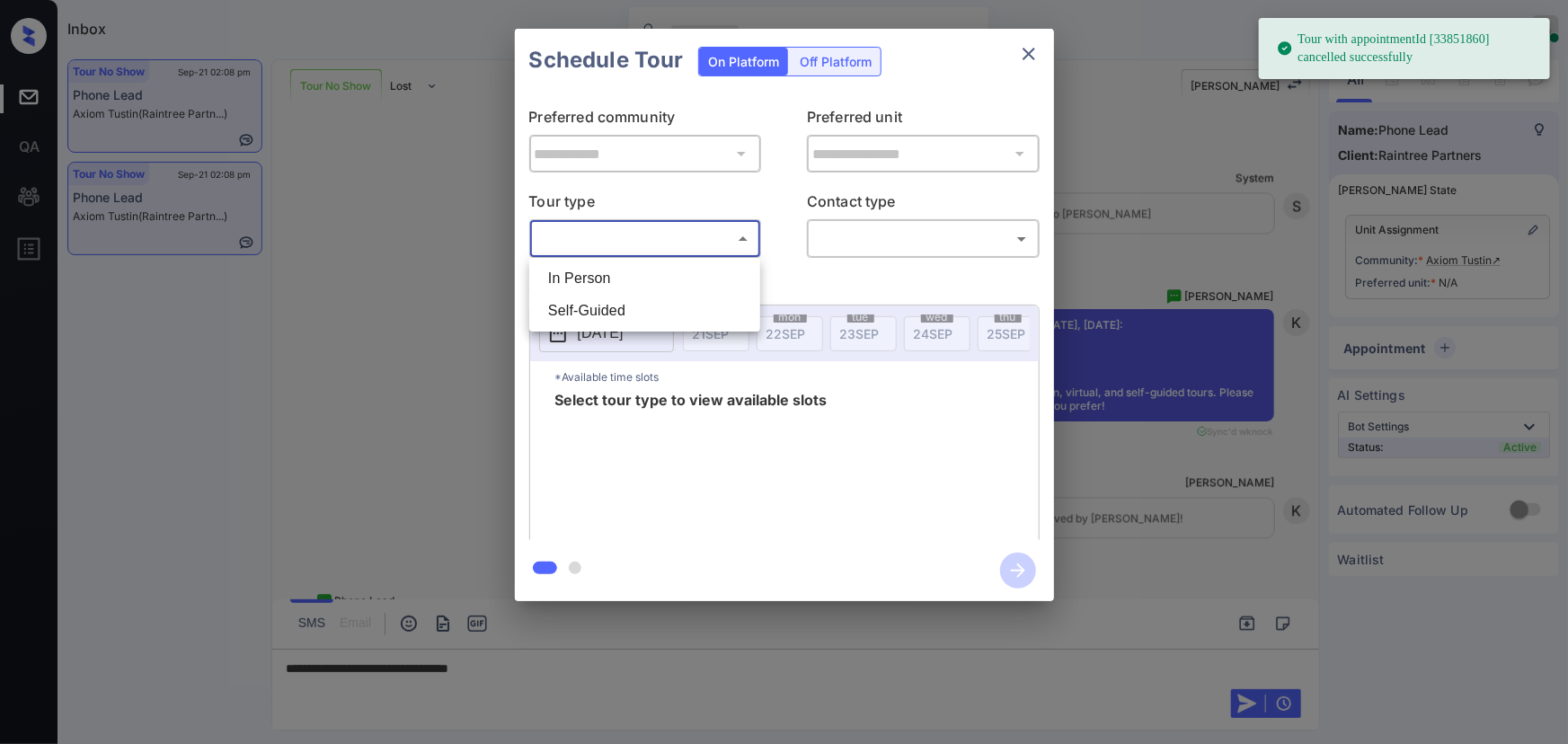
click at [644, 239] on body "Tour with appointmentId [33851860] cancelled successfully Inbox [PERSON_NAME] O…" at bounding box center [784, 372] width 1568 height 744
click at [609, 279] on li "In Person" at bounding box center [645, 278] width 222 height 32
type input "********"
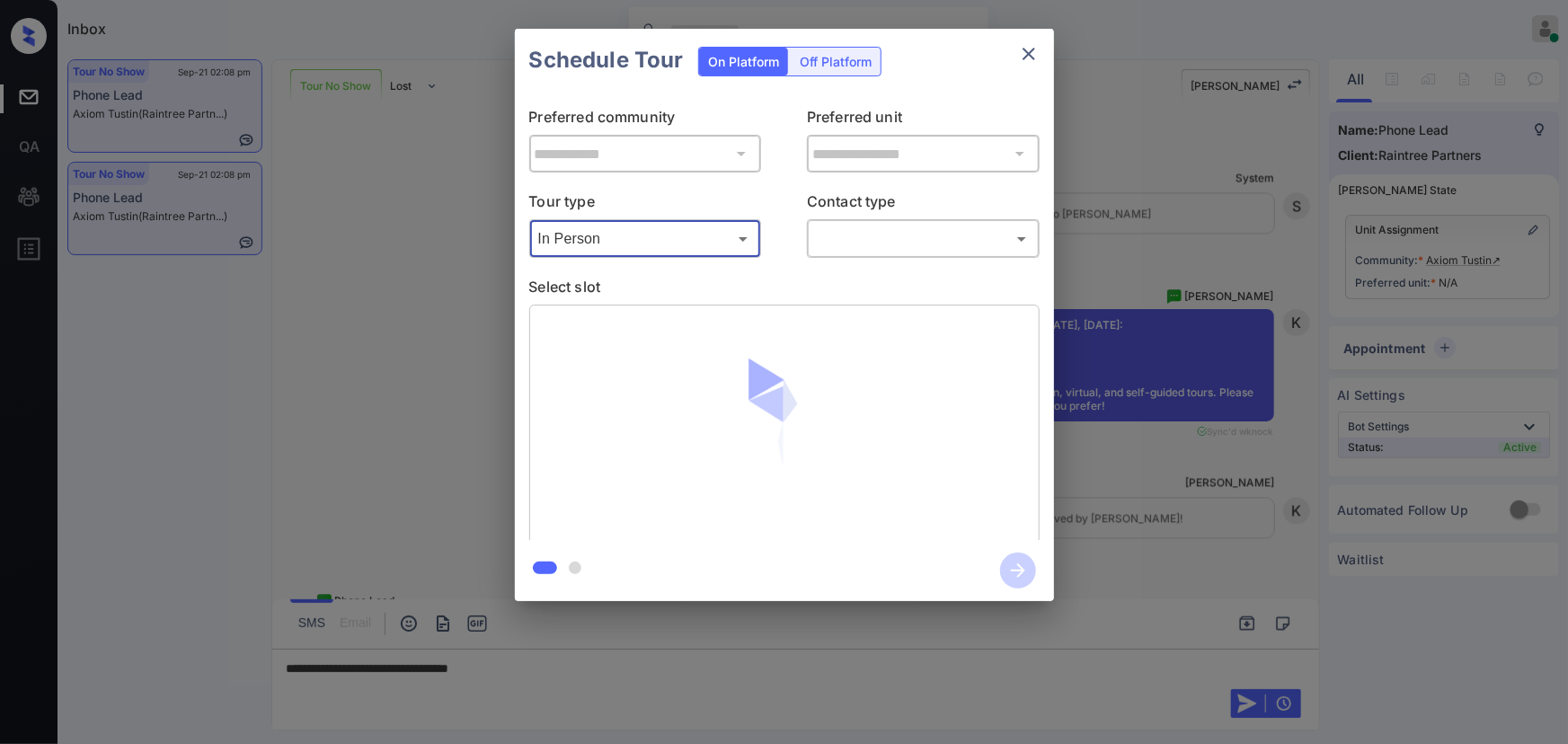
click at [892, 248] on body "Tour with appointmentId [33851860] cancelled successfully Inbox [PERSON_NAME] O…" at bounding box center [784, 372] width 1568 height 744
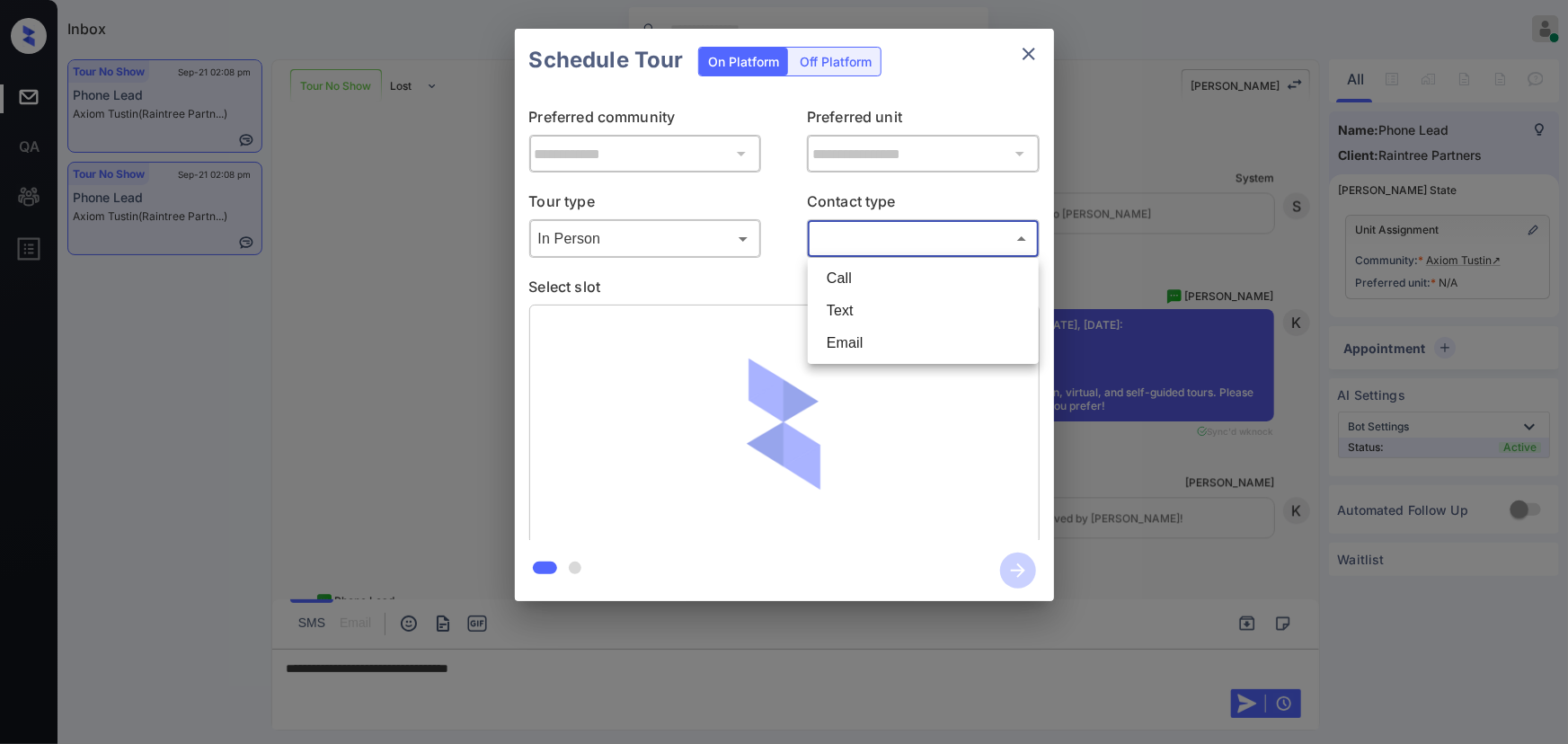
click at [858, 312] on li "Text" at bounding box center [923, 311] width 222 height 32
type input "****"
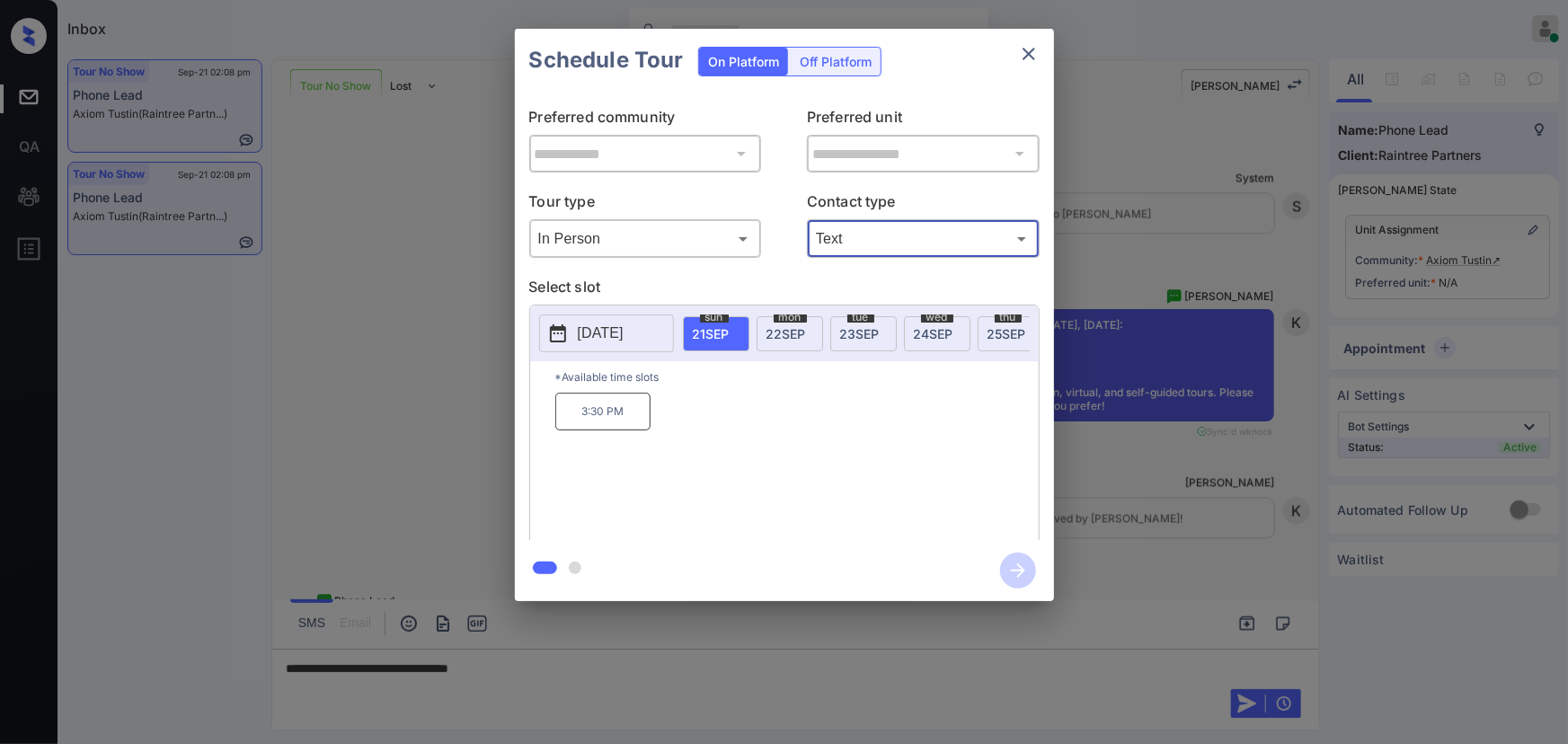
click at [794, 333] on span "22 SEP" at bounding box center [785, 334] width 40 height 16
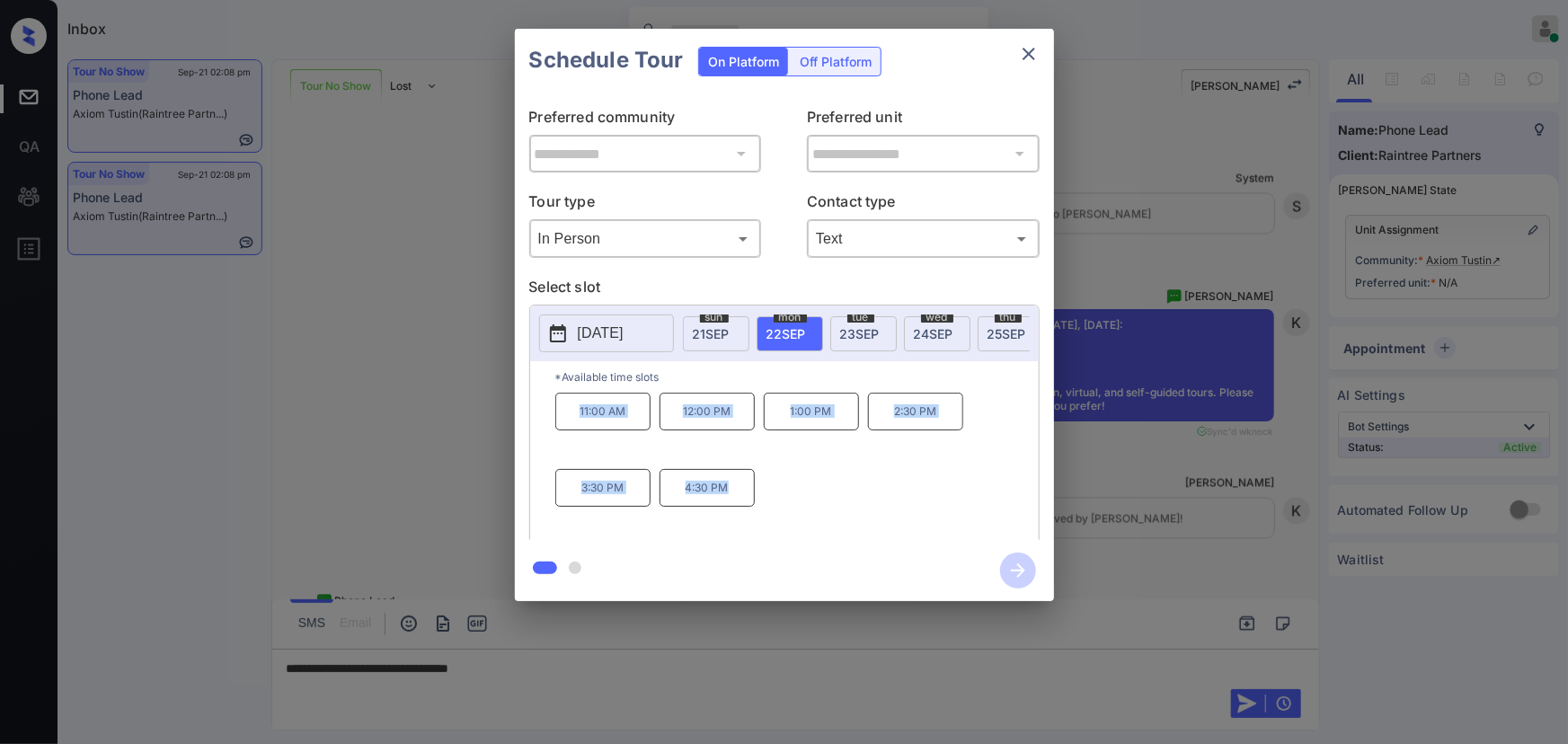
copy div "11:00 AM 12:00 PM 1:00 PM 2:30 PM 3:30 PM 4:30 PM"
drag, startPoint x: 730, startPoint y: 499, endPoint x: 530, endPoint y: 426, distance: 212.9
click at [530, 426] on div "*Available time slots 11:00 AM 12:00 PM 1:00 PM 2:30 PM 3:30 PM 4:30 PM" at bounding box center [784, 454] width 509 height 185
click at [552, 664] on div at bounding box center [784, 372] width 1568 height 744
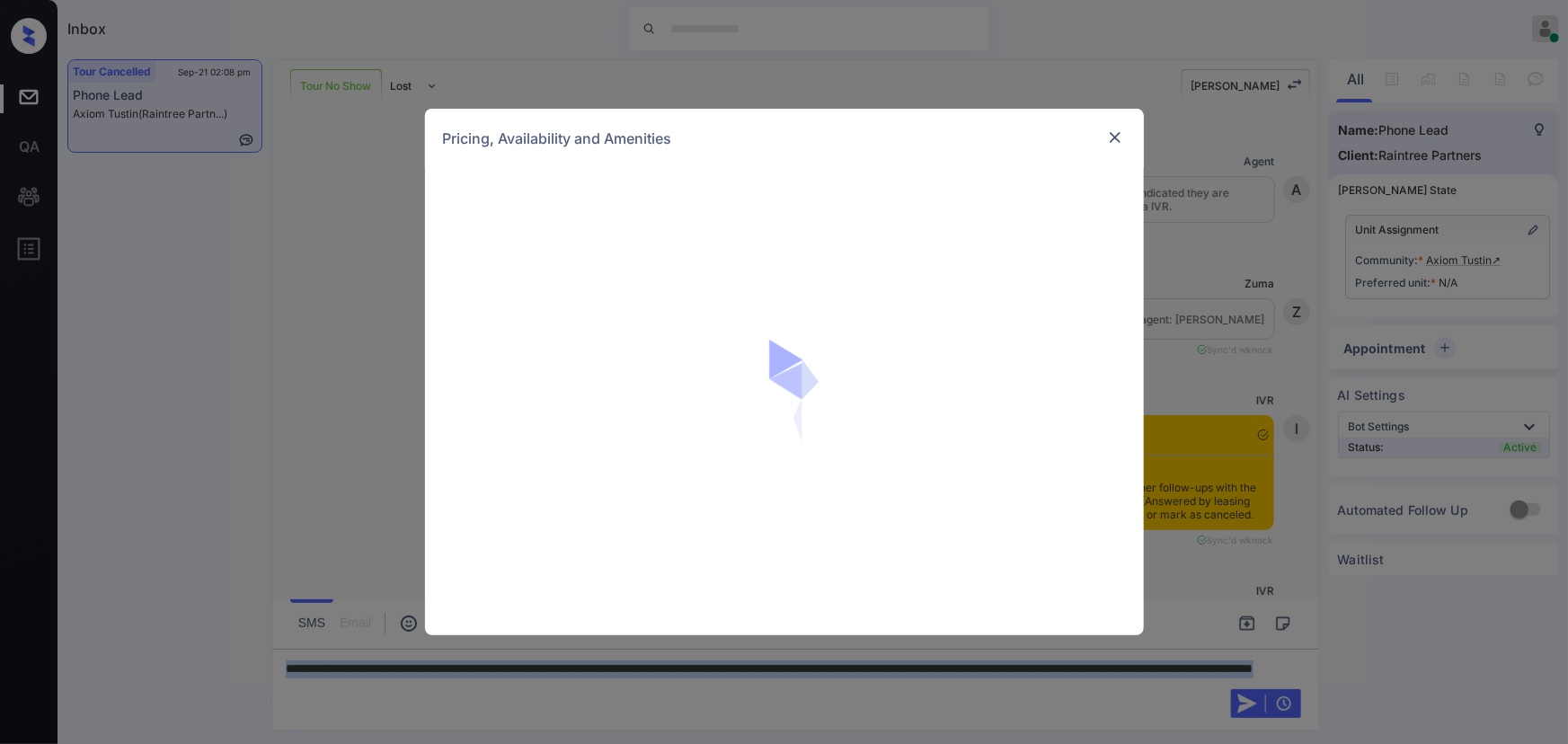
scroll to position [3040, 0]
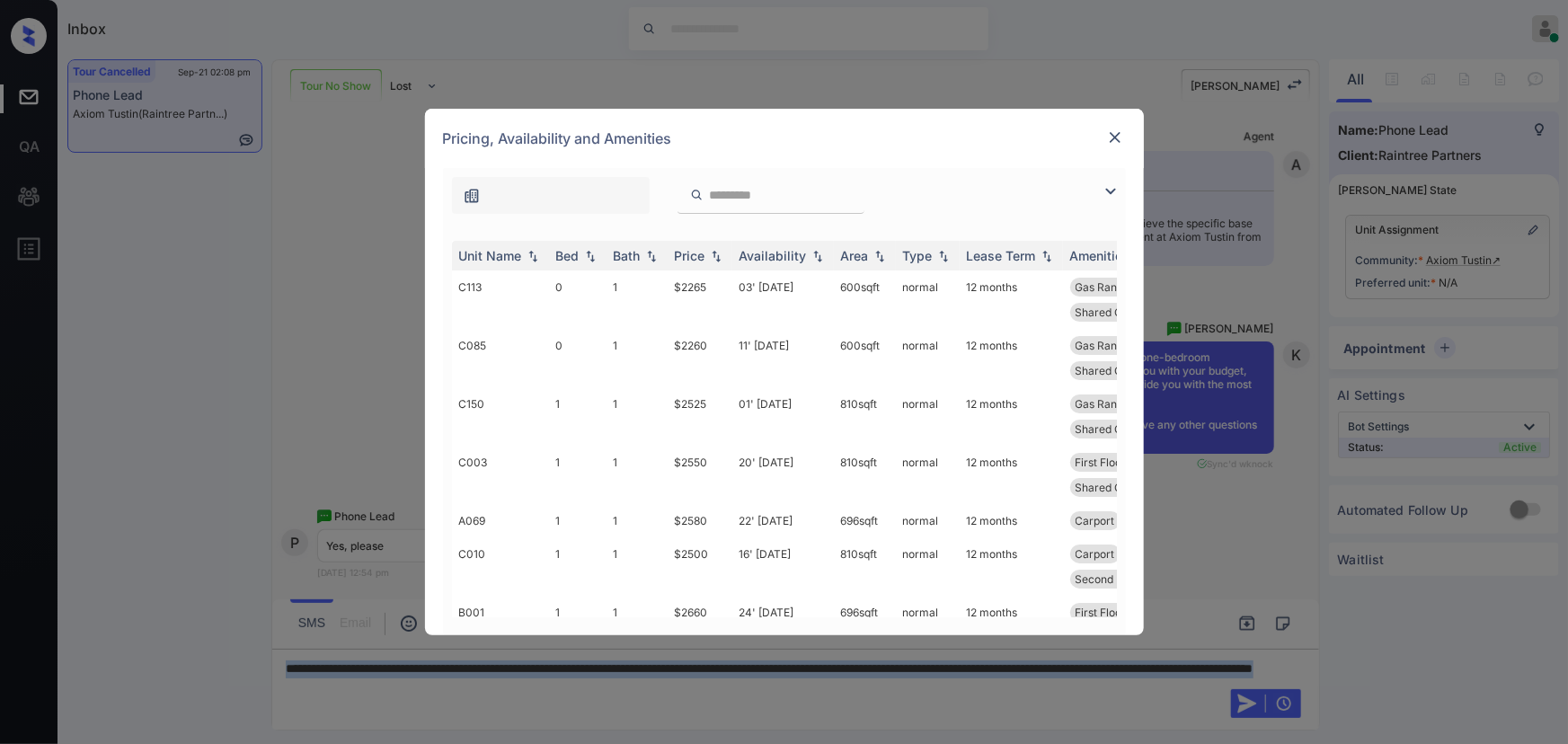
click at [1104, 185] on img at bounding box center [1111, 191] width 21 height 21
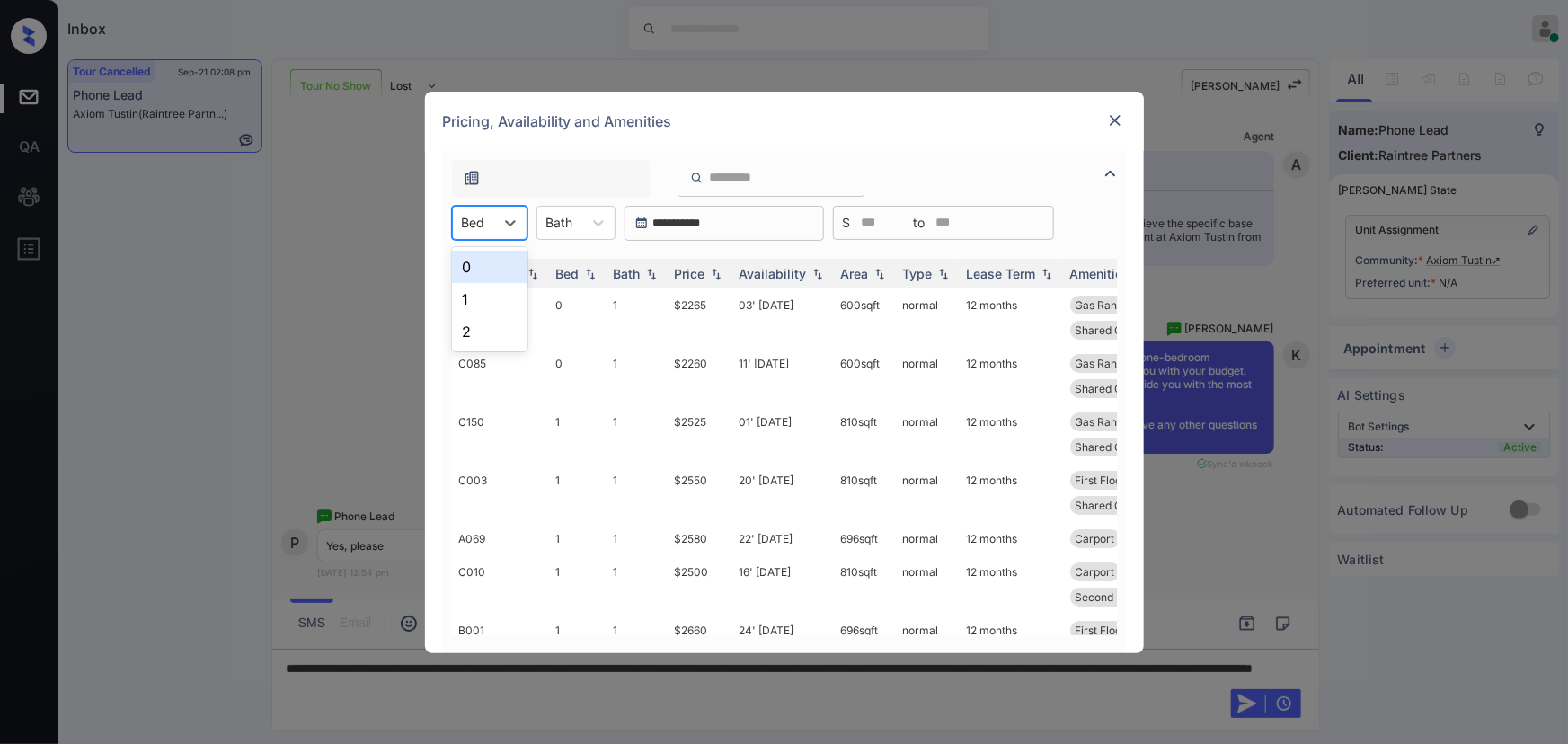
click at [476, 228] on div at bounding box center [474, 221] width 23 height 18
click at [477, 292] on div "1" at bounding box center [489, 299] width 76 height 32
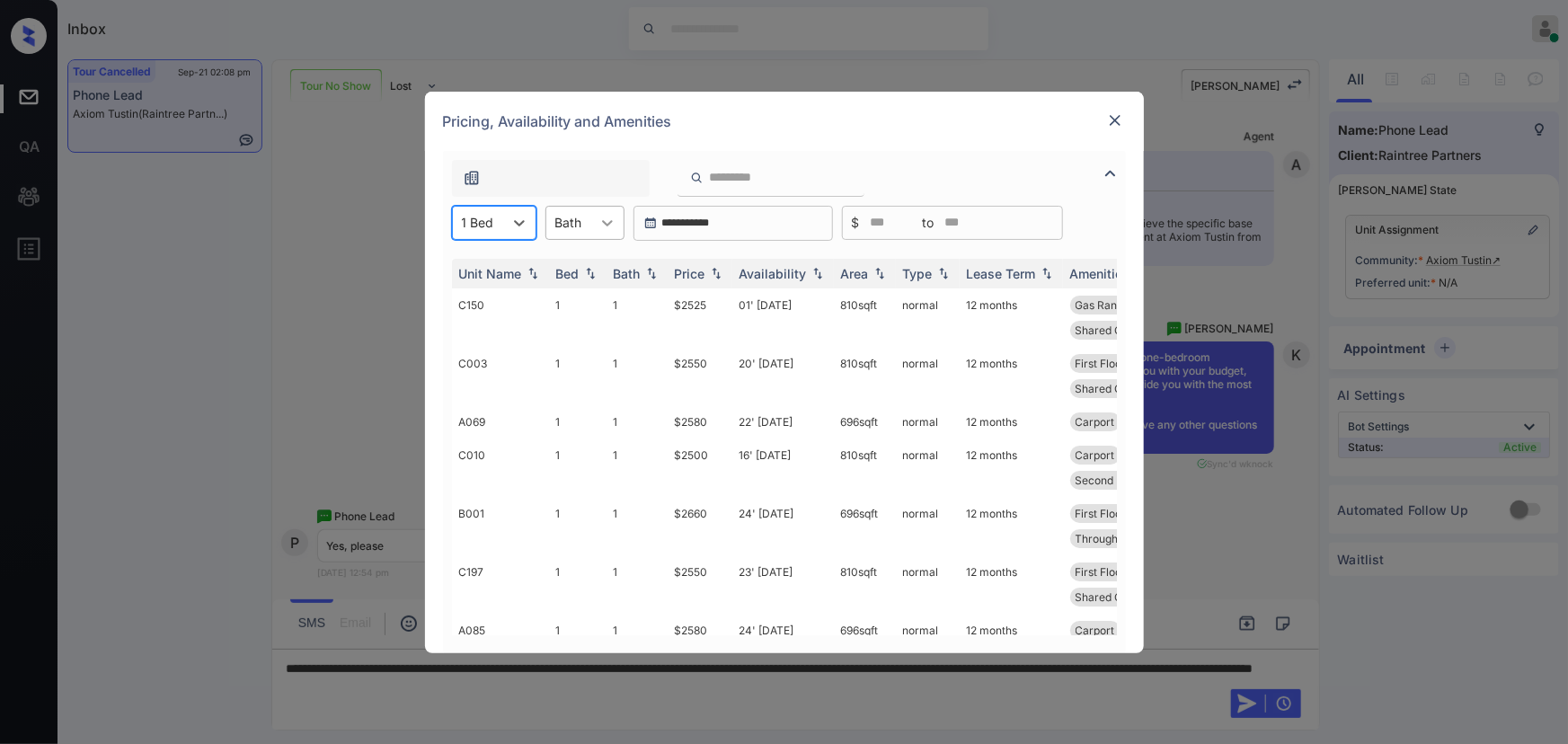
click at [609, 214] on icon at bounding box center [607, 222] width 18 height 18
click at [569, 258] on div "1" at bounding box center [584, 266] width 79 height 32
click at [718, 275] on img at bounding box center [716, 273] width 18 height 13
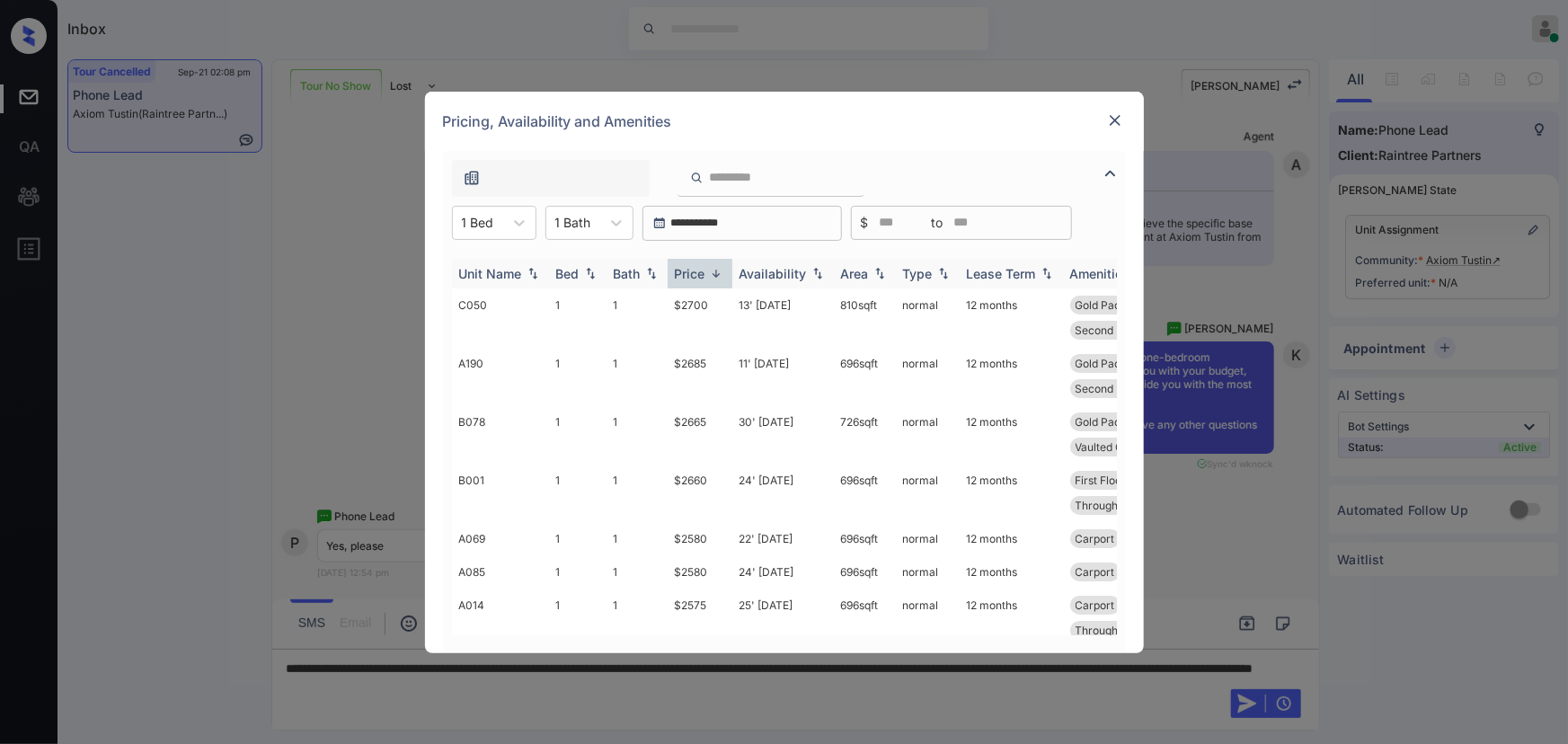
click at [705, 276] on div "Price" at bounding box center [689, 274] width 30 height 16
copy tr "$2500"
drag, startPoint x: 715, startPoint y: 306, endPoint x: 660, endPoint y: 304, distance: 55.0
click at [660, 304] on tr "C010 1 1 $2500 16' Sep 25 810 sqft normal 12 months Carport Gas Range Patio or …" at bounding box center [920, 318] width 939 height 58
click at [1113, 119] on img at bounding box center [1115, 120] width 18 height 18
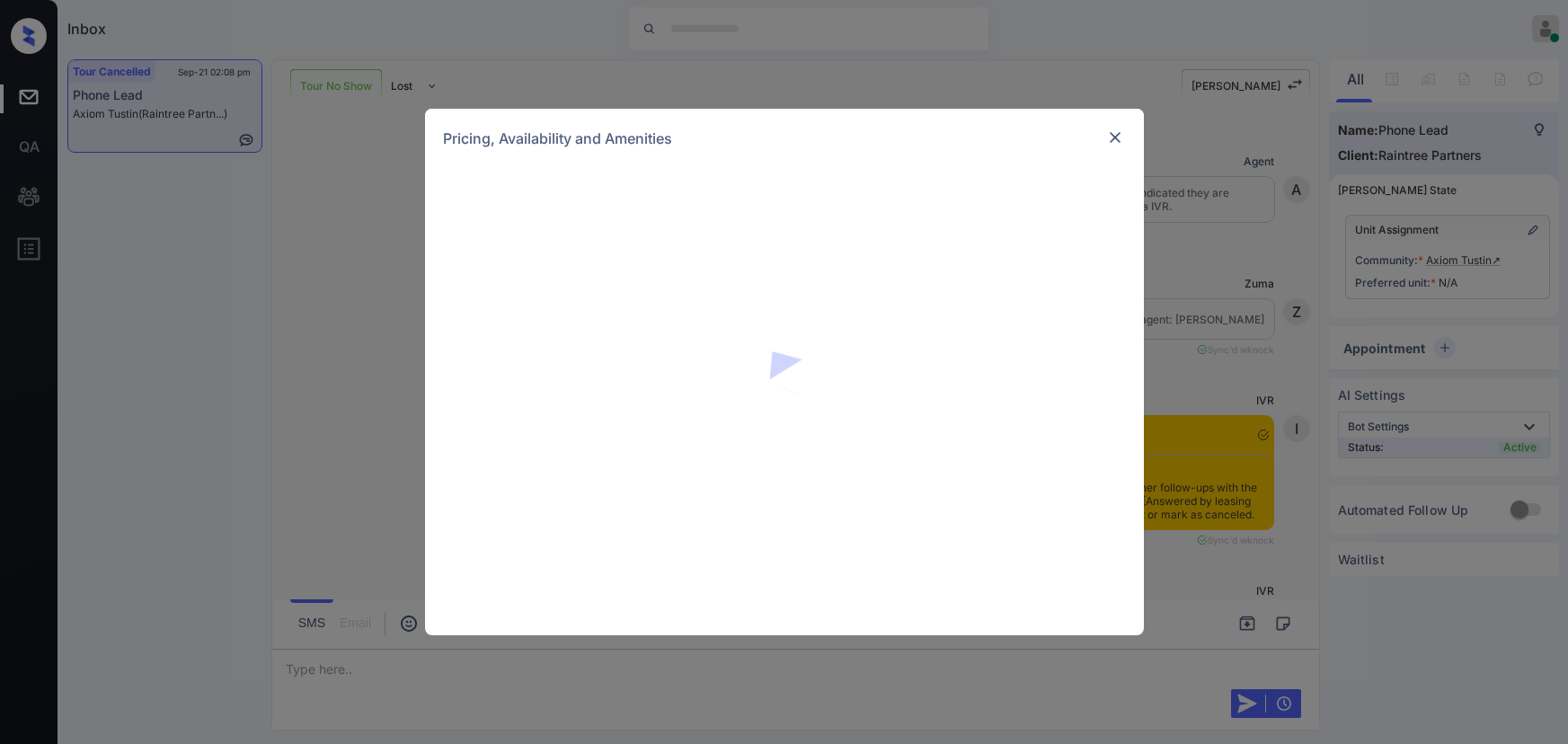
click at [1468, 300] on div "Pricing, Availability and Amenities" at bounding box center [784, 372] width 1568 height 744
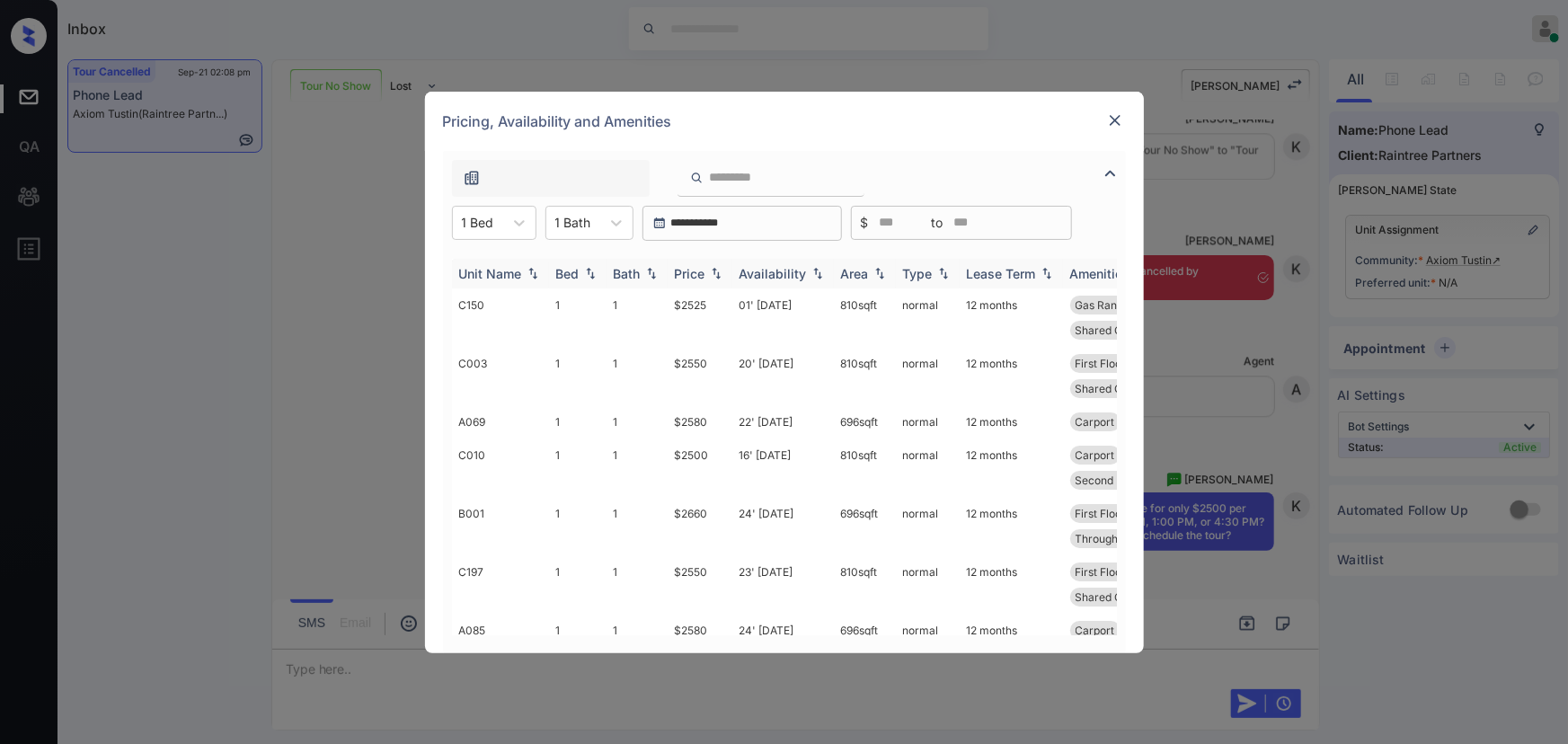
click at [714, 271] on img at bounding box center [716, 273] width 18 height 13
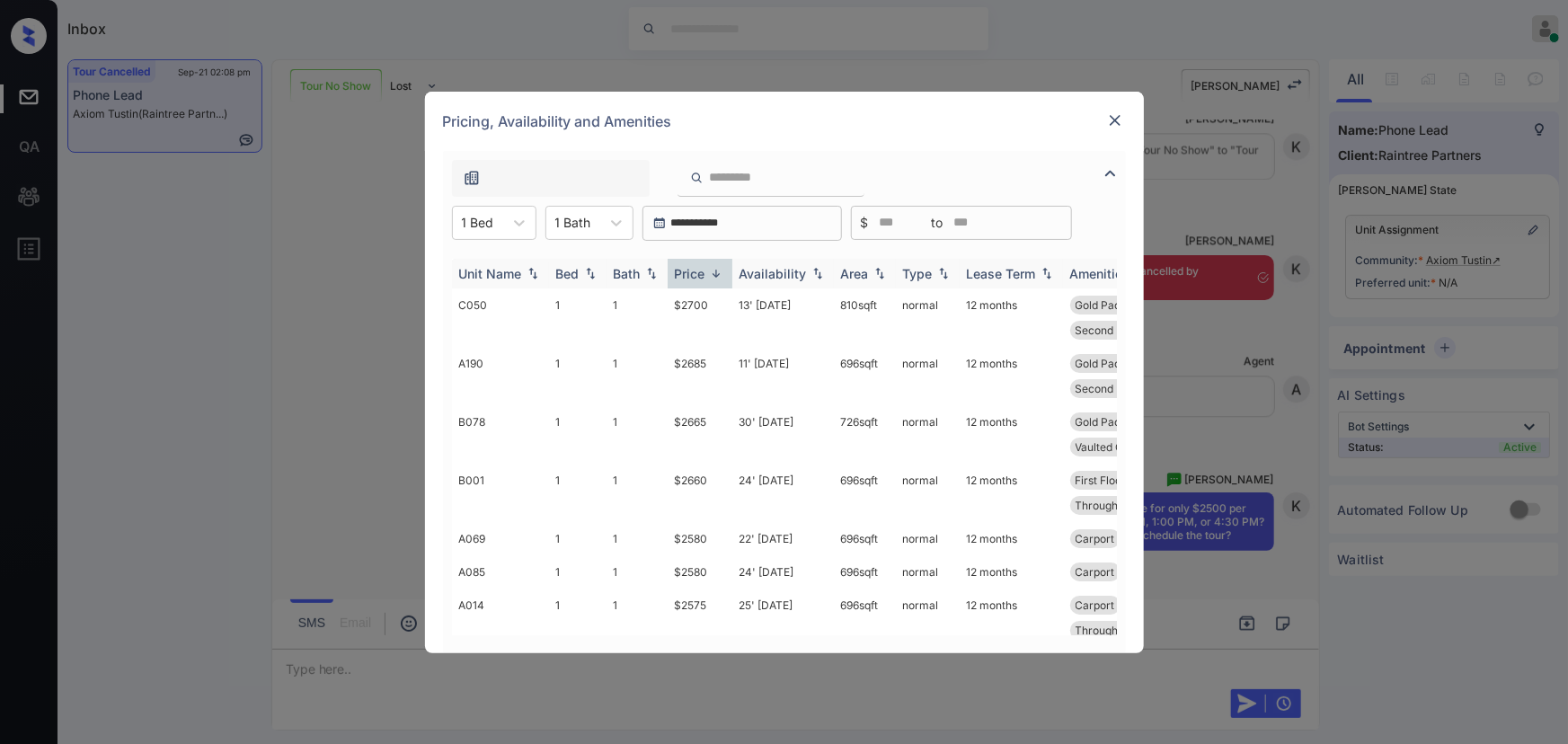
click at [714, 271] on img at bounding box center [716, 274] width 18 height 14
click at [701, 302] on td "$2500" at bounding box center [700, 318] width 65 height 58
drag, startPoint x: 701, startPoint y: 302, endPoint x: 734, endPoint y: 301, distance: 33.0
click at [704, 301] on td "$2500" at bounding box center [700, 318] width 65 height 58
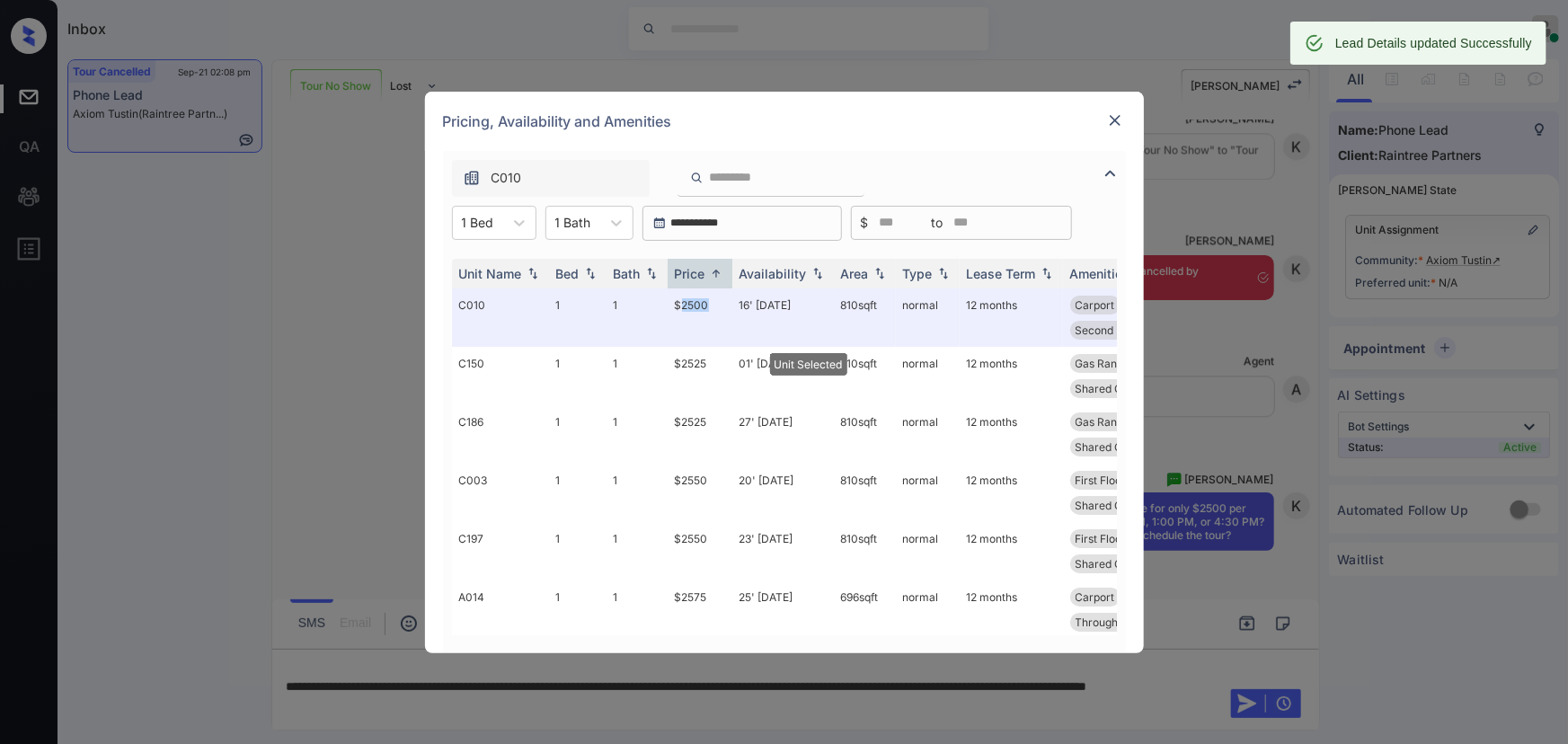
click at [1118, 121] on img at bounding box center [1115, 120] width 18 height 18
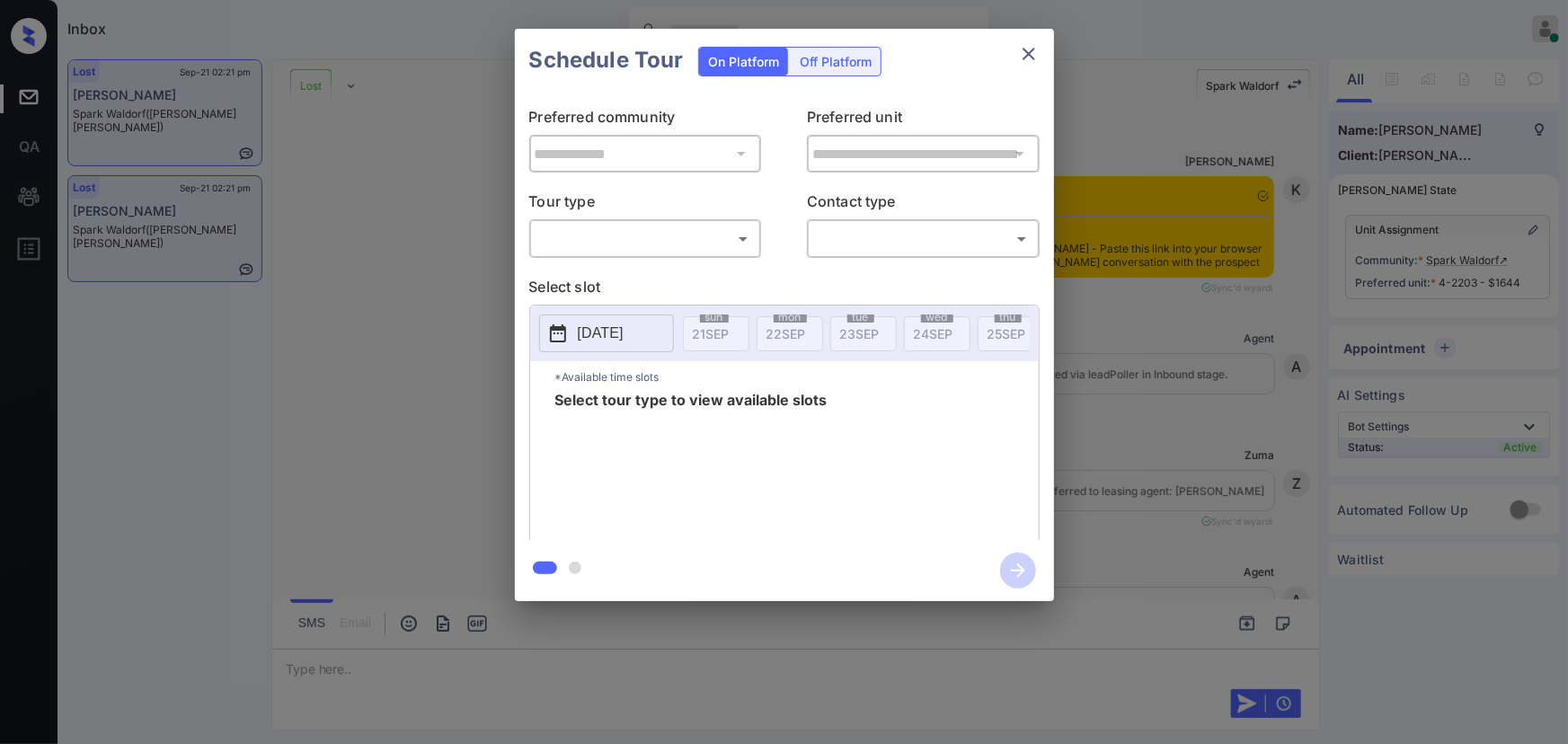
scroll to position [3694, 0]
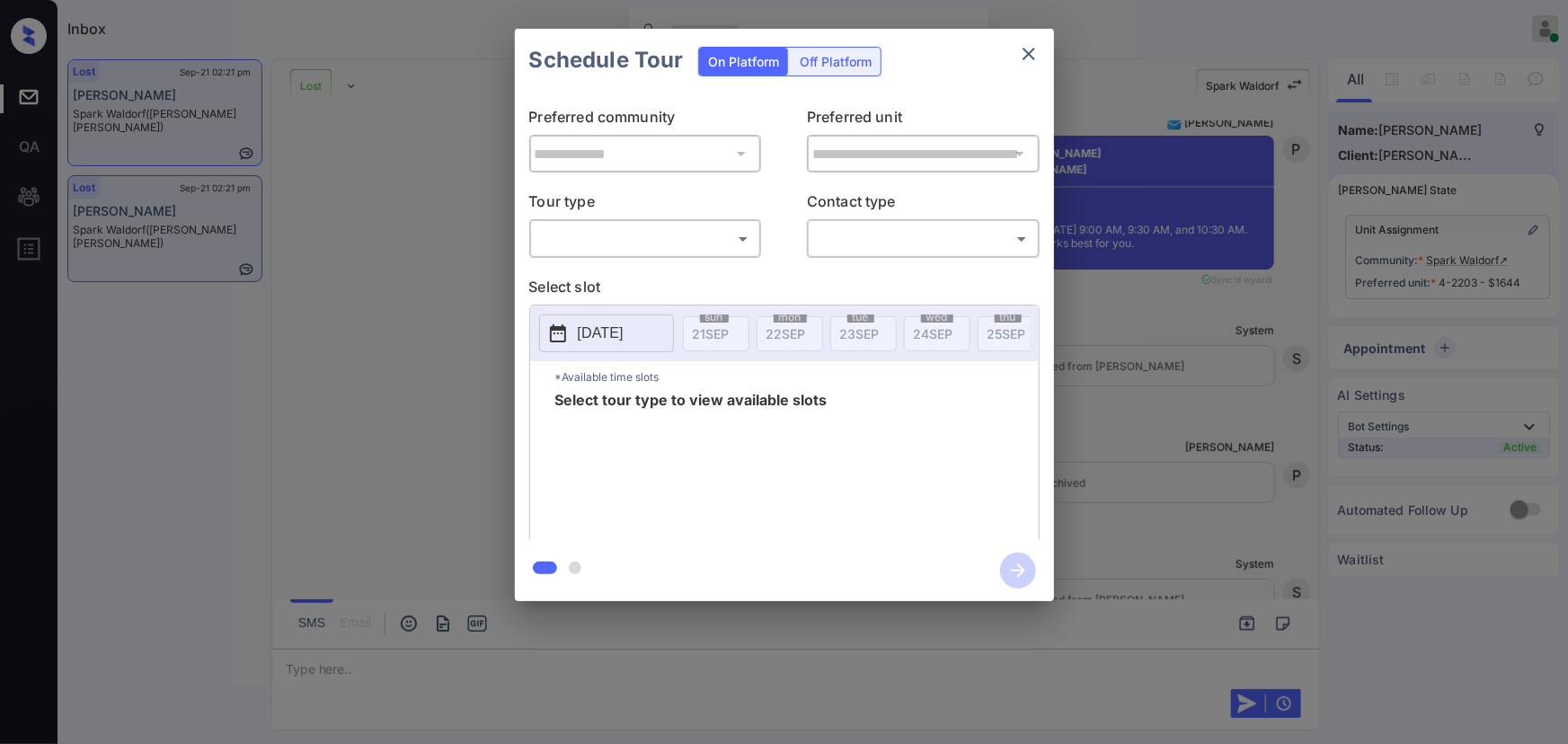
click at [646, 243] on body "Inbox Kenneth Umali Online Set yourself offline Set yourself on break Profile S…" at bounding box center [784, 372] width 1568 height 744
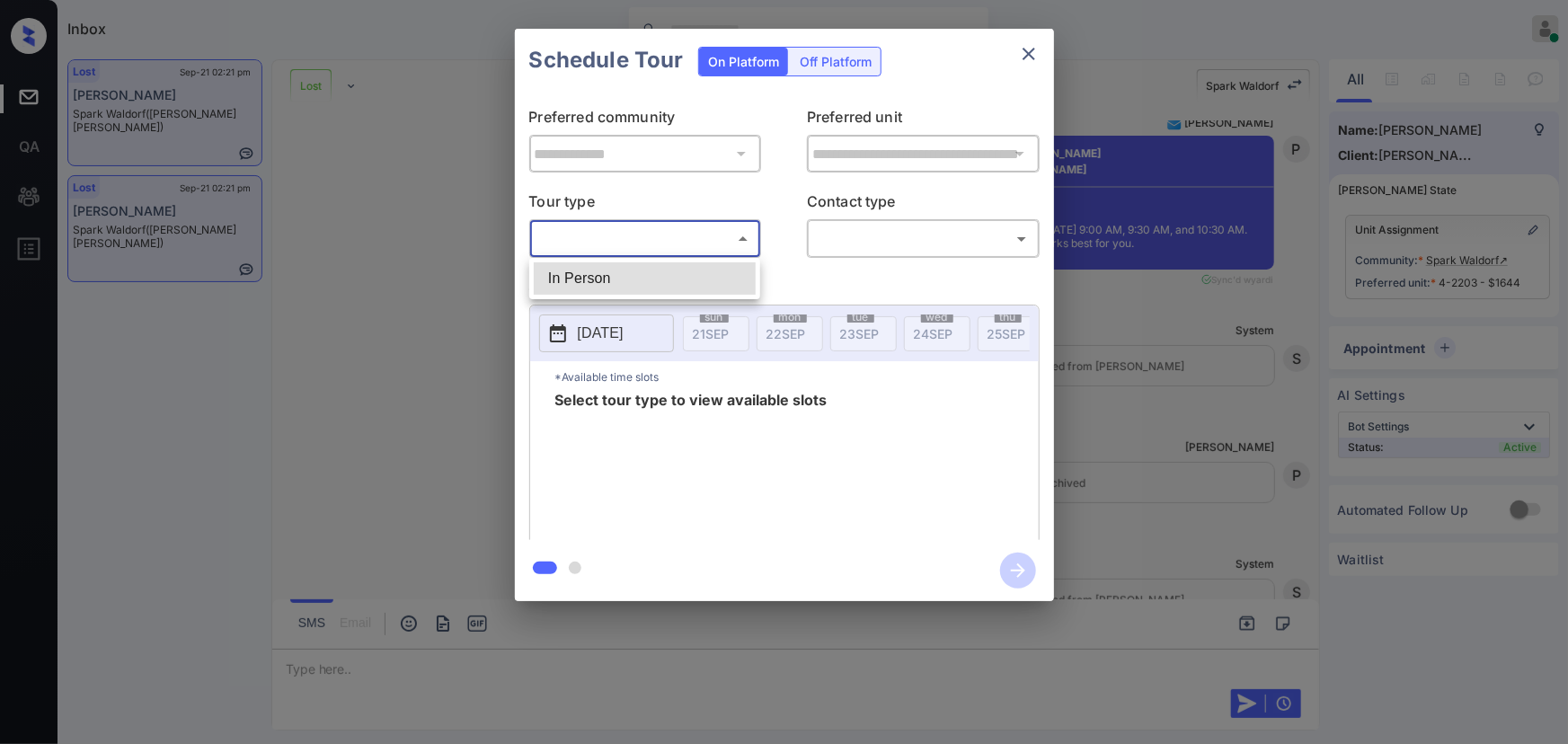
click at [630, 280] on li "In Person" at bounding box center [645, 278] width 222 height 32
type input "********"
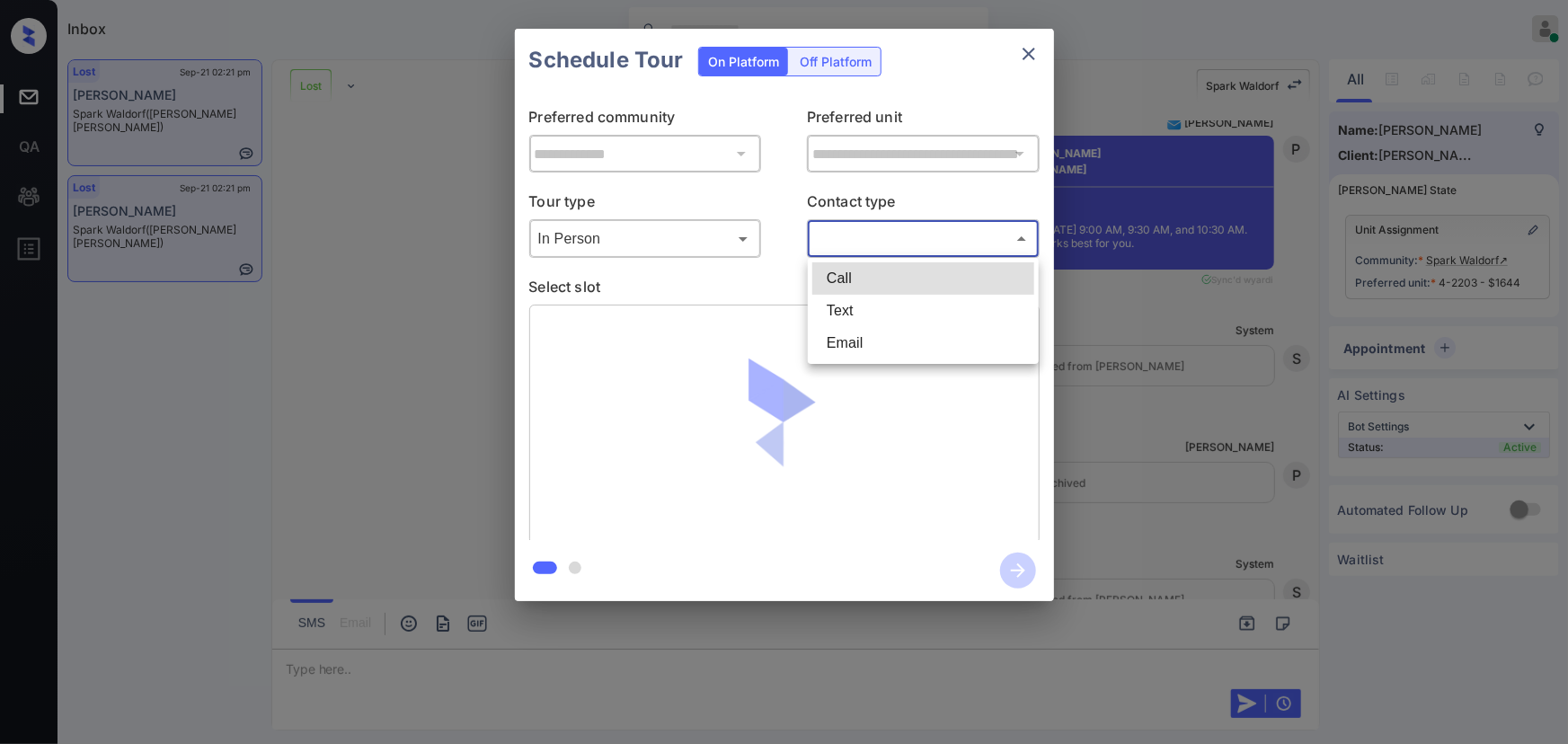
click at [894, 247] on body "Inbox Kenneth Umali Online Set yourself offline Set yourself on break Profile S…" at bounding box center [784, 372] width 1568 height 744
click at [863, 309] on li "Text" at bounding box center [923, 311] width 222 height 32
type input "****"
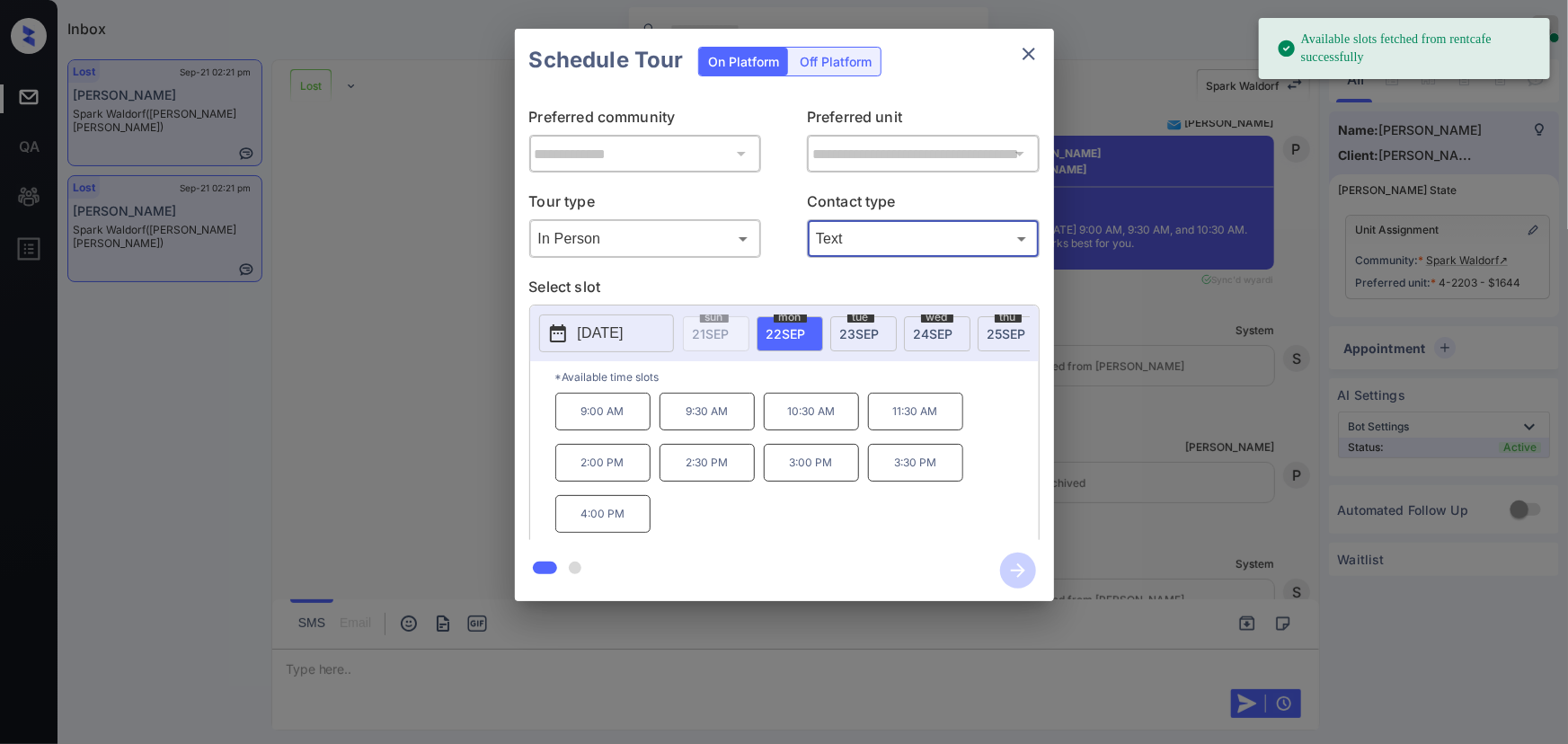
click at [623, 332] on p "2025-09-22" at bounding box center [600, 333] width 46 height 21
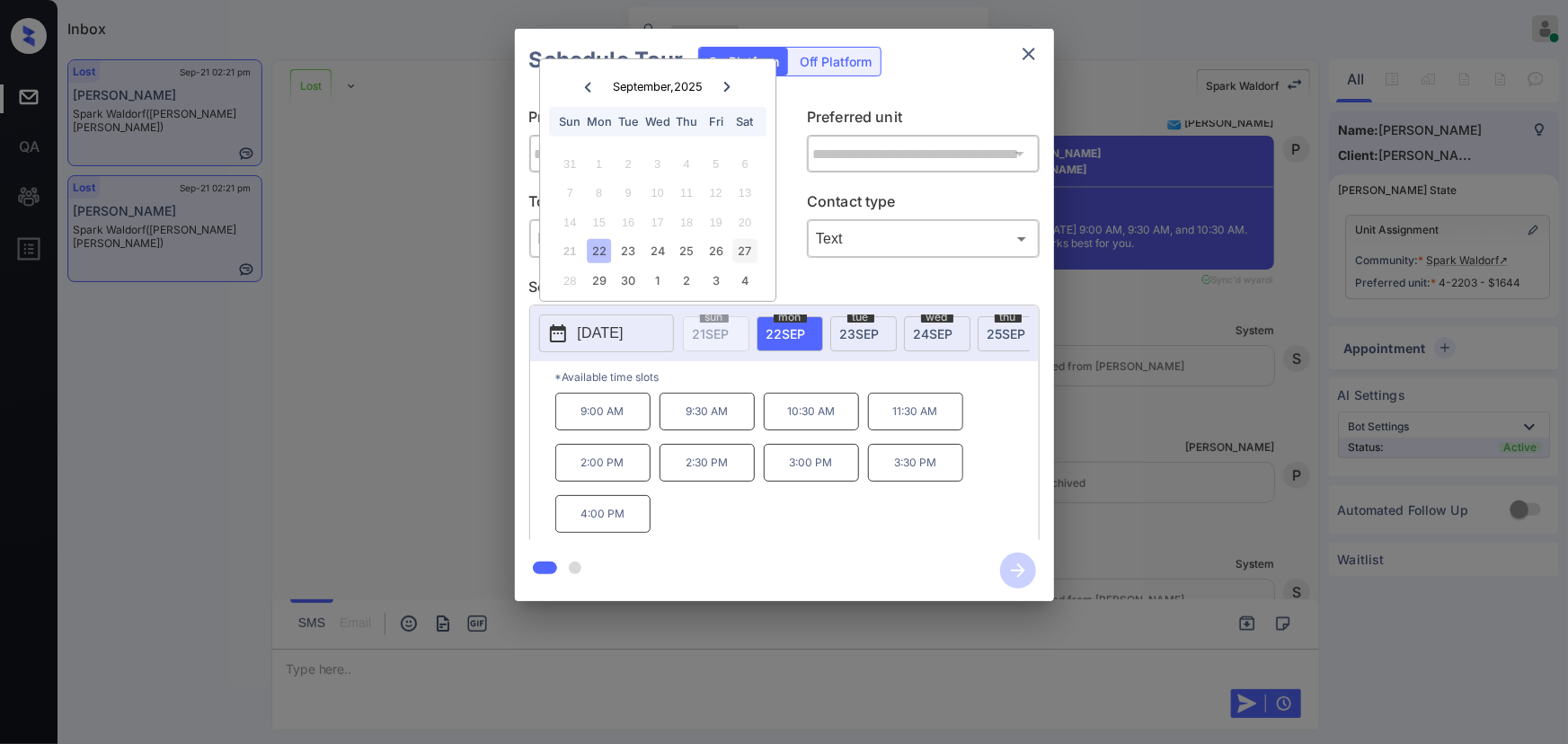
click at [751, 250] on div "27" at bounding box center [745, 251] width 24 height 24
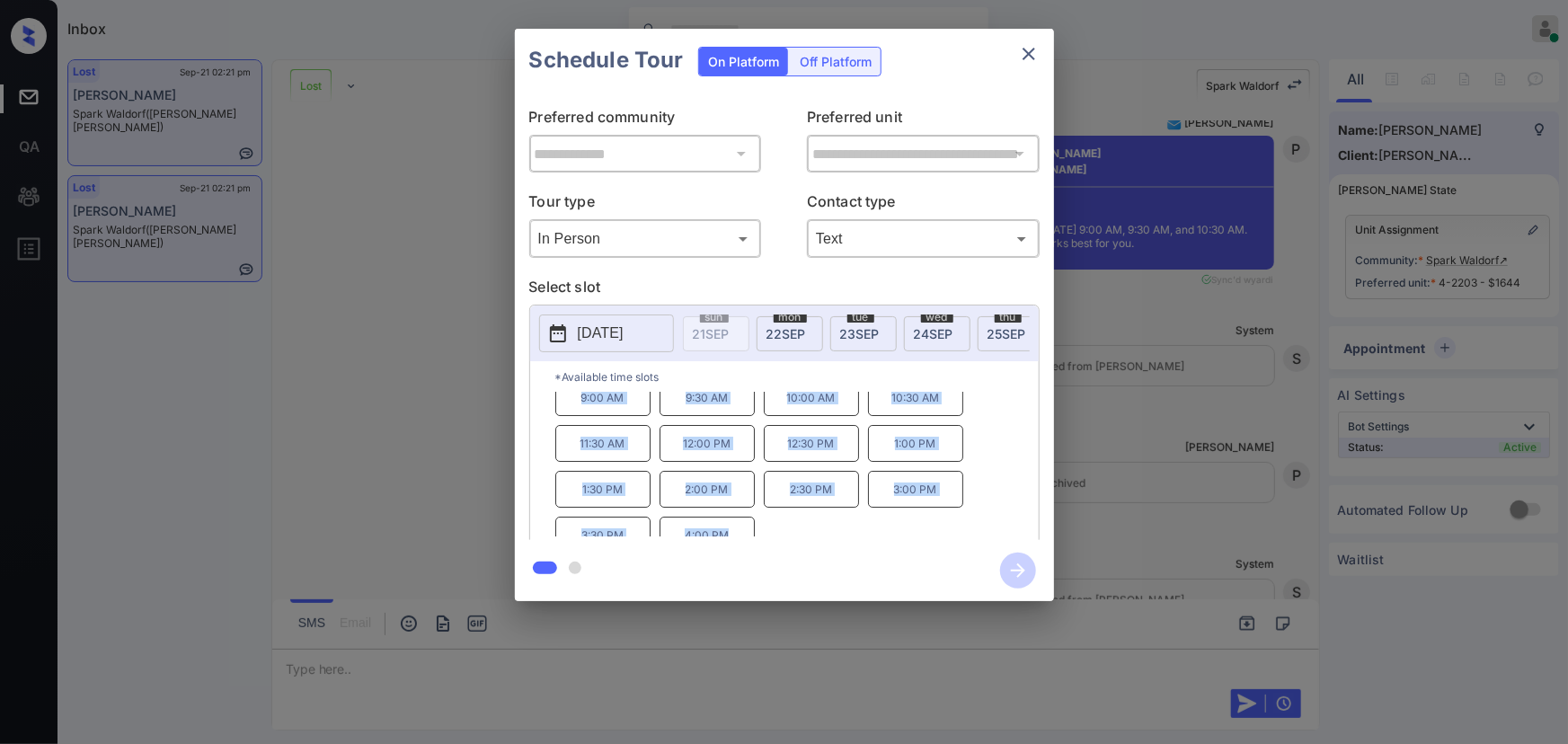
scroll to position [0, 0]
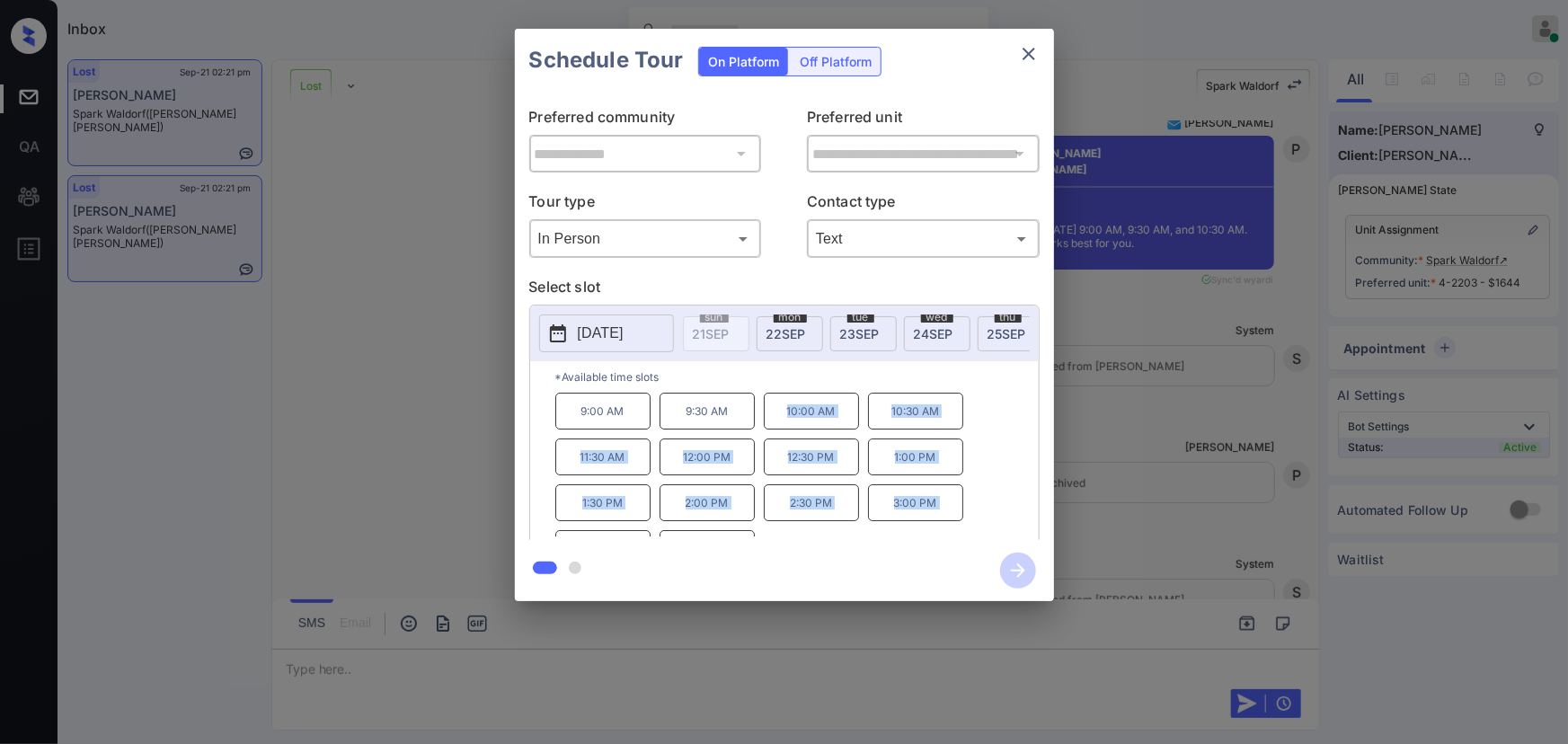
copy div "10:00 AM 10:30 AM 11:30 AM 12:00 PM 12:30 PM 1:00 PM 1:30 PM 2:00 PM 2:30 PM 3:…"
drag, startPoint x: 729, startPoint y: 526, endPoint x: 781, endPoint y: 432, distance: 107.4
click at [781, 432] on div "9:00 AM 9:30 AM 10:00 AM 10:30 AM 11:30 AM 12:00 PM 12:30 PM 1:00 PM 1:30 PM 2:…" at bounding box center [797, 464] width 484 height 144
click at [495, 659] on div at bounding box center [784, 372] width 1568 height 744
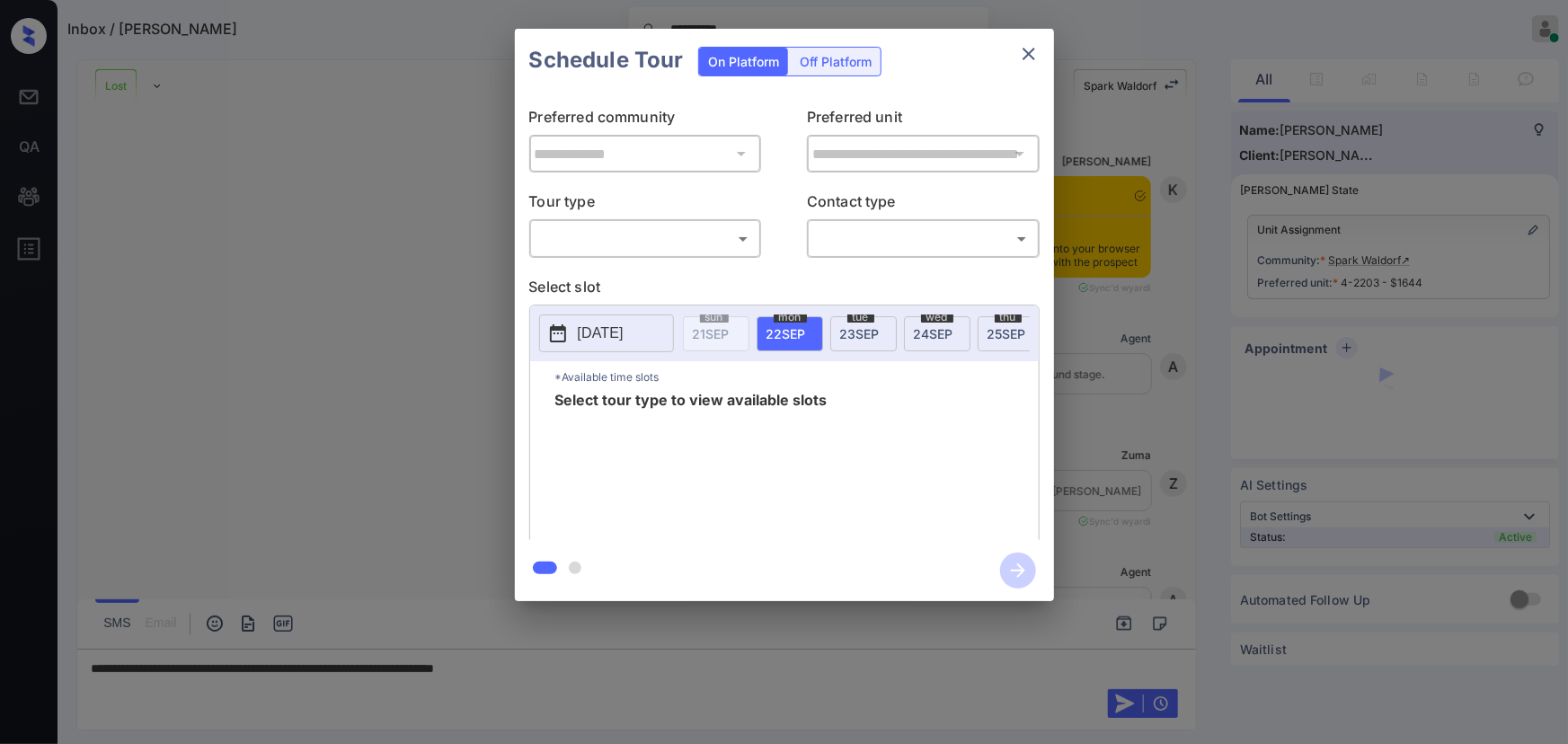
scroll to position [4183, 0]
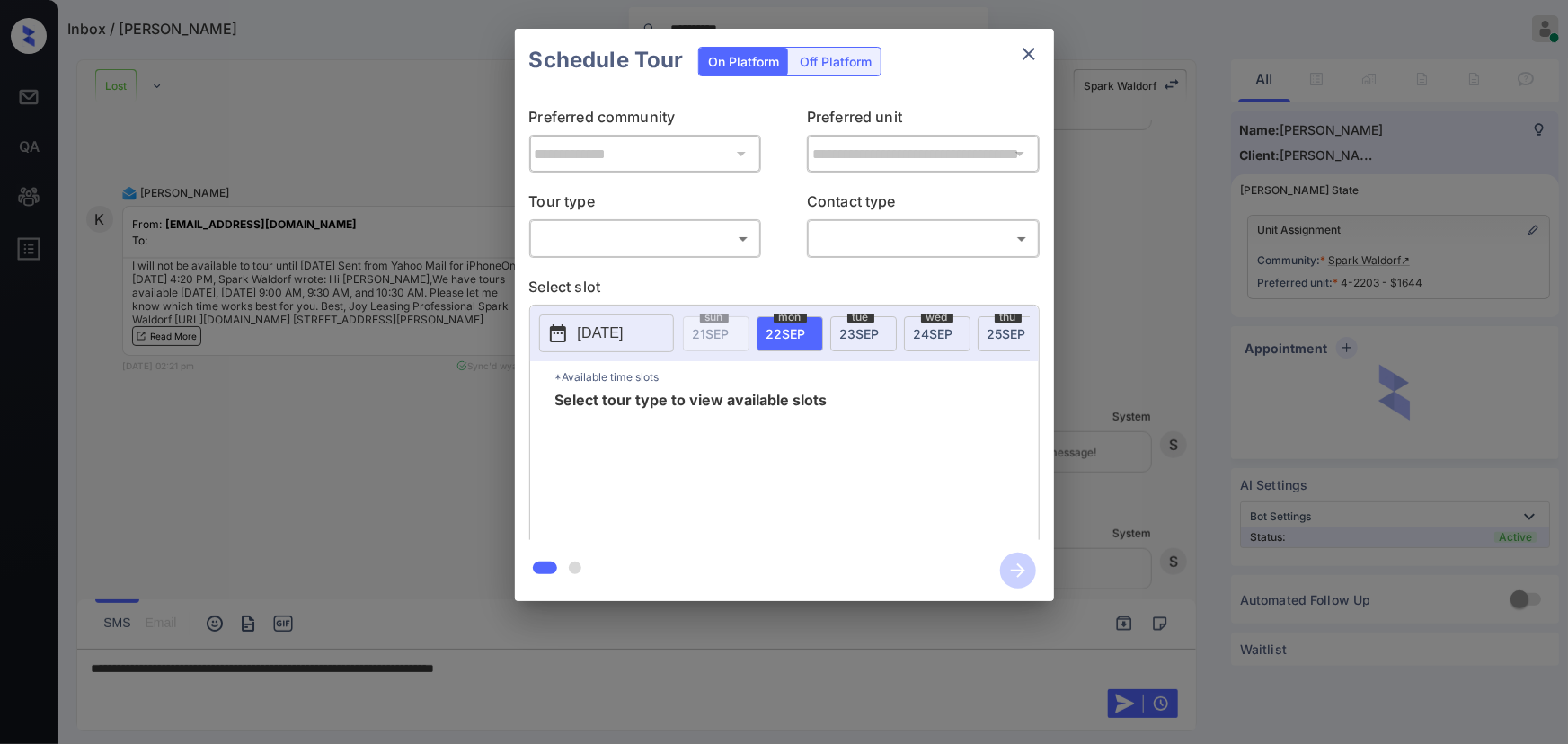
click at [624, 240] on body "**********" at bounding box center [784, 372] width 1568 height 744
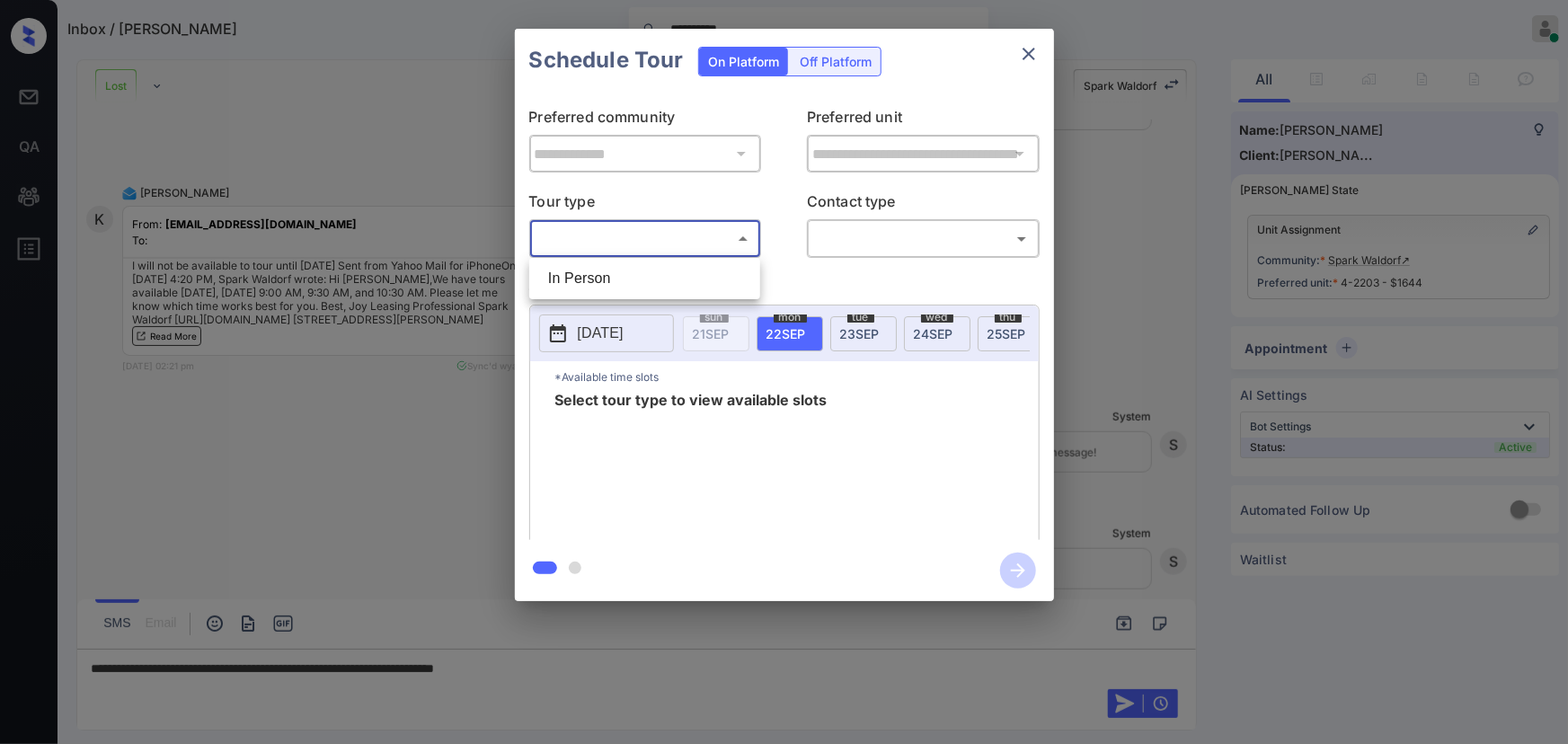
click at [602, 278] on li "In Person" at bounding box center [645, 278] width 222 height 32
type input "********"
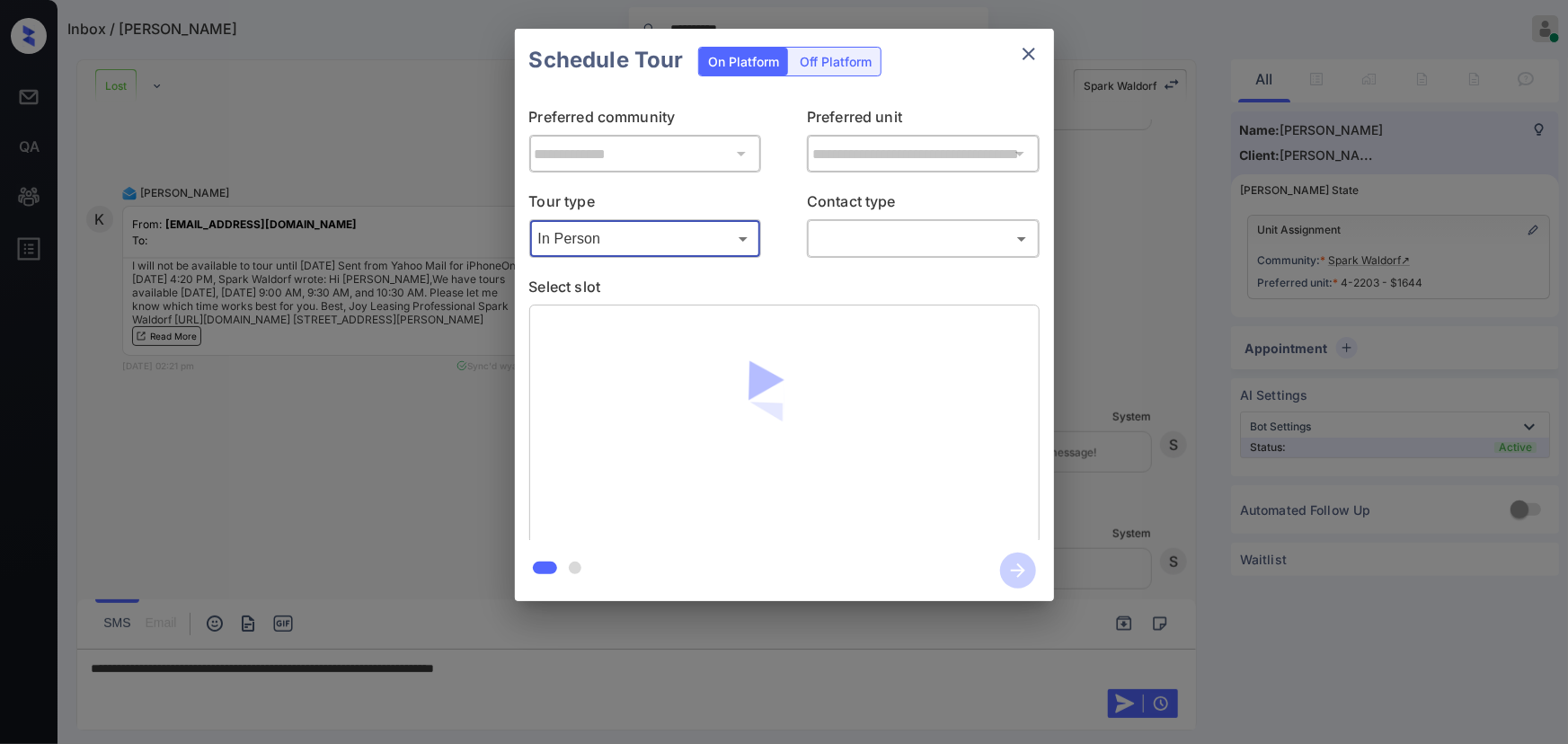
click at [893, 255] on div "​ ​" at bounding box center [923, 239] width 233 height 39
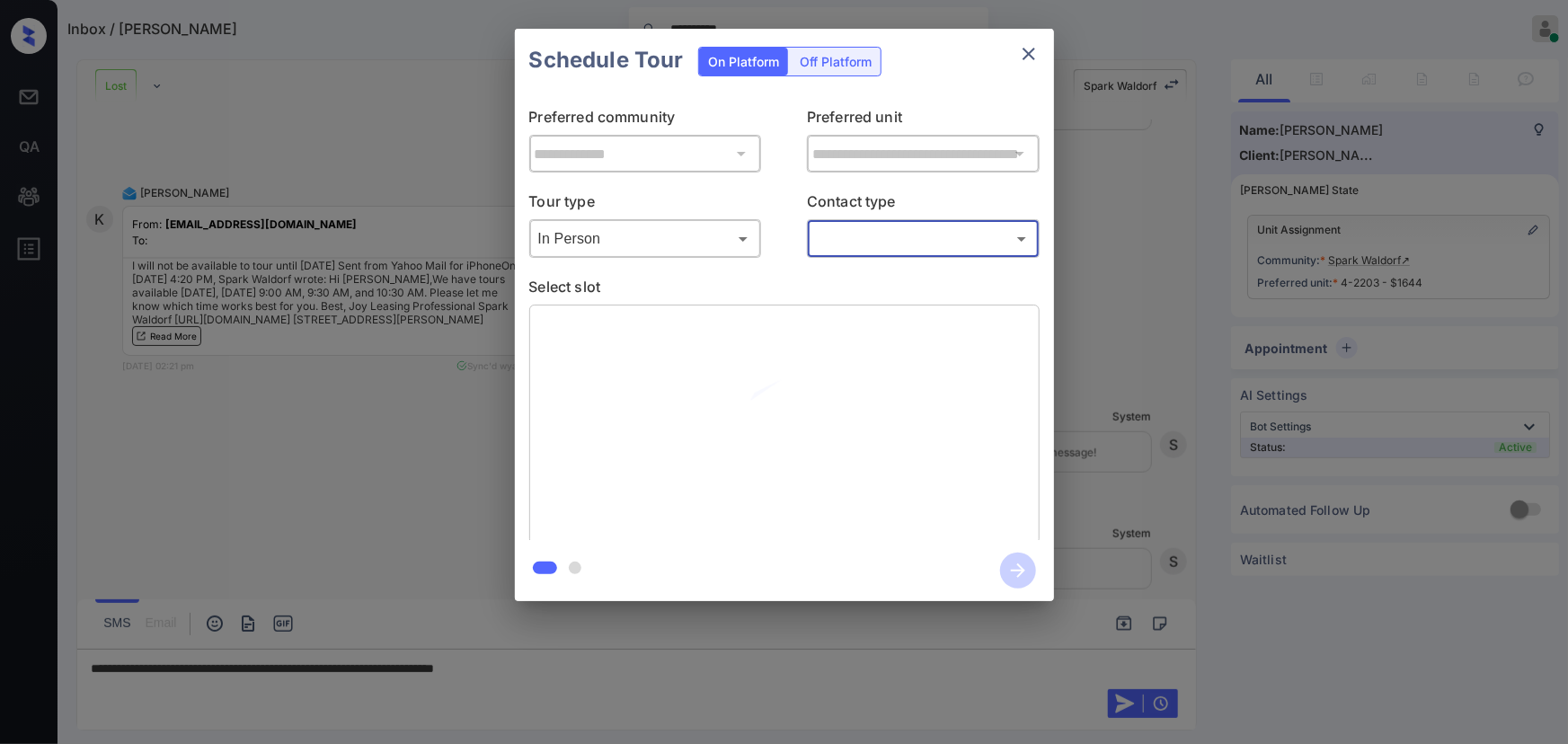
click at [885, 246] on body "**********" at bounding box center [784, 372] width 1568 height 744
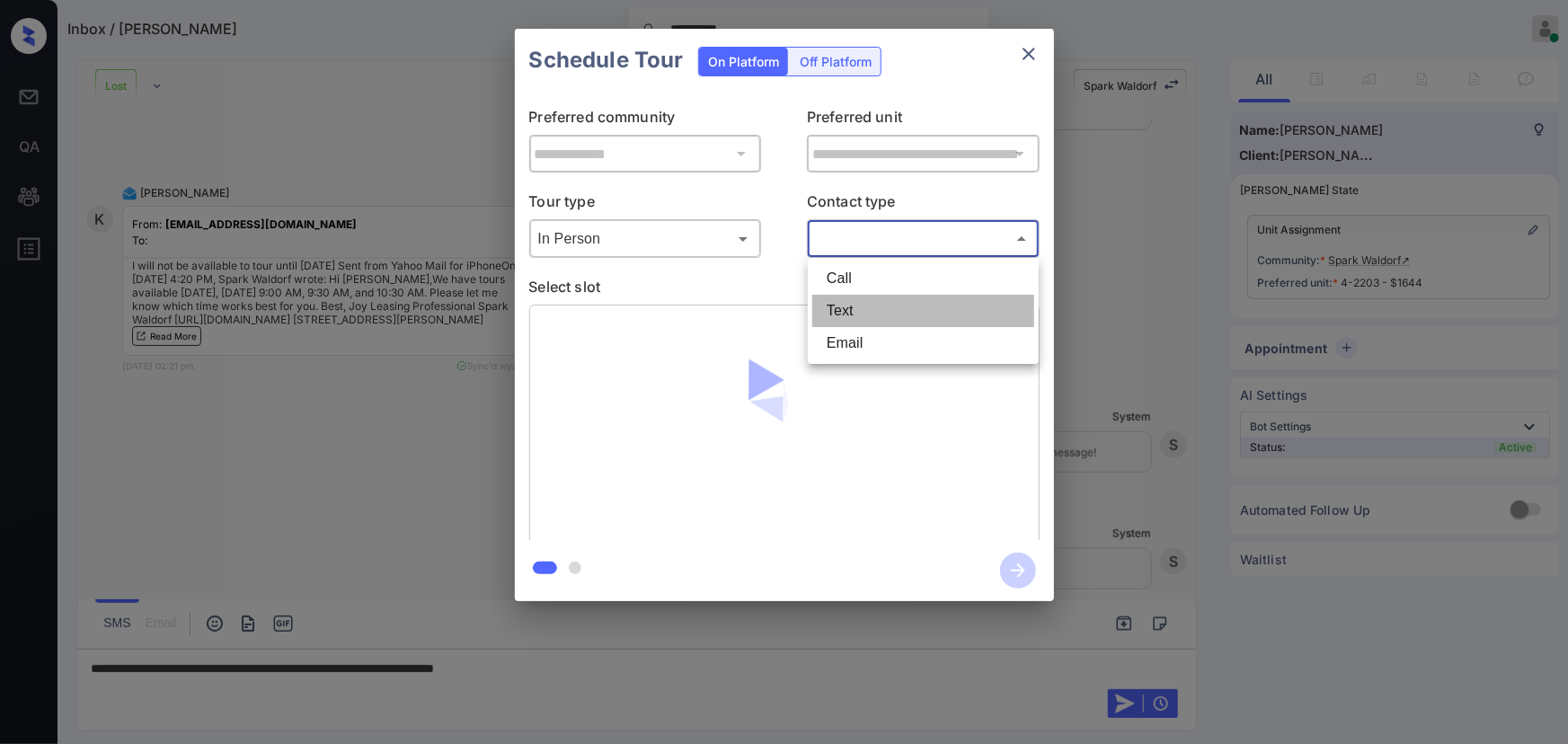
click at [853, 306] on li "Text" at bounding box center [923, 311] width 222 height 32
type input "****"
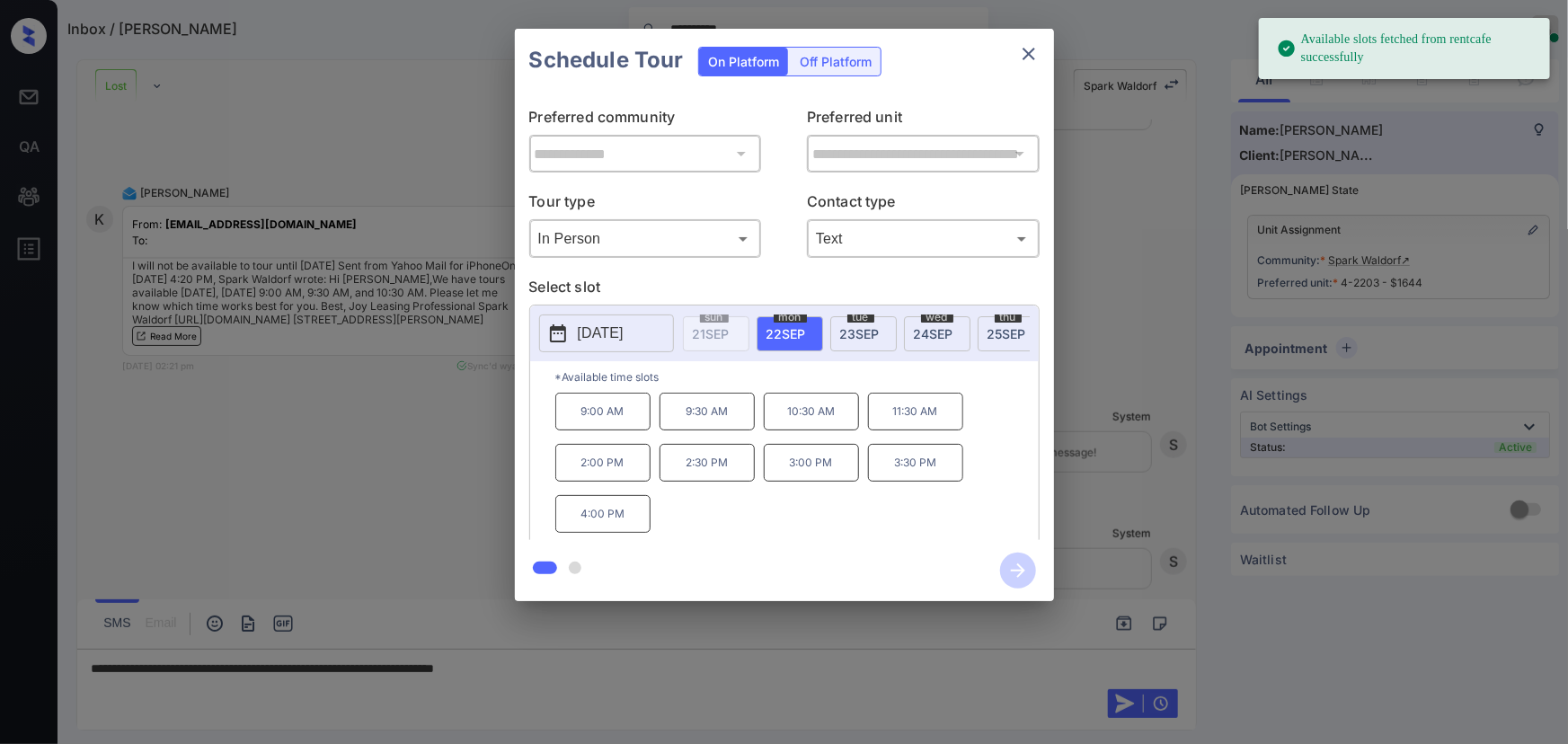
click at [614, 335] on p "2025-09-22" at bounding box center [600, 333] width 46 height 21
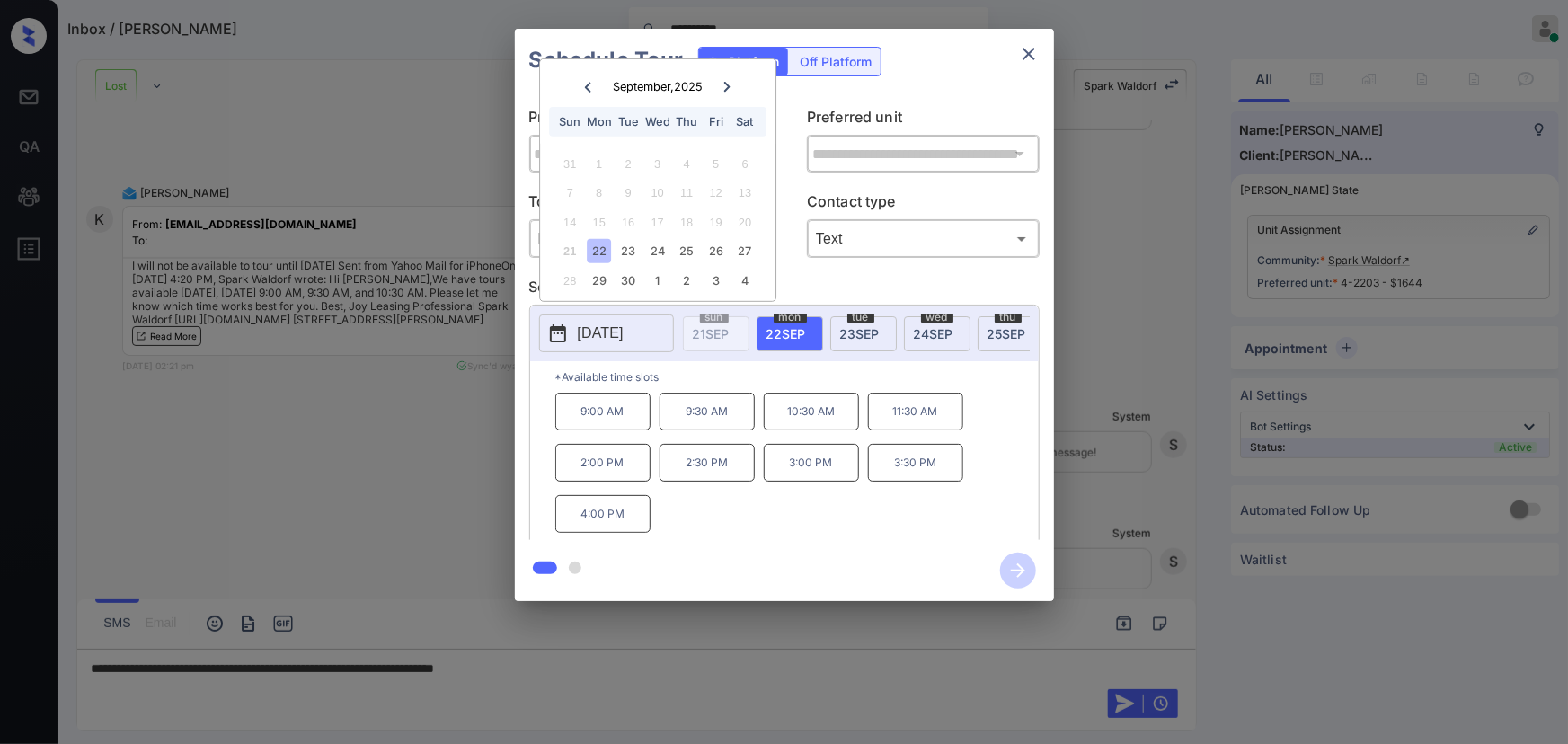
click at [596, 665] on div at bounding box center [784, 372] width 1568 height 744
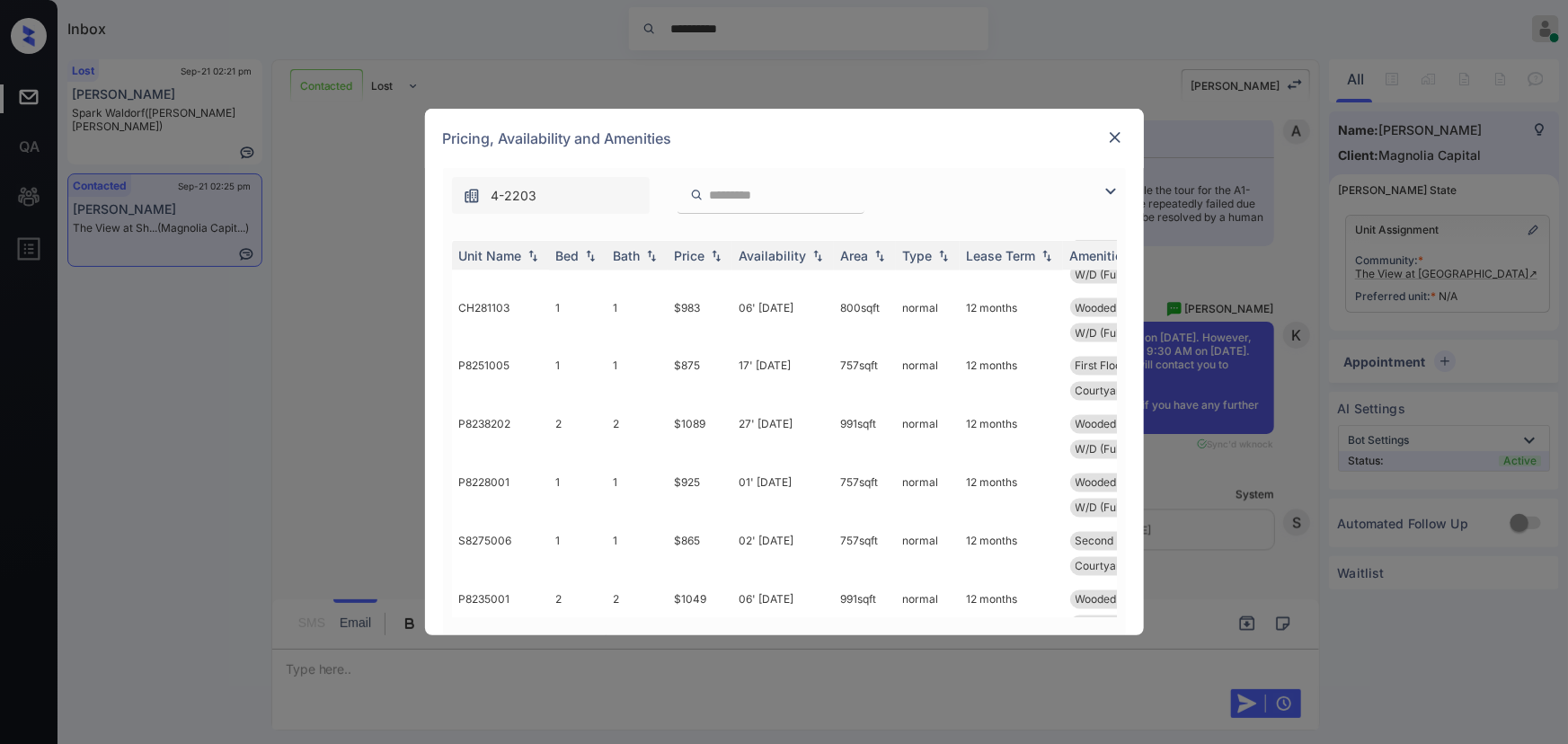
scroll to position [1639, 0]
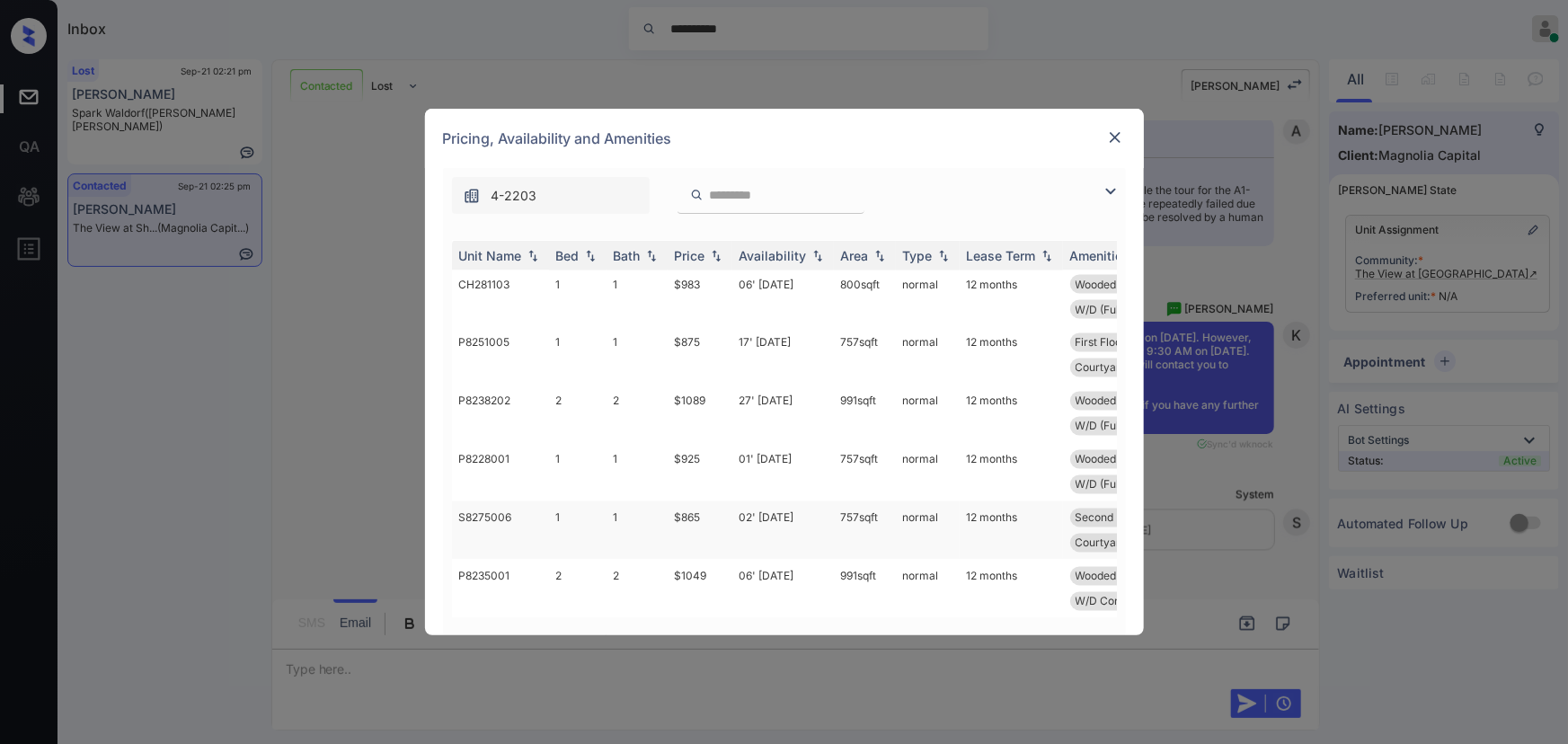
click at [798, 520] on td "02' [DATE]" at bounding box center [783, 530] width 102 height 58
click at [799, 520] on td "02' [DATE]" at bounding box center [783, 530] width 102 height 58
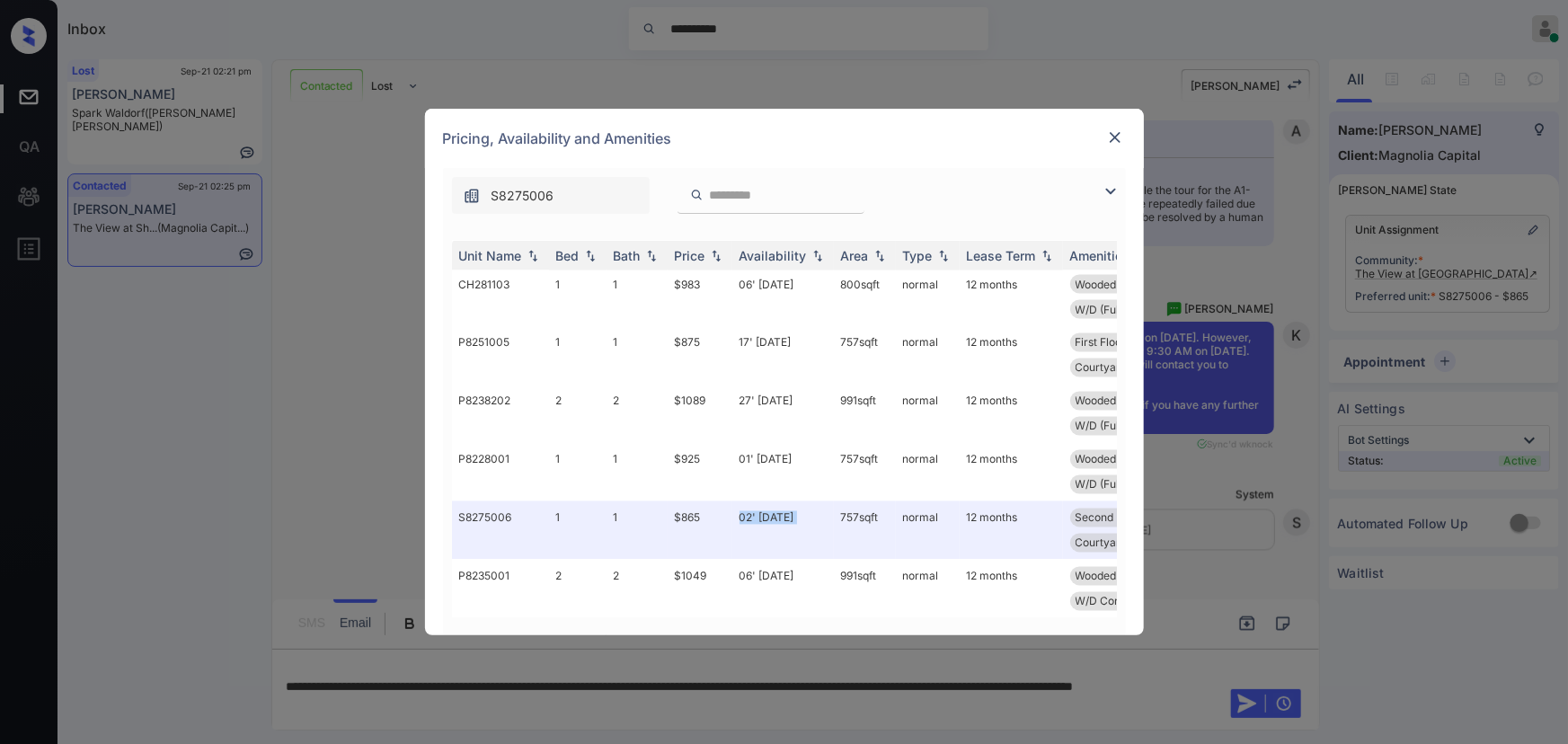
click at [1116, 134] on img at bounding box center [1115, 137] width 18 height 18
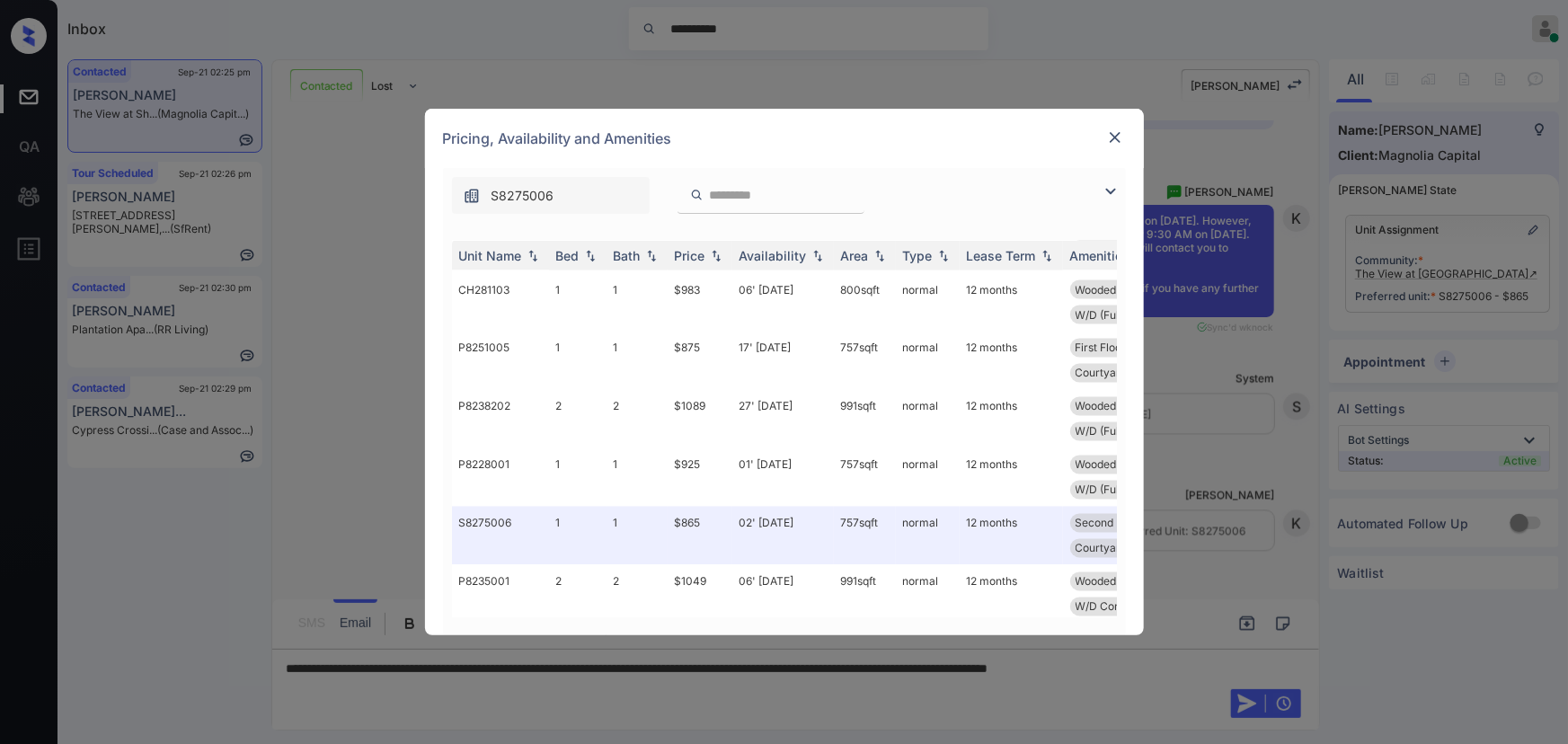
scroll to position [1634, 0]
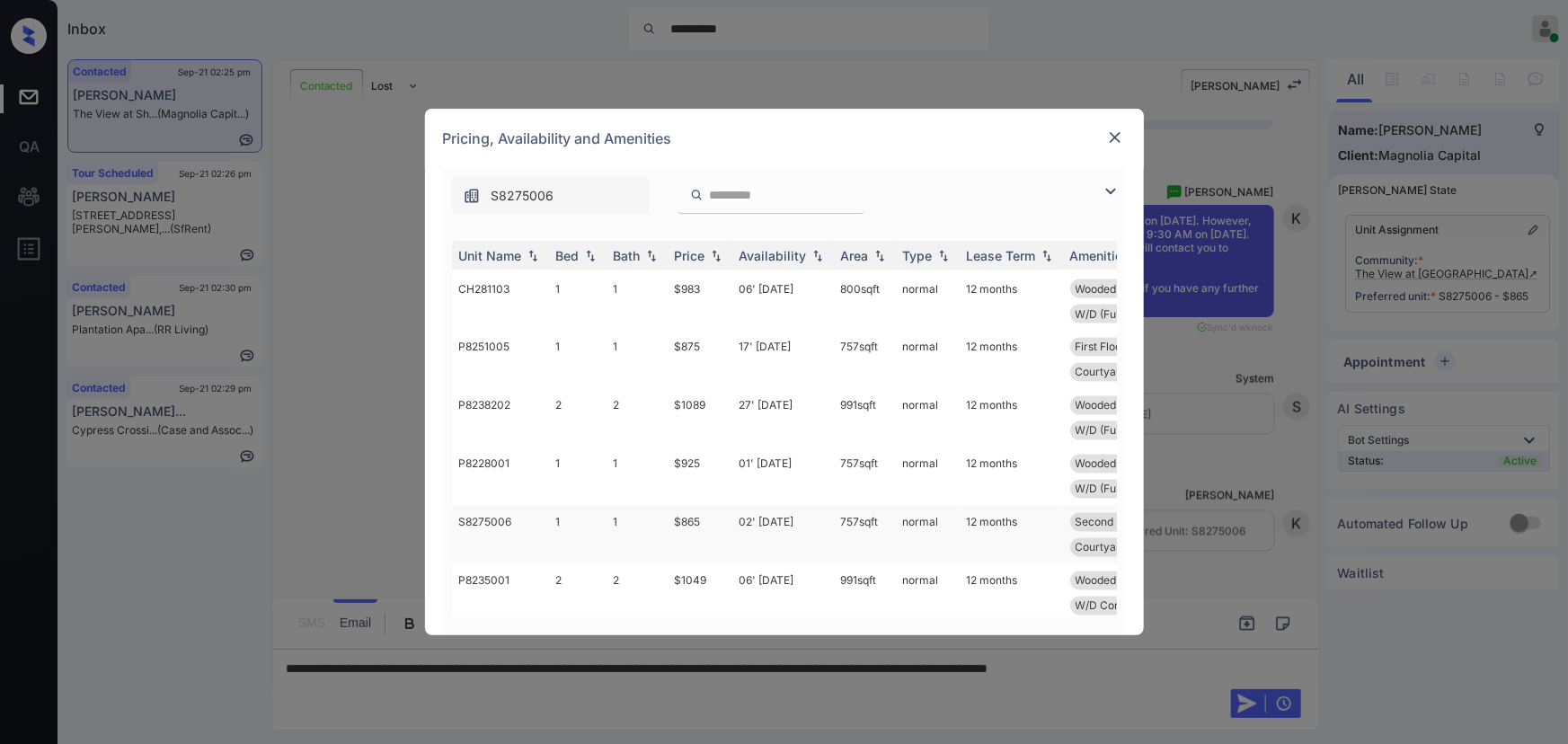
copy tr "757 sqft"
drag, startPoint x: 884, startPoint y: 521, endPoint x: 826, endPoint y: 514, distance: 58.4
click at [826, 514] on tr "S8275006 1 1 $865 02' Nov 25 757 sqft normal 12 months Second Floor Upgrade Flo…" at bounding box center [920, 535] width 939 height 58
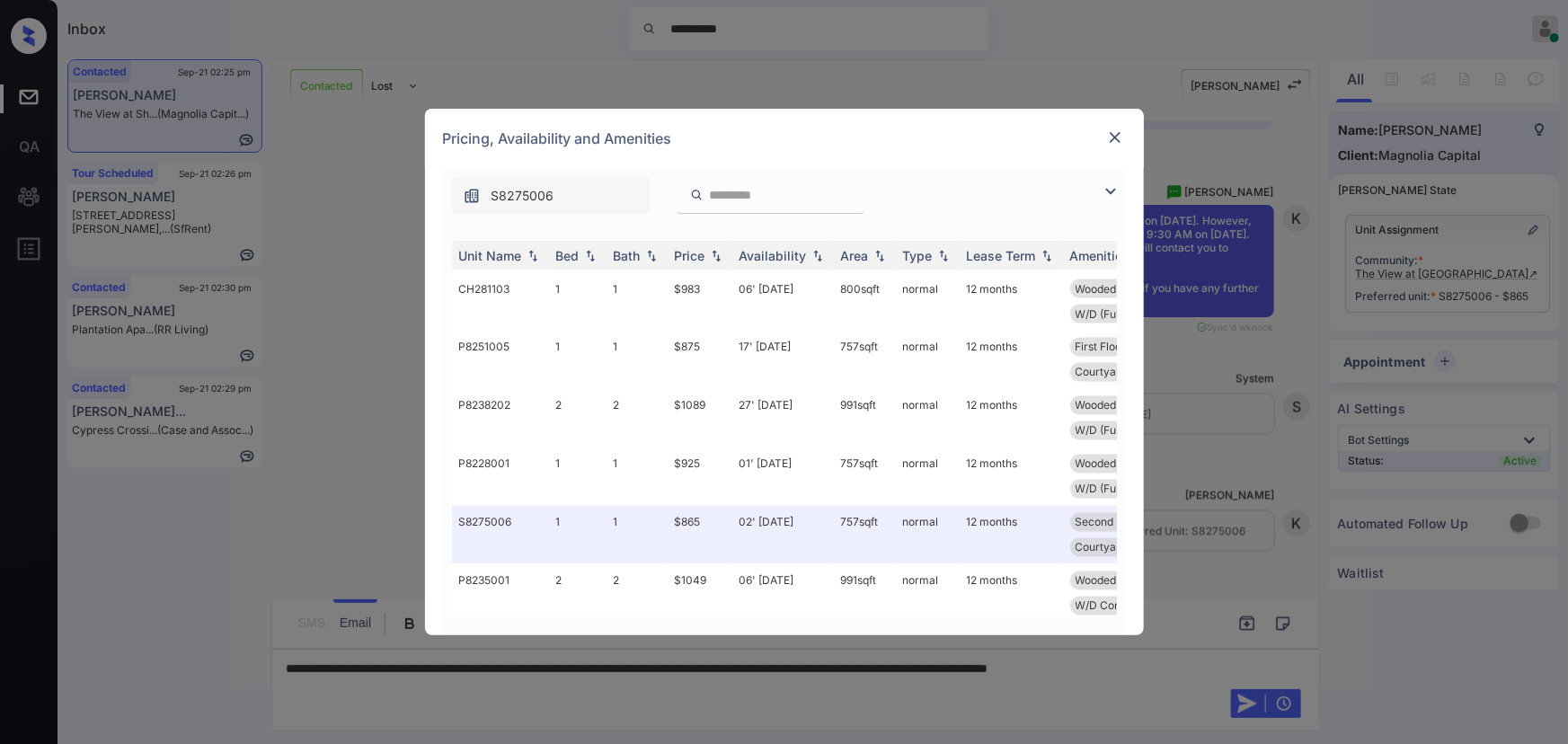
click at [1112, 139] on img at bounding box center [1115, 137] width 18 height 18
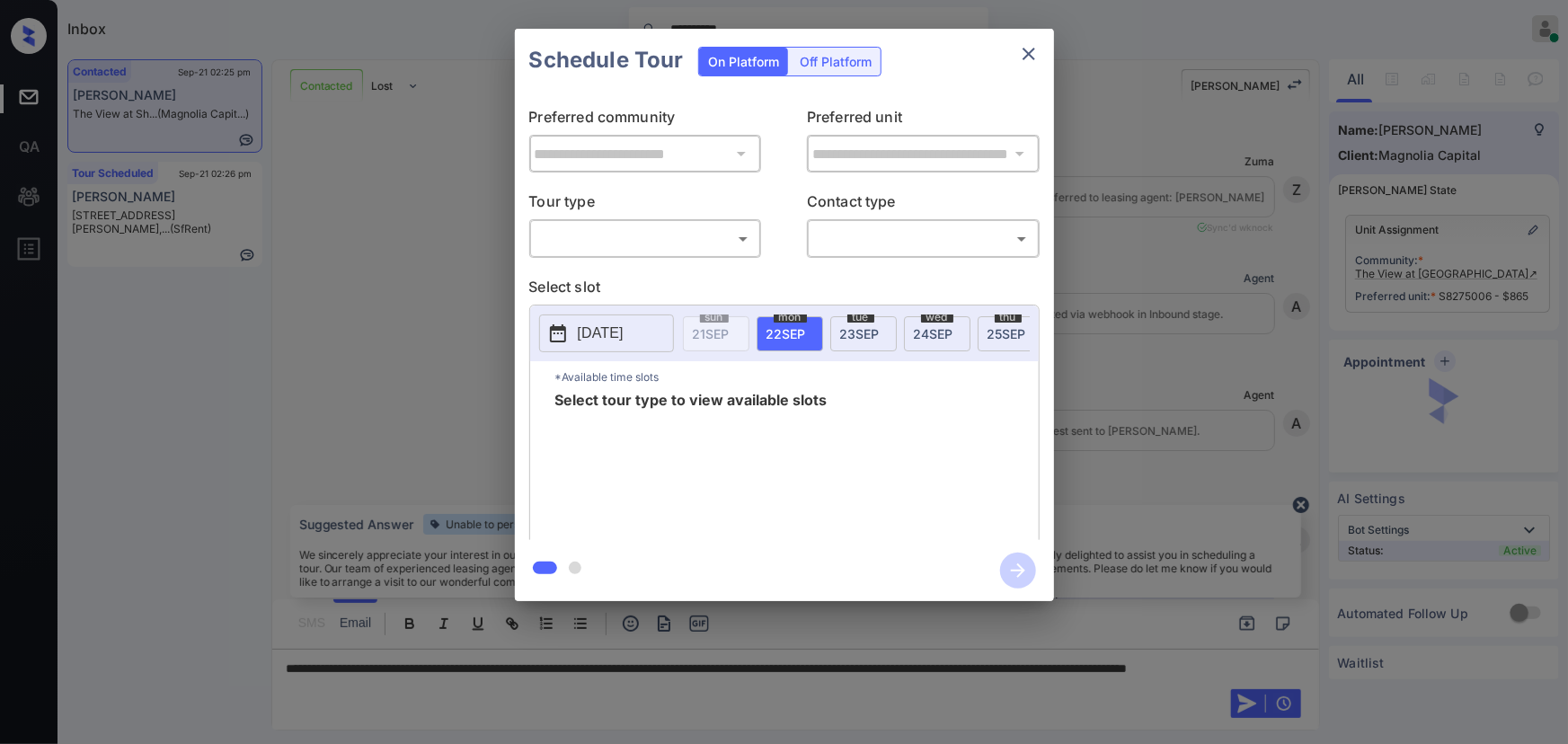
scroll to position [5137, 0]
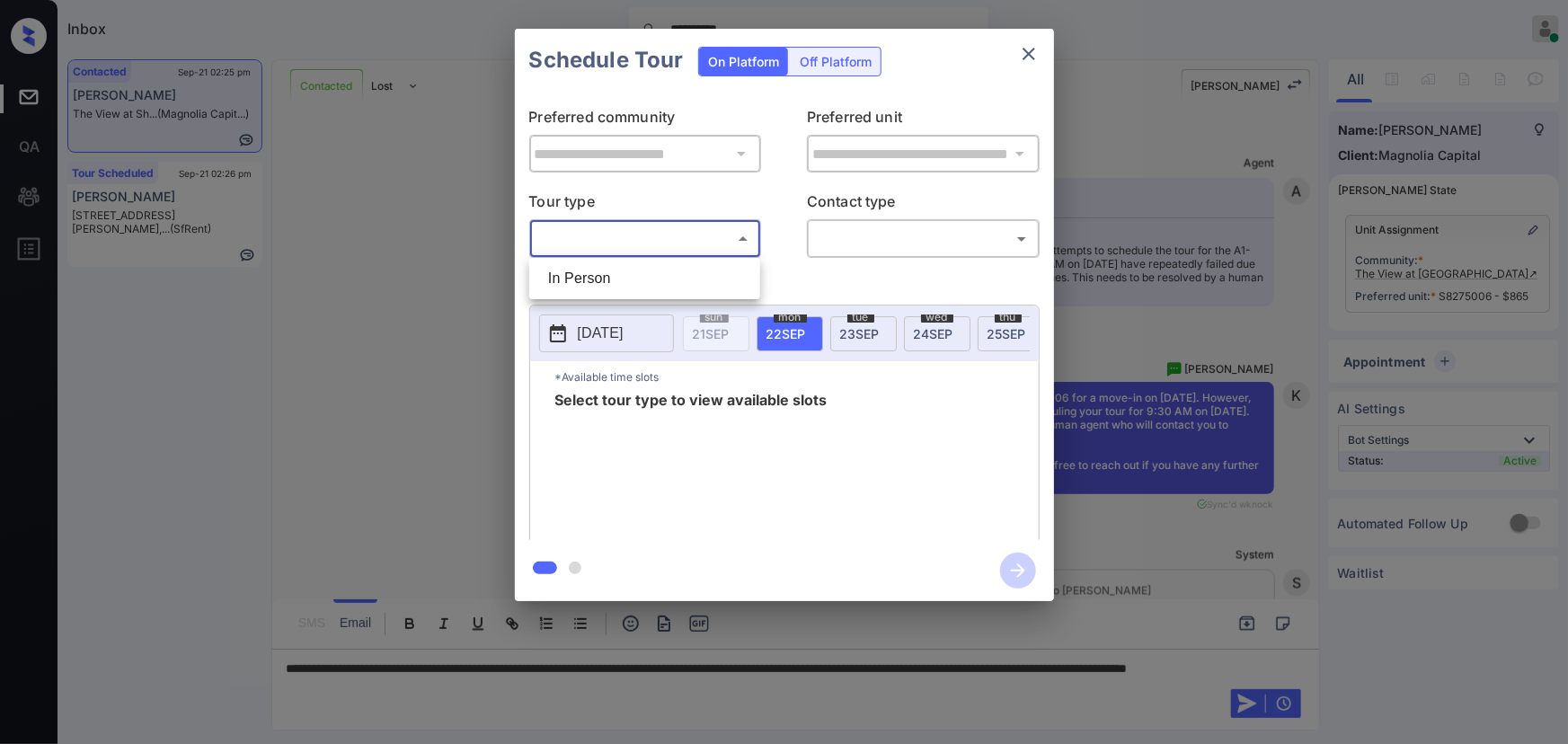
click at [679, 251] on body "**********" at bounding box center [784, 372] width 1568 height 744
click at [647, 287] on li "In Person" at bounding box center [645, 278] width 222 height 32
type input "********"
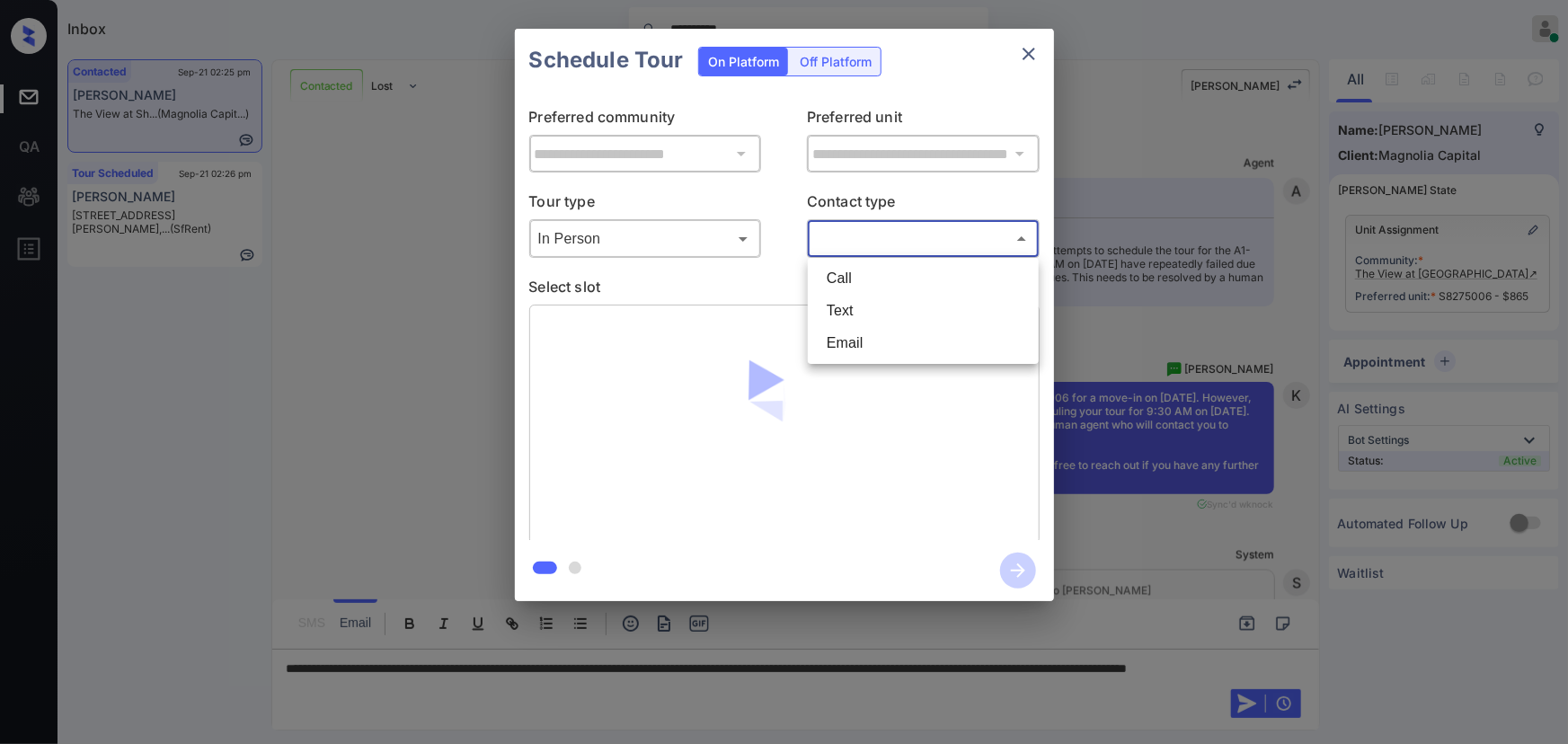
click at [907, 242] on body "**********" at bounding box center [784, 372] width 1568 height 744
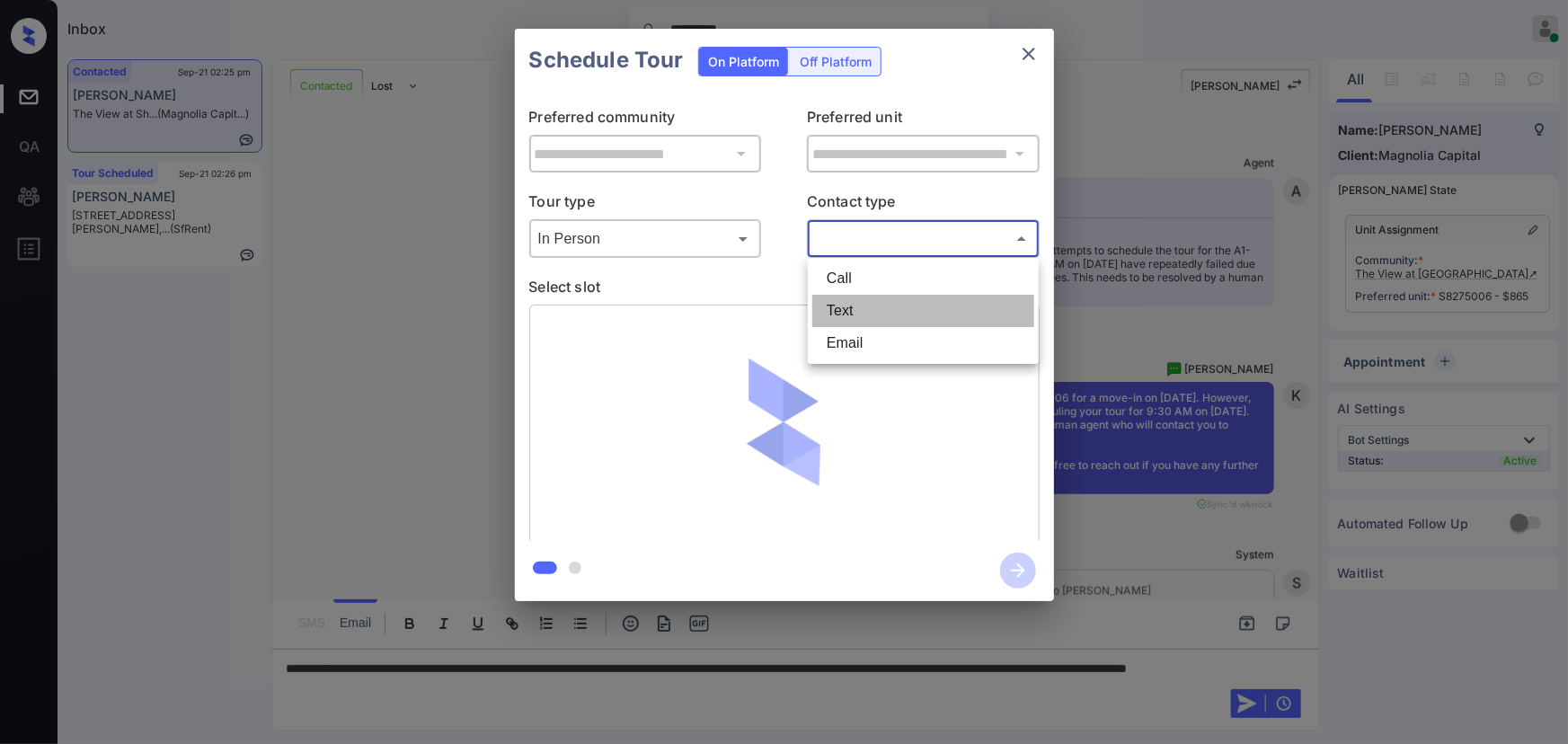
click at [861, 300] on li "Text" at bounding box center [923, 311] width 222 height 32
type input "****"
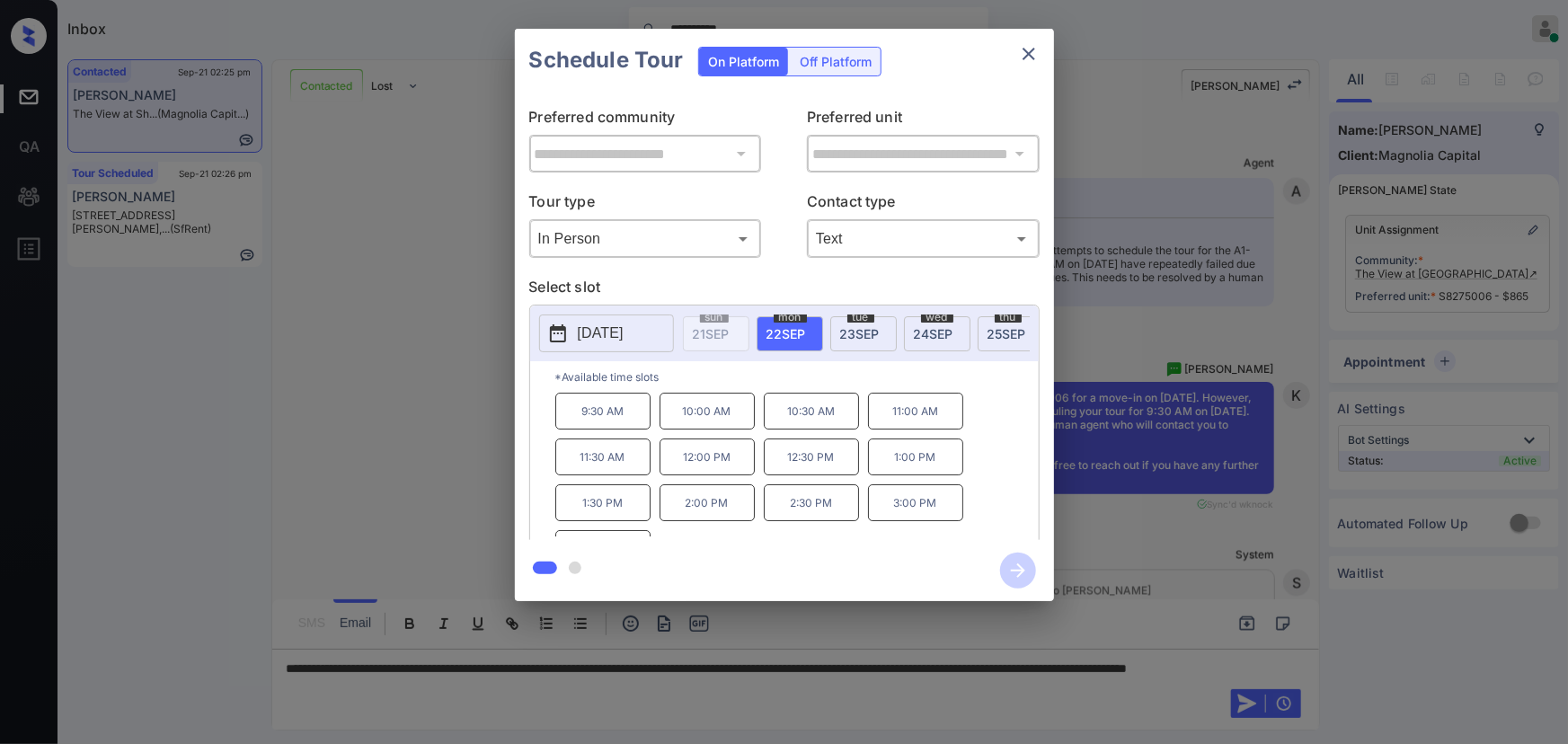
click at [586, 333] on p "2025-09-22" at bounding box center [600, 333] width 46 height 21
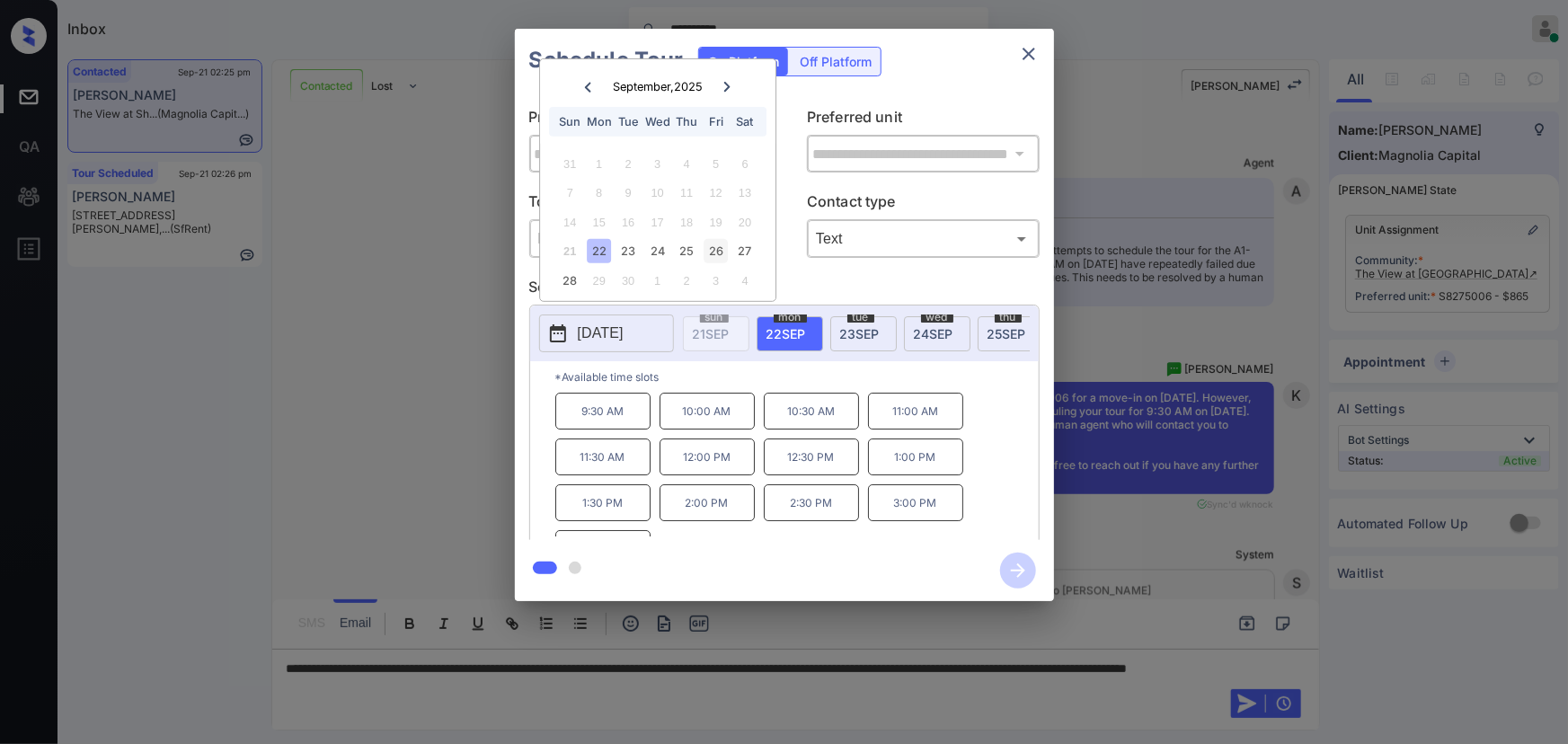
click at [717, 251] on div "26" at bounding box center [716, 251] width 24 height 24
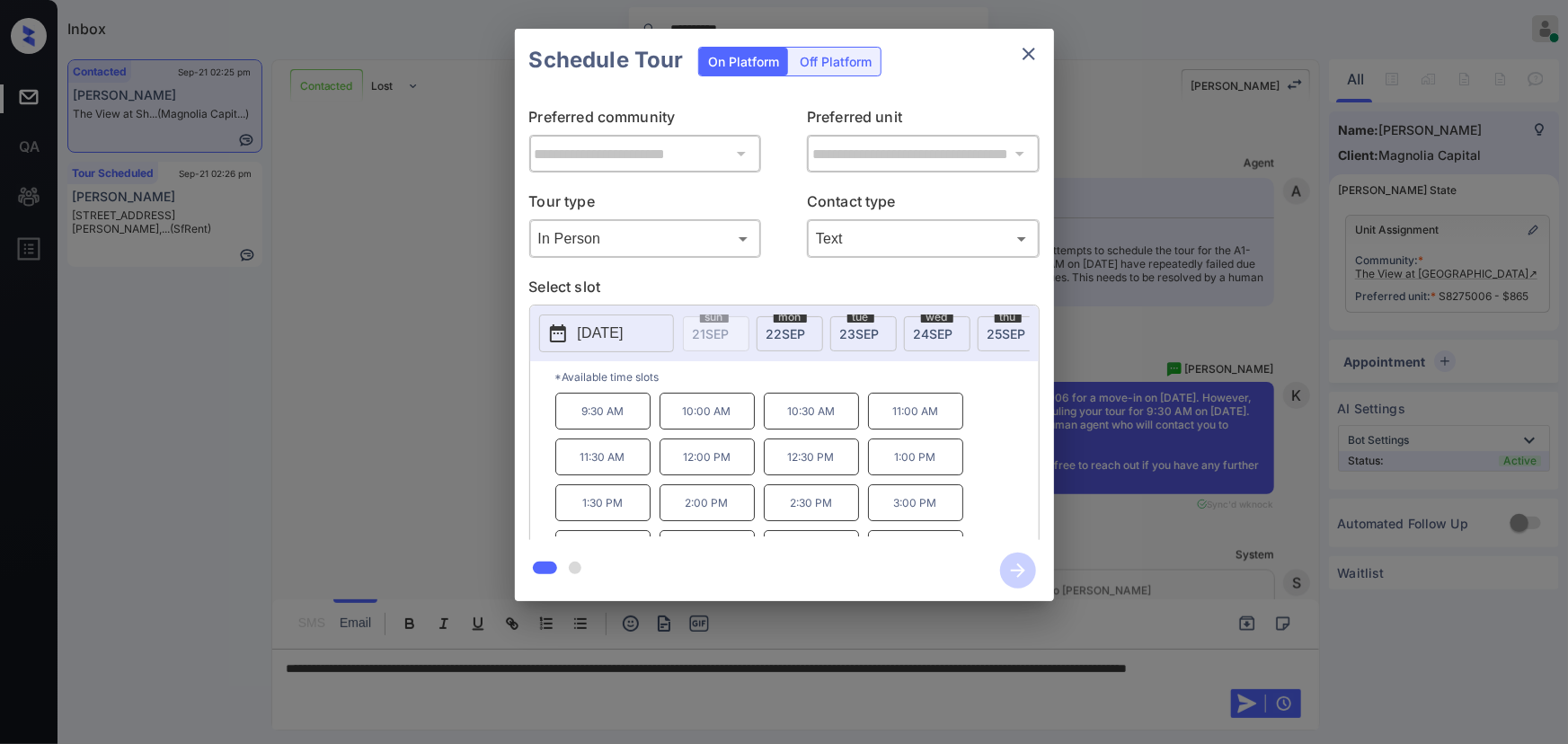
click at [611, 417] on p "9:30 AM" at bounding box center [603, 411] width 95 height 37
click at [467, 682] on div at bounding box center [784, 372] width 1568 height 744
